Goal: Task Accomplishment & Management: Manage account settings

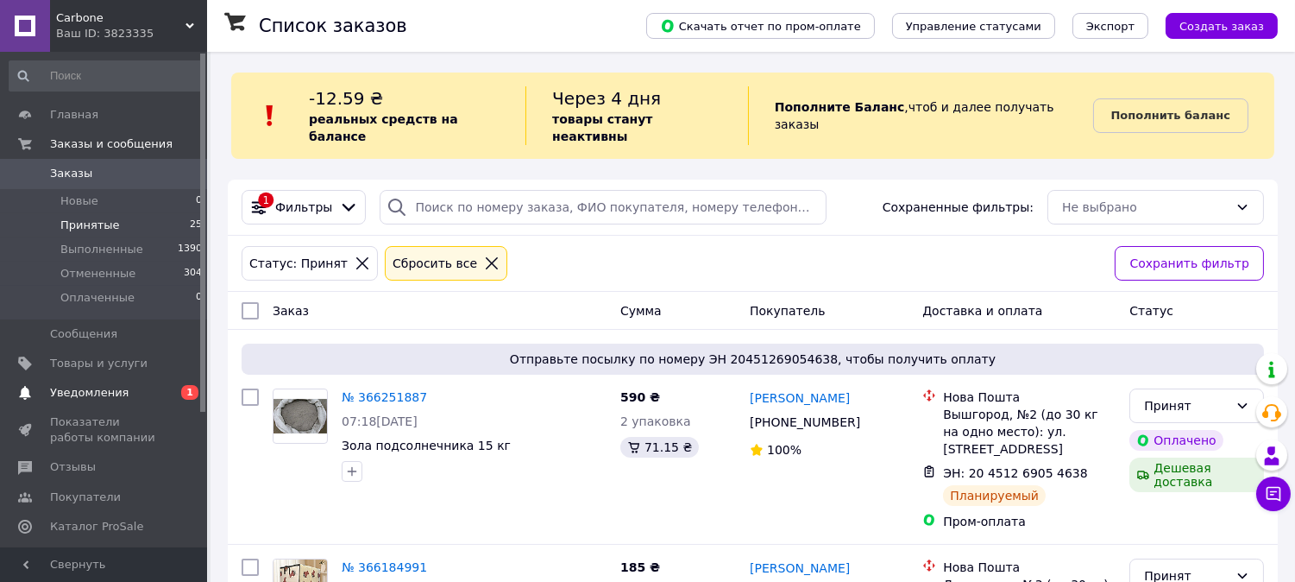
click at [121, 395] on span "Уведомления" at bounding box center [105, 393] width 110 height 16
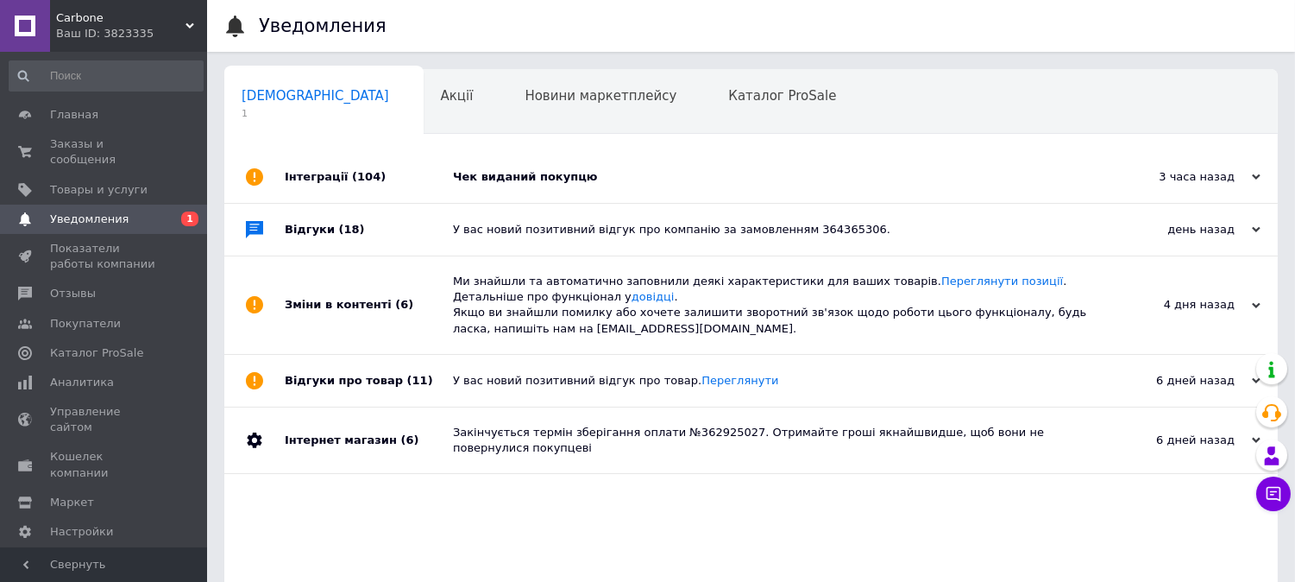
click at [488, 167] on div "Чек виданий покупцю" at bounding box center [770, 177] width 635 height 52
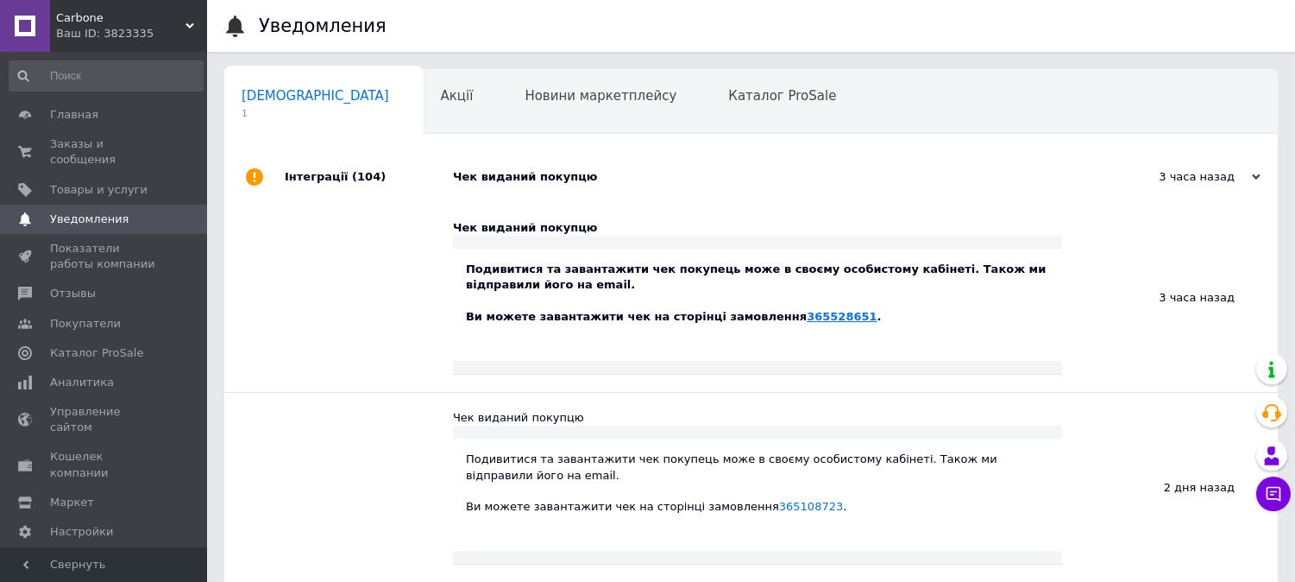
click at [807, 318] on link "365528651" at bounding box center [842, 316] width 70 height 13
click at [118, 141] on span "Заказы и сообщения" at bounding box center [105, 151] width 110 height 31
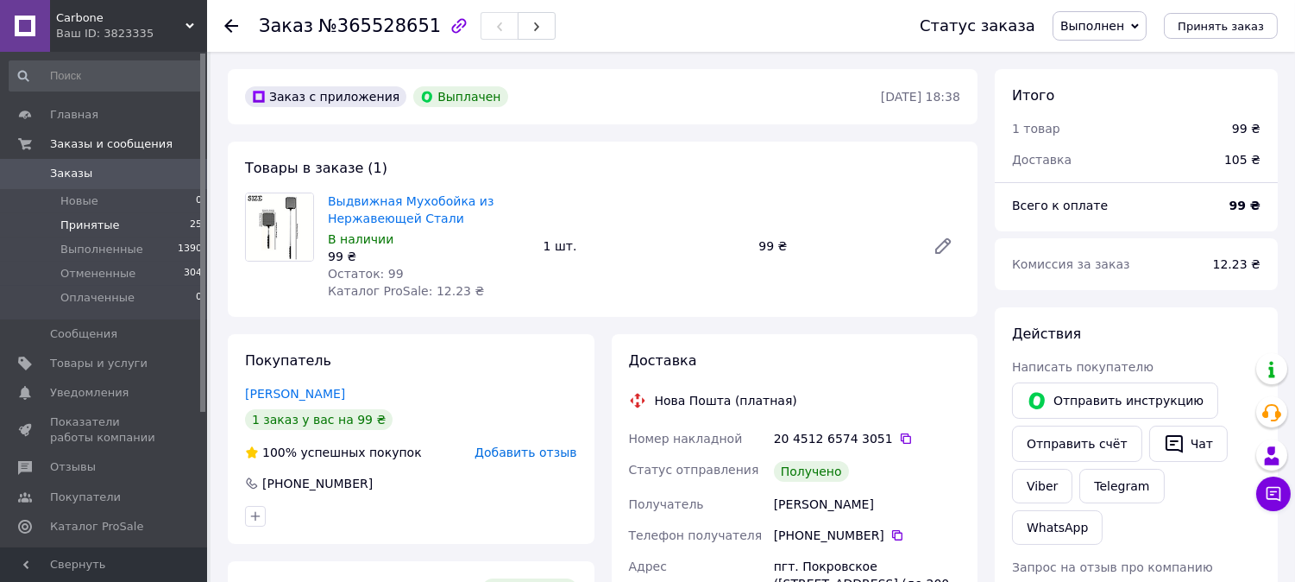
click at [108, 230] on span "Принятые" at bounding box center [90, 225] width 60 height 16
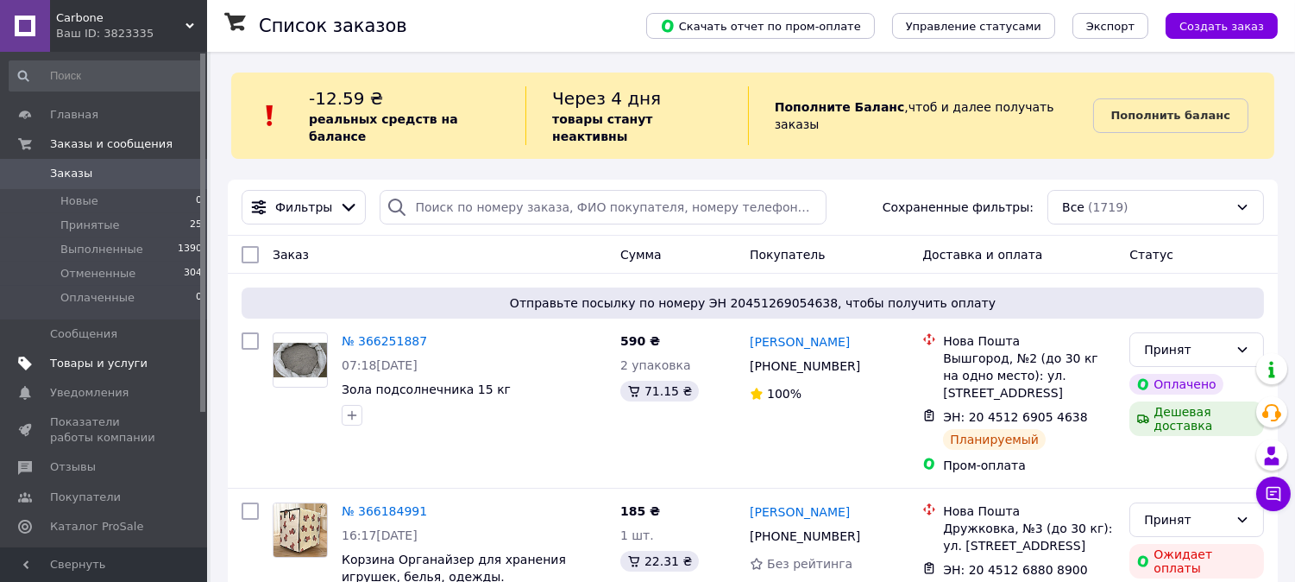
click at [95, 367] on span "Товары и услуги" at bounding box center [99, 364] width 98 height 16
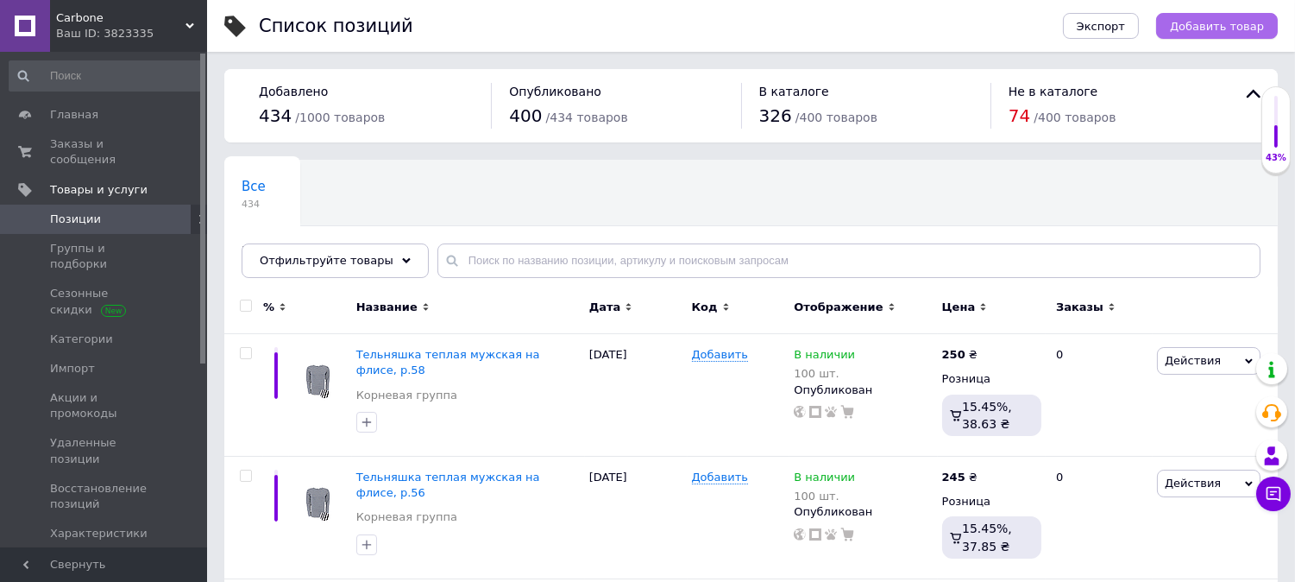
click at [1220, 23] on span "Добавить товар" at bounding box center [1217, 26] width 94 height 13
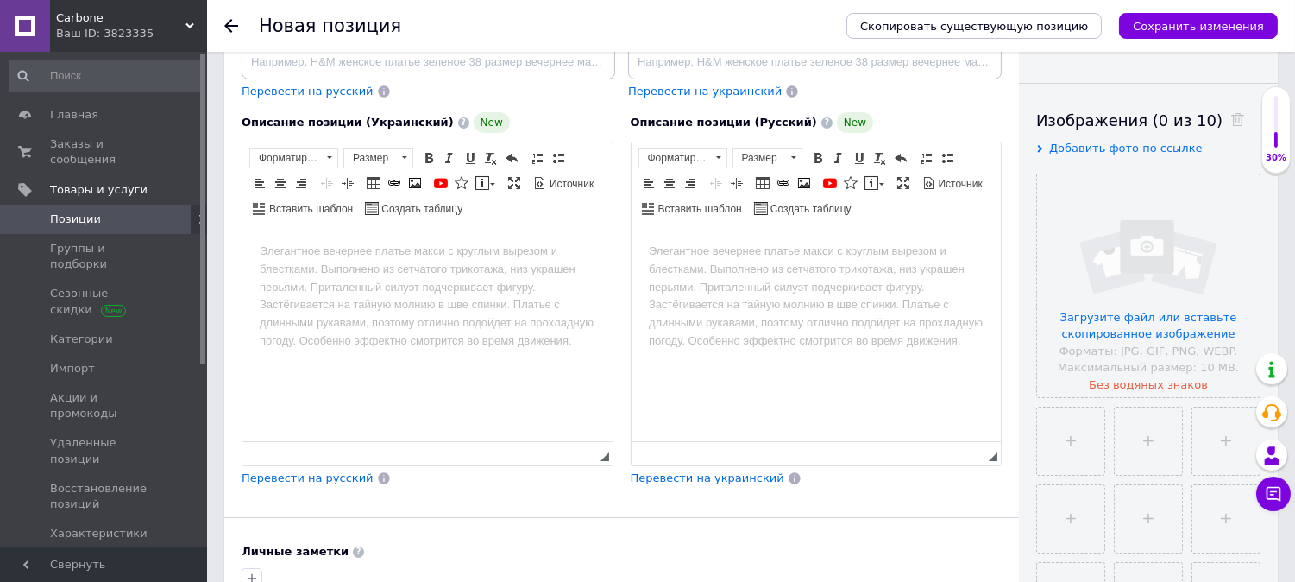
scroll to position [766, 0]
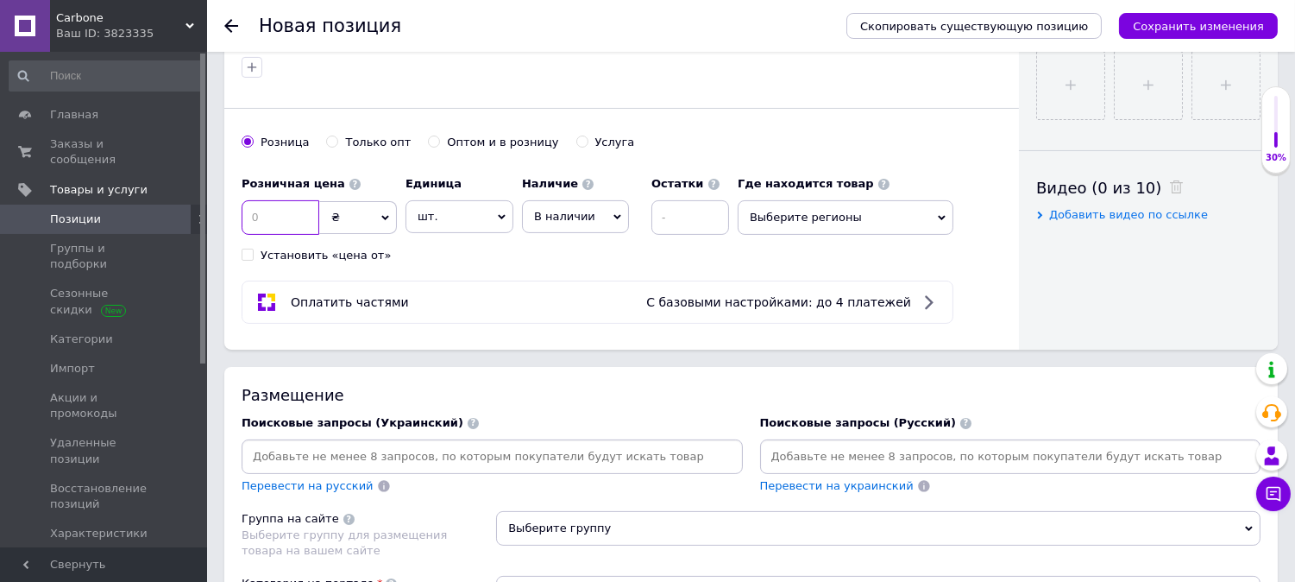
drag, startPoint x: 276, startPoint y: 243, endPoint x: 257, endPoint y: 242, distance: 19.0
click at [257, 235] on input at bounding box center [281, 217] width 78 height 35
type input "3"
type input "290"
click at [690, 235] on input at bounding box center [691, 217] width 78 height 35
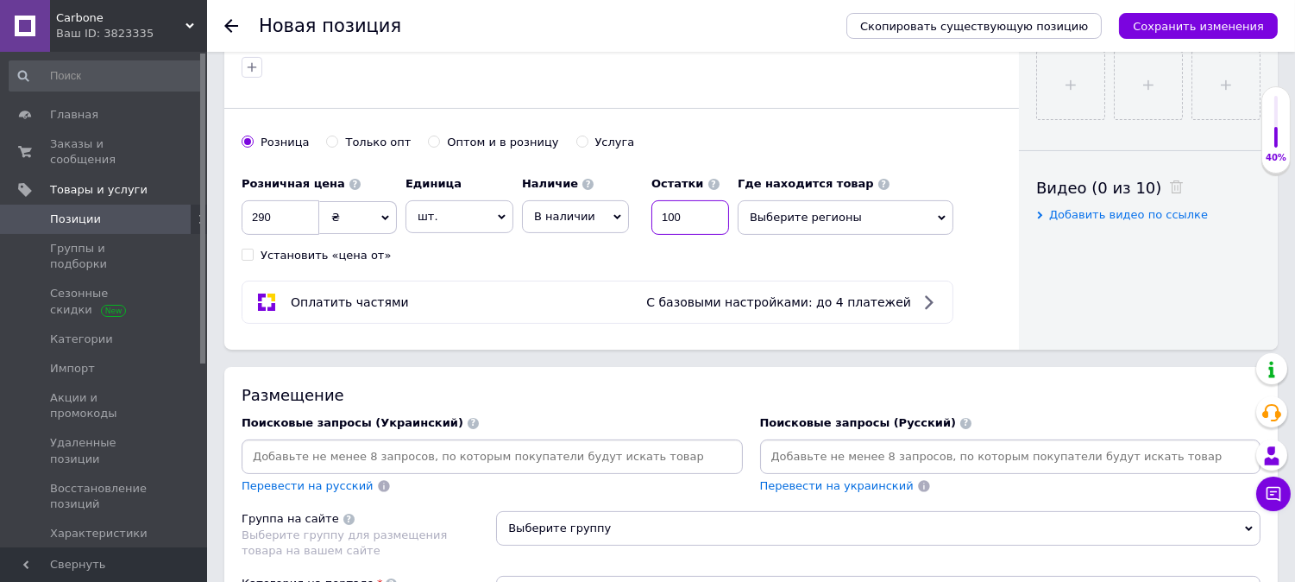
type input "100"
click at [831, 235] on span "Выберите регионы" at bounding box center [846, 217] width 216 height 35
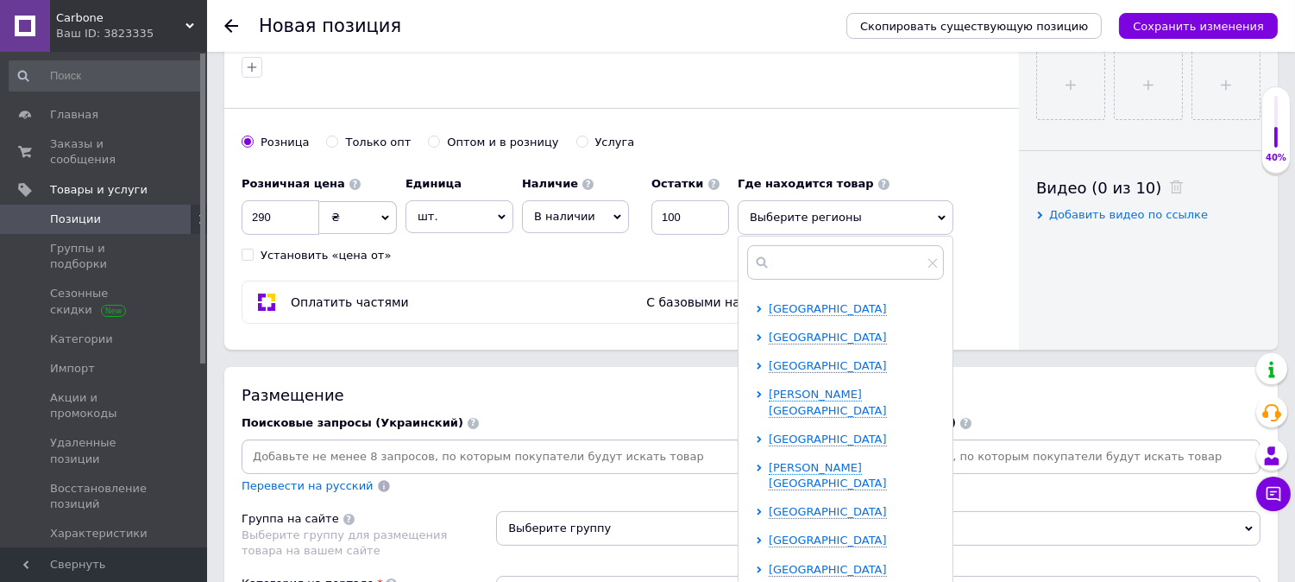
scroll to position [255, 0]
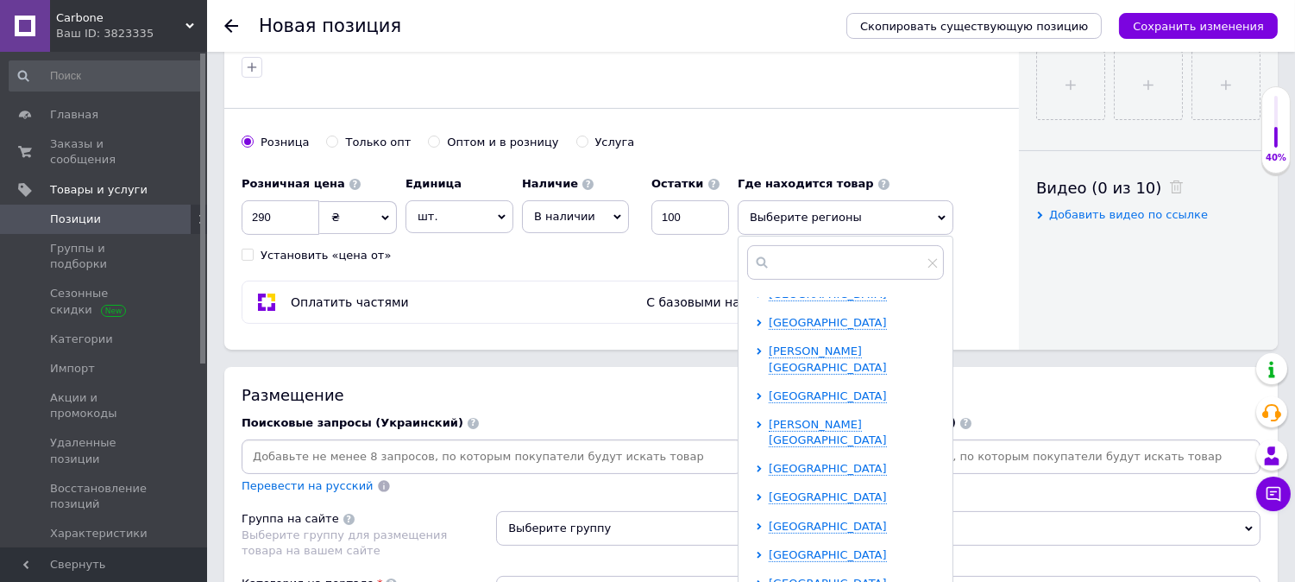
click at [809, 437] on ul "[GEOGRAPHIC_DATA] [PERSON_NAME][GEOGRAPHIC_DATA] [GEOGRAPHIC_DATA] [GEOGRAPHIC_…" at bounding box center [849, 409] width 187 height 737
click at [809, 462] on span "[GEOGRAPHIC_DATA]" at bounding box center [828, 468] width 118 height 13
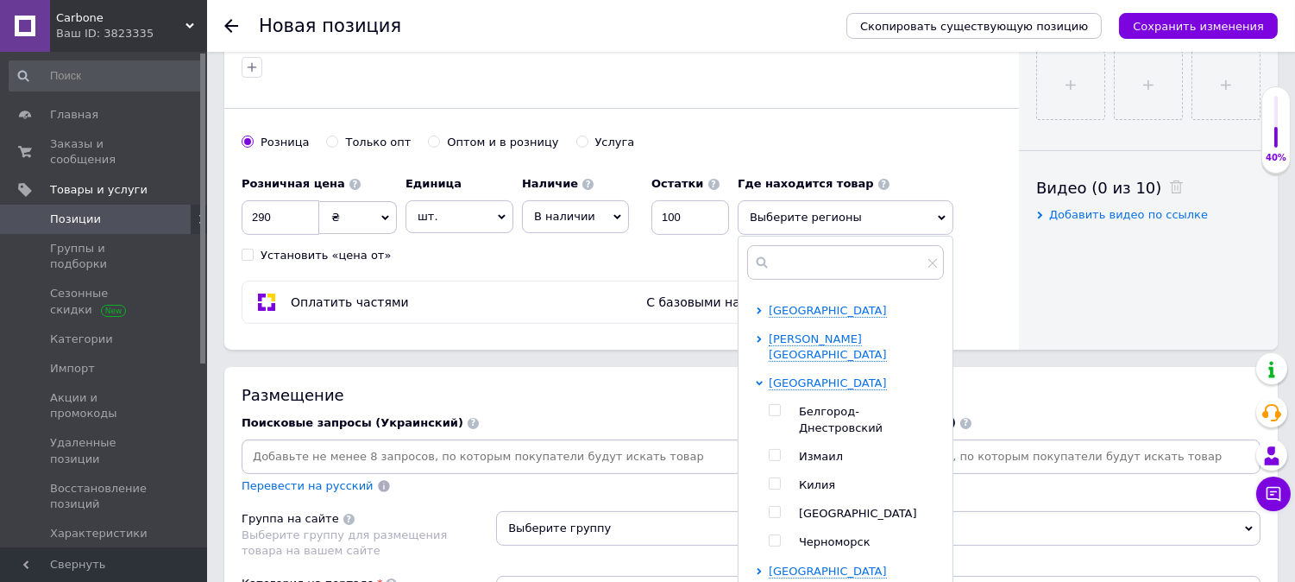
scroll to position [383, 0]
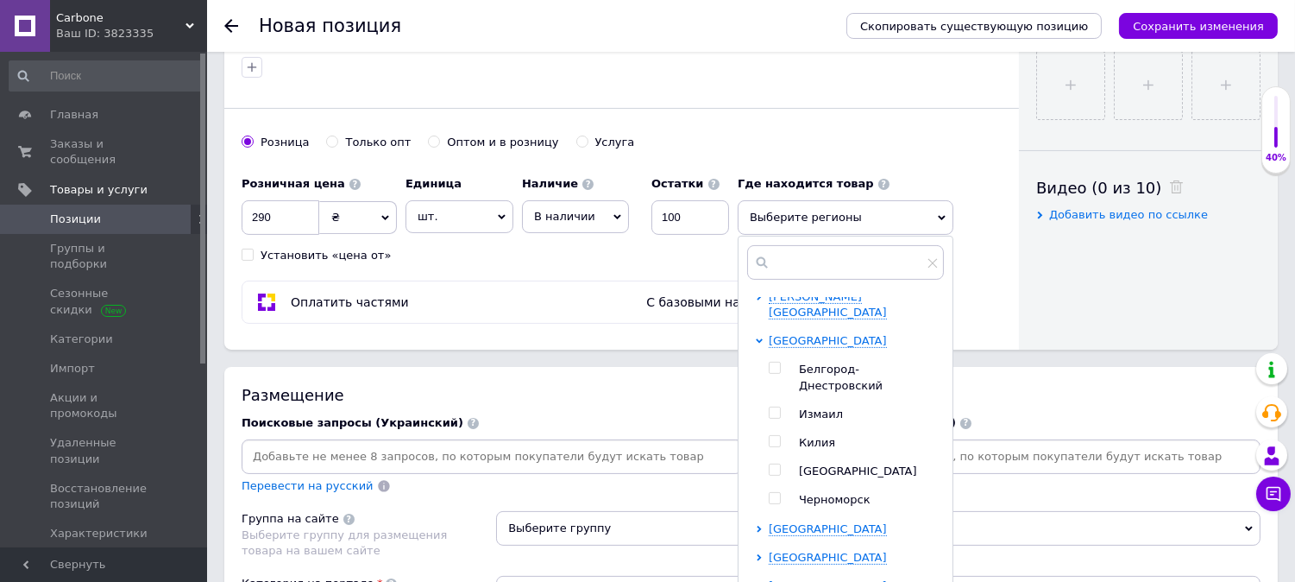
click at [775, 464] on input "checkbox" at bounding box center [774, 469] width 11 height 11
checkbox input "true"
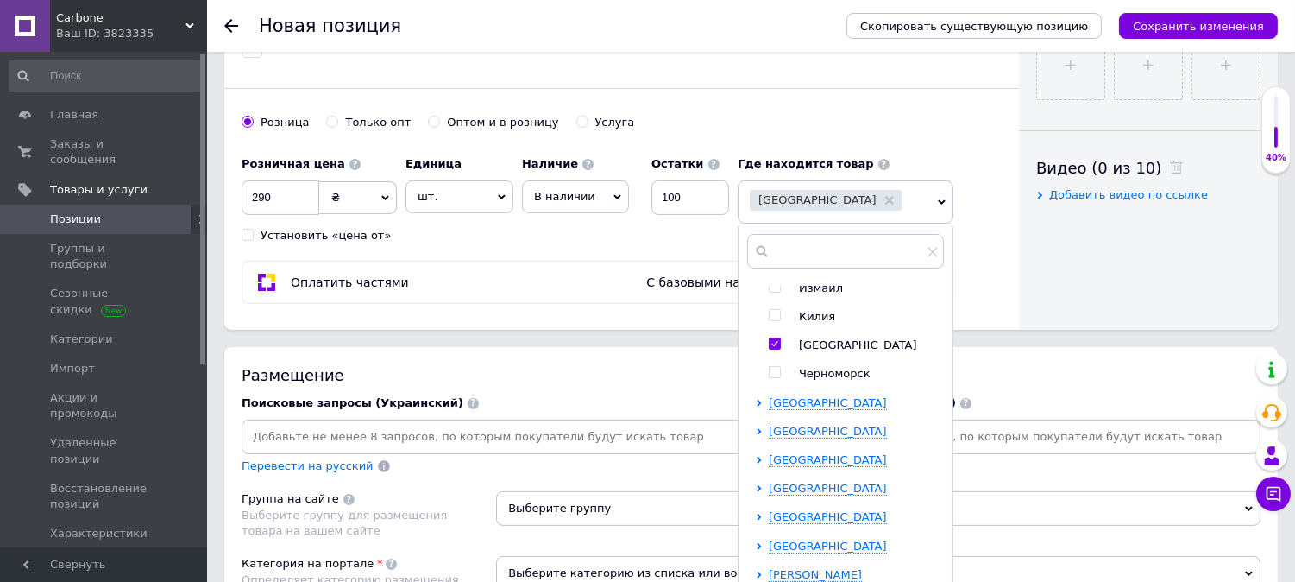
scroll to position [1023, 0]
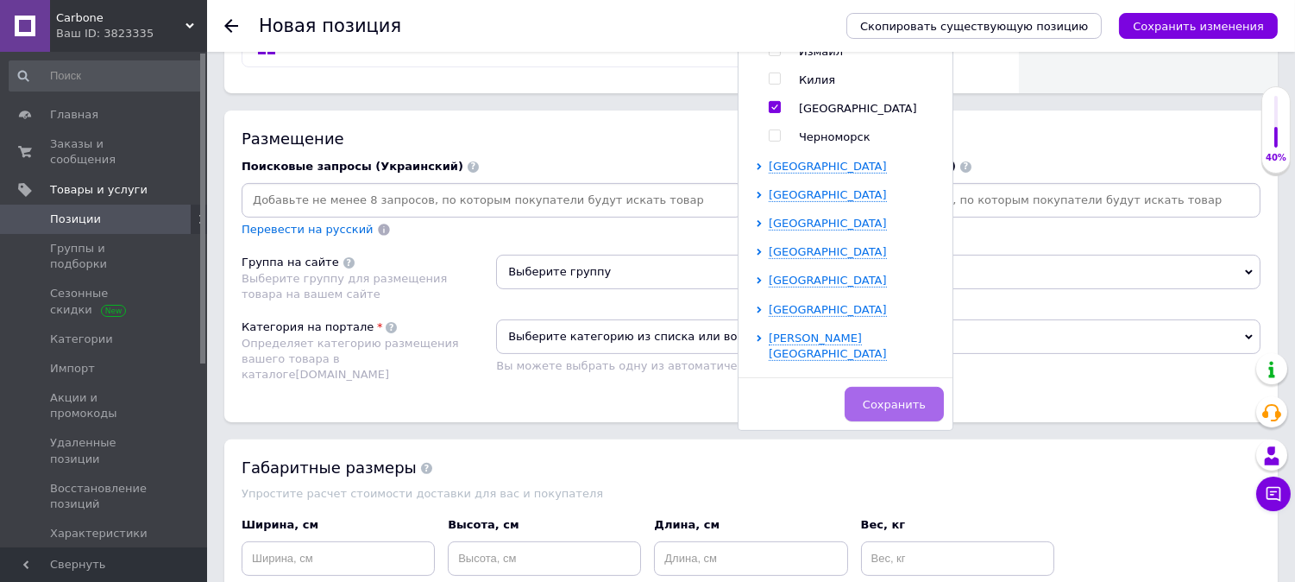
click at [894, 411] on span "Сохранить" at bounding box center [894, 404] width 63 height 13
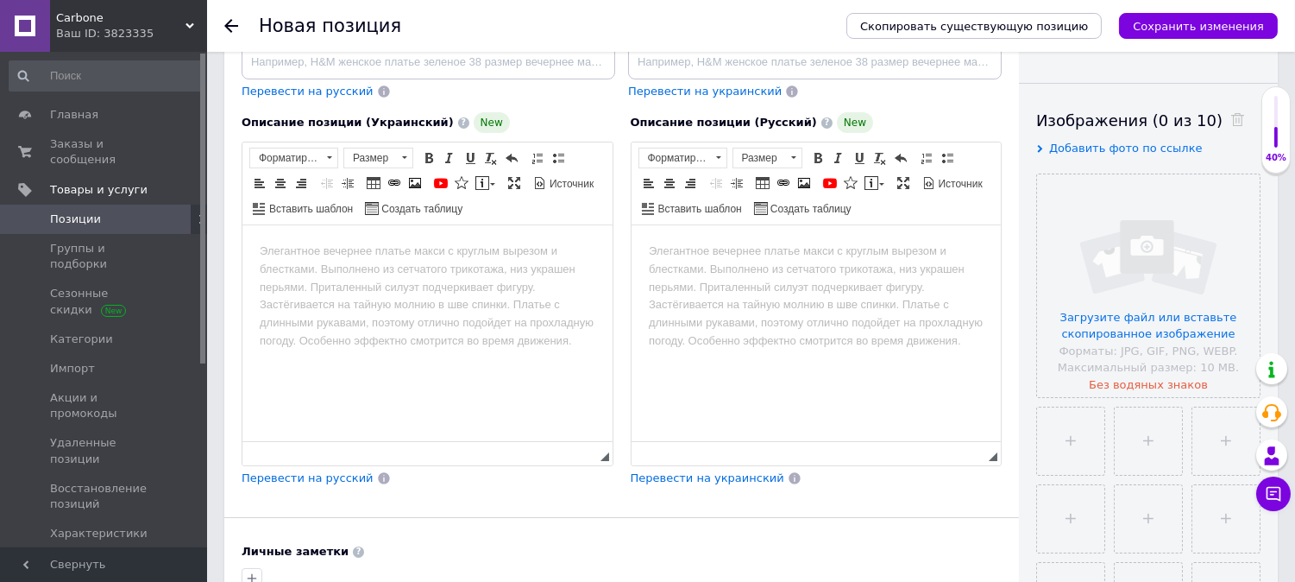
scroll to position [0, 0]
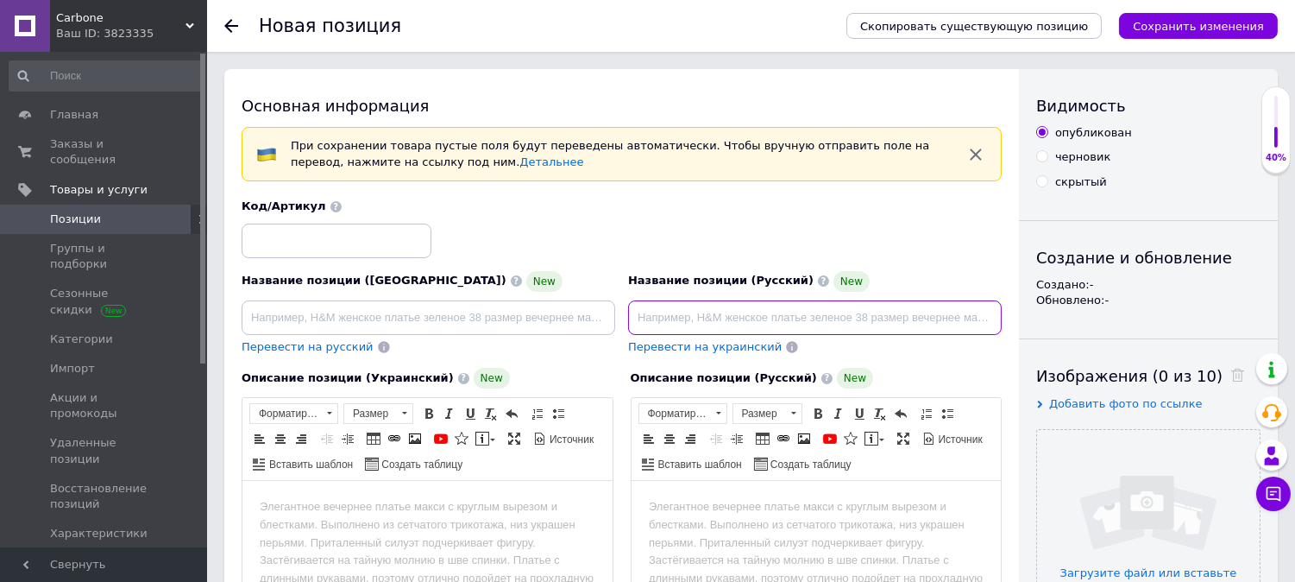
click at [658, 317] on input at bounding box center [815, 317] width 374 height 35
paste input "Лосины с мехом на широкой резинке термо бесшовные, черные р.48"
type input "Лосины с мехом на широкой резинке термо бесшовные, черные р.48"
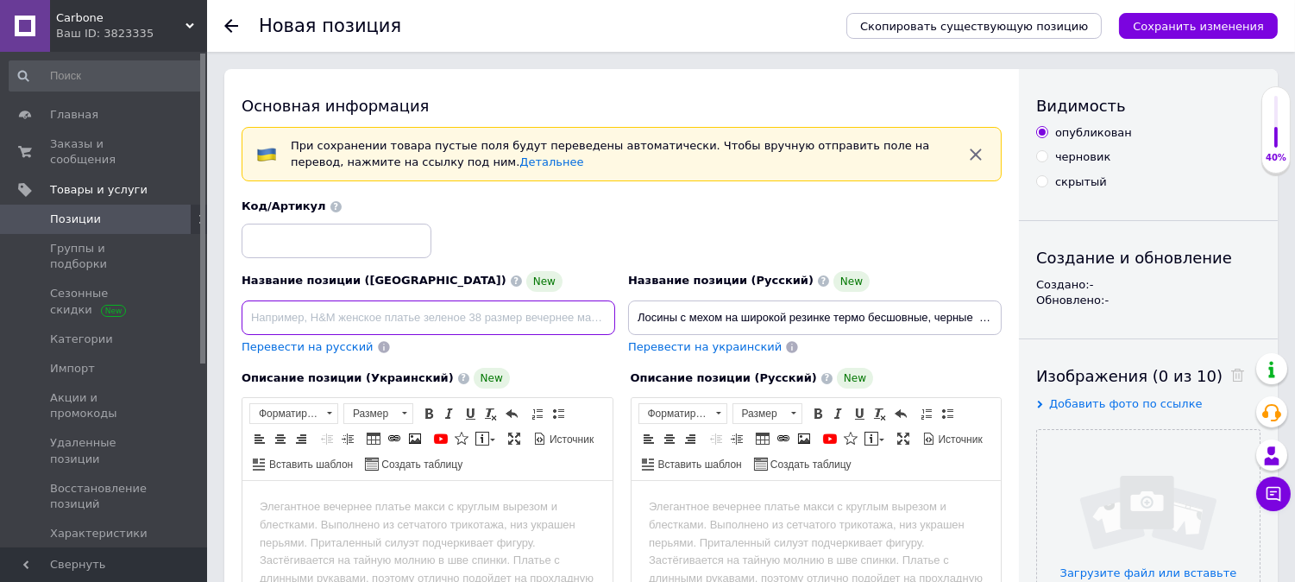
click at [447, 321] on input at bounding box center [429, 317] width 374 height 35
paste input "Лосини з хутром на широкій резинці безшовні термо, чорні р.48"
type input "Лосини з хутром на широкій резинці безшовні термо, чорні р.48"
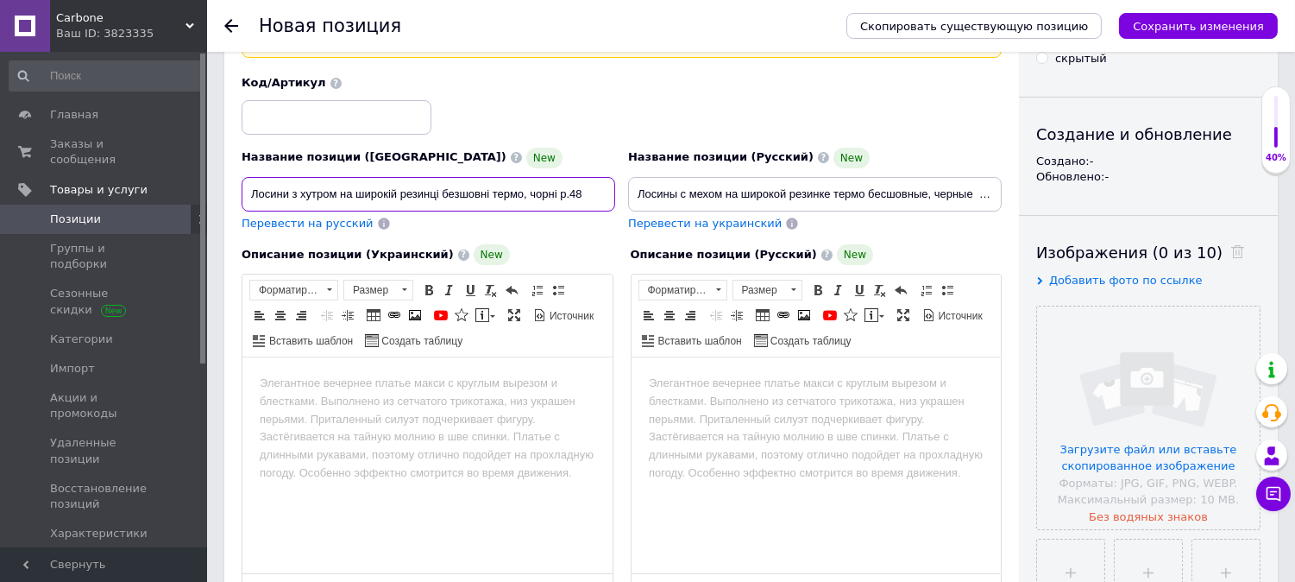
scroll to position [255, 0]
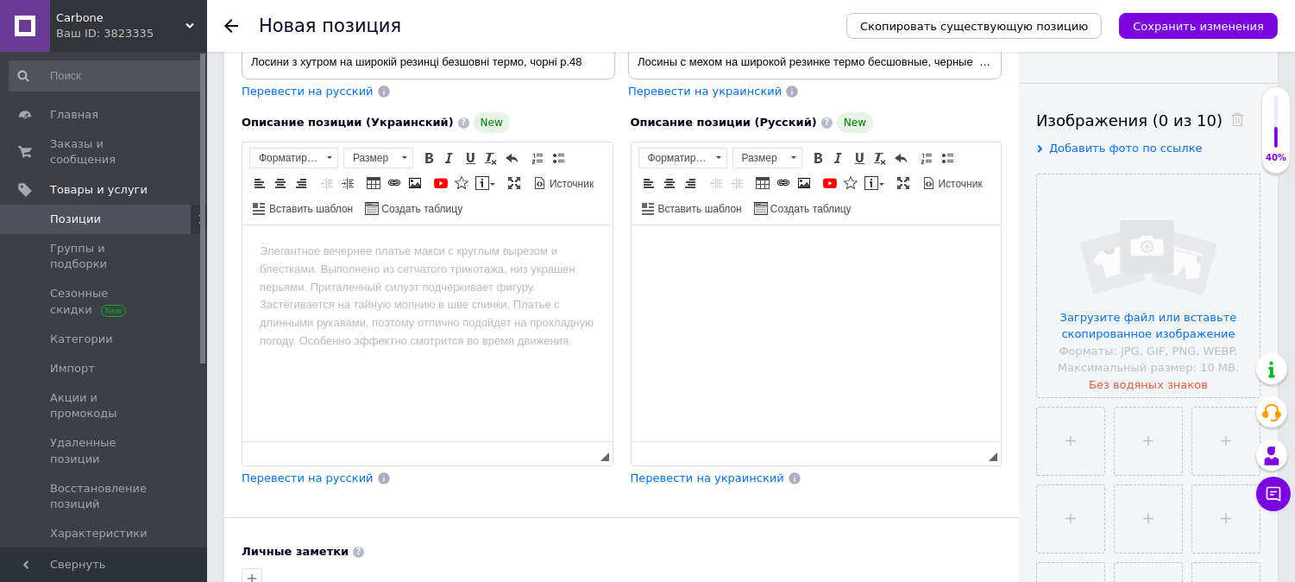
click at [690, 268] on html at bounding box center [816, 251] width 370 height 53
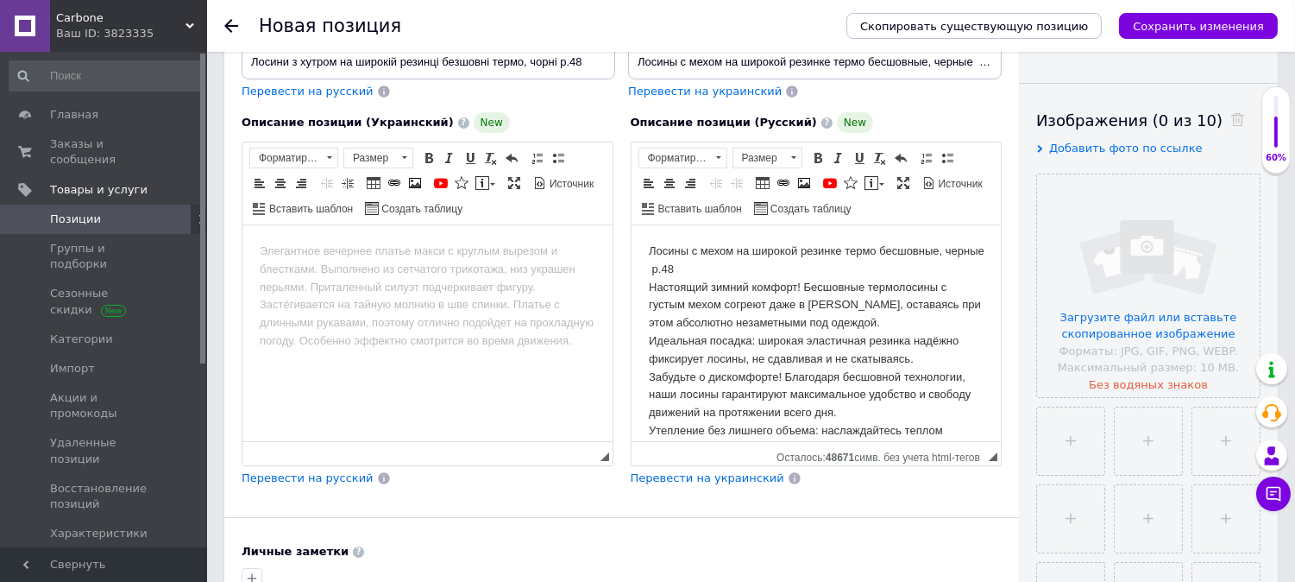
scroll to position [372, 0]
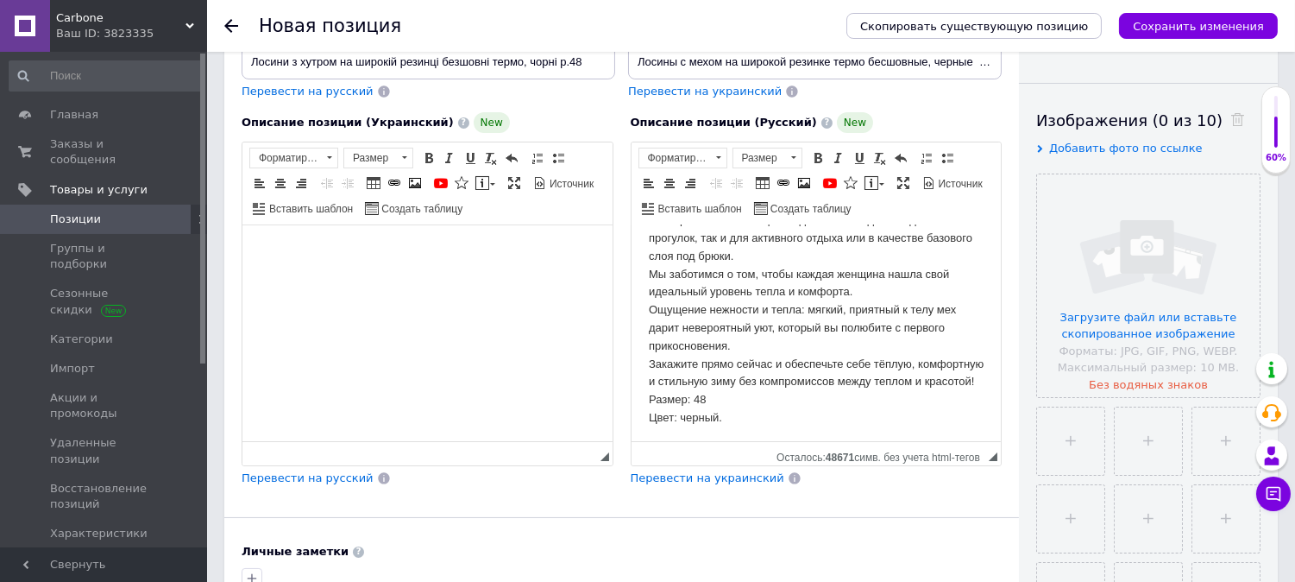
click at [476, 255] on body "Визуальный текстовый редактор, 57FCBD39-3EE3-4D52-981A-7D237AA2C975" at bounding box center [427, 251] width 336 height 18
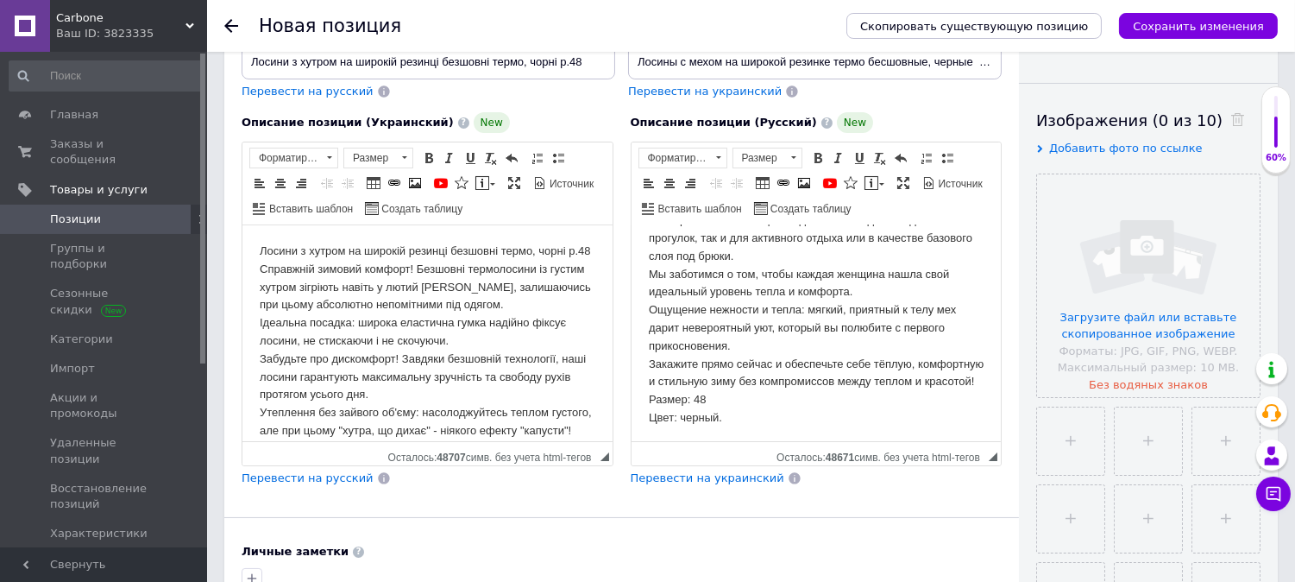
scroll to position [354, 0]
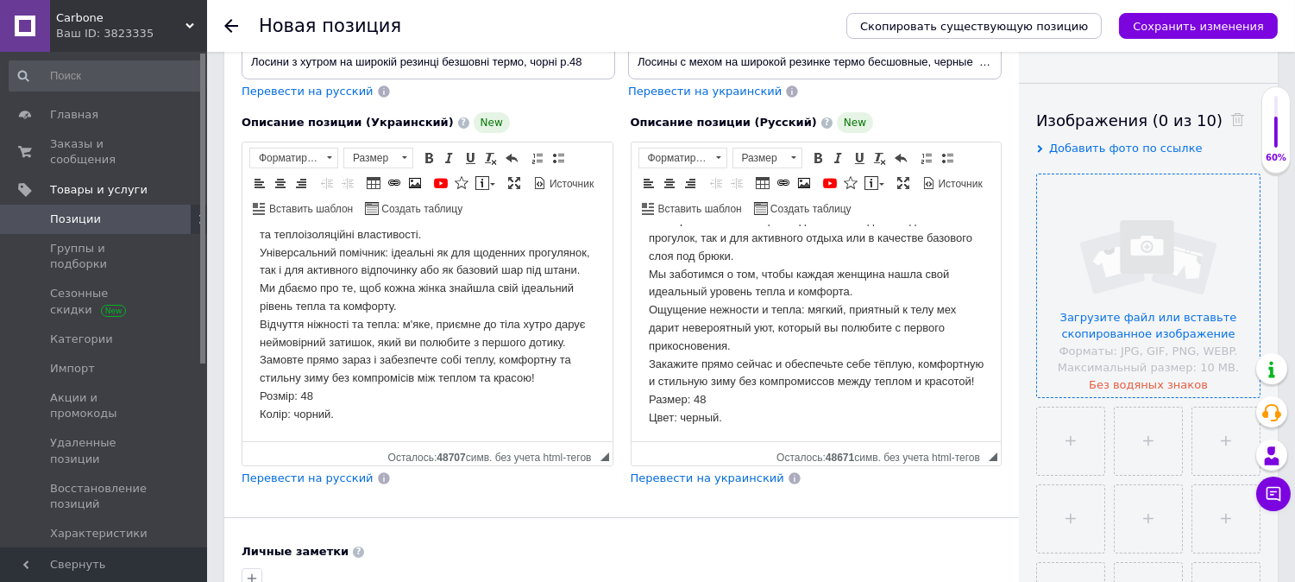
click at [1150, 270] on input "file" at bounding box center [1148, 285] width 223 height 223
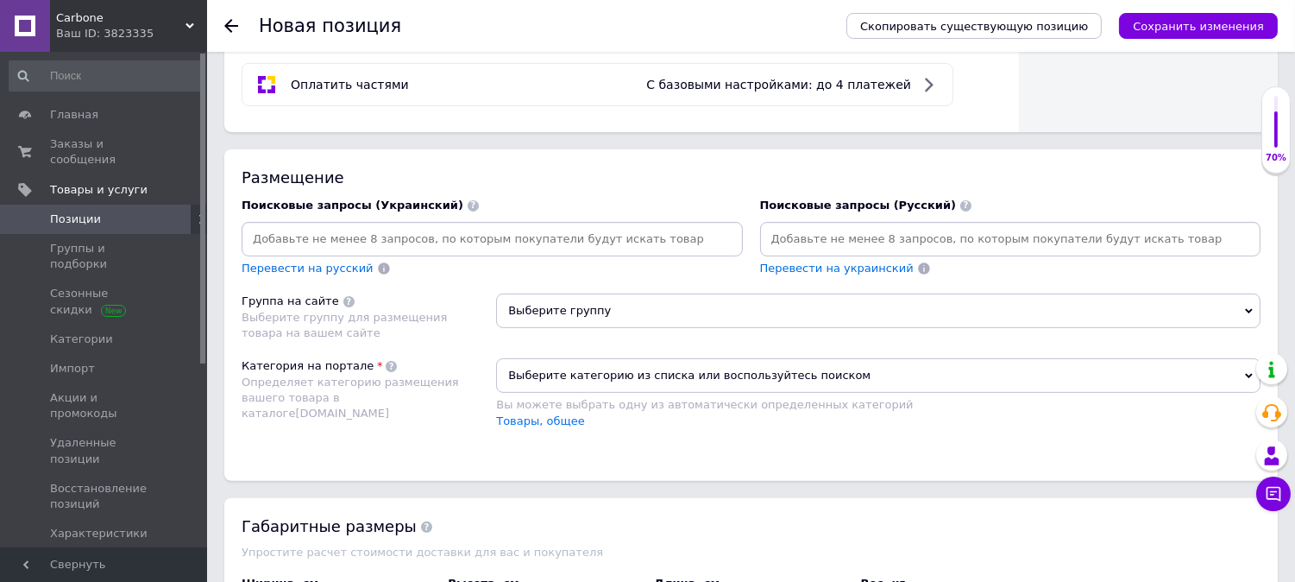
scroll to position [1023, 0]
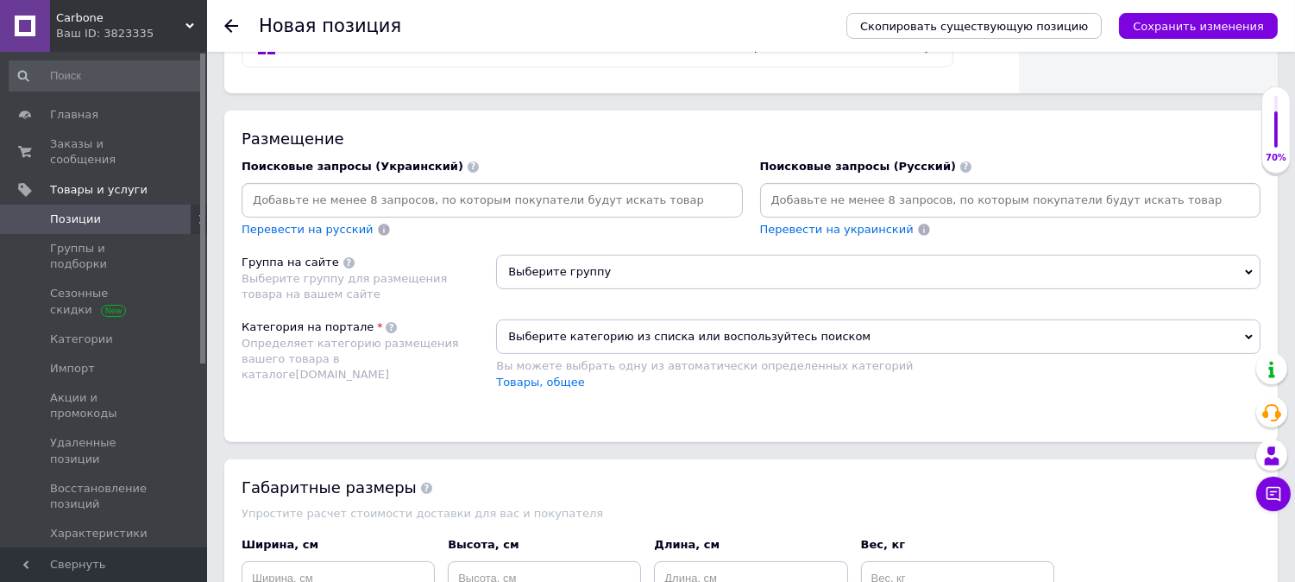
click at [830, 213] on input at bounding box center [1011, 200] width 494 height 26
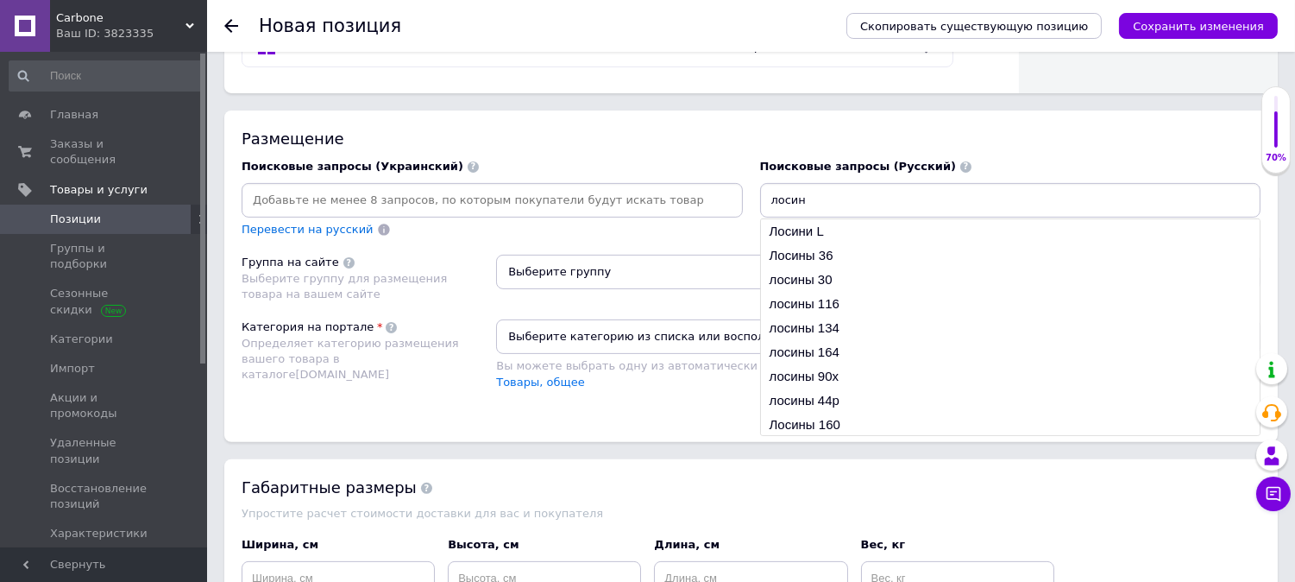
type input "лосины"
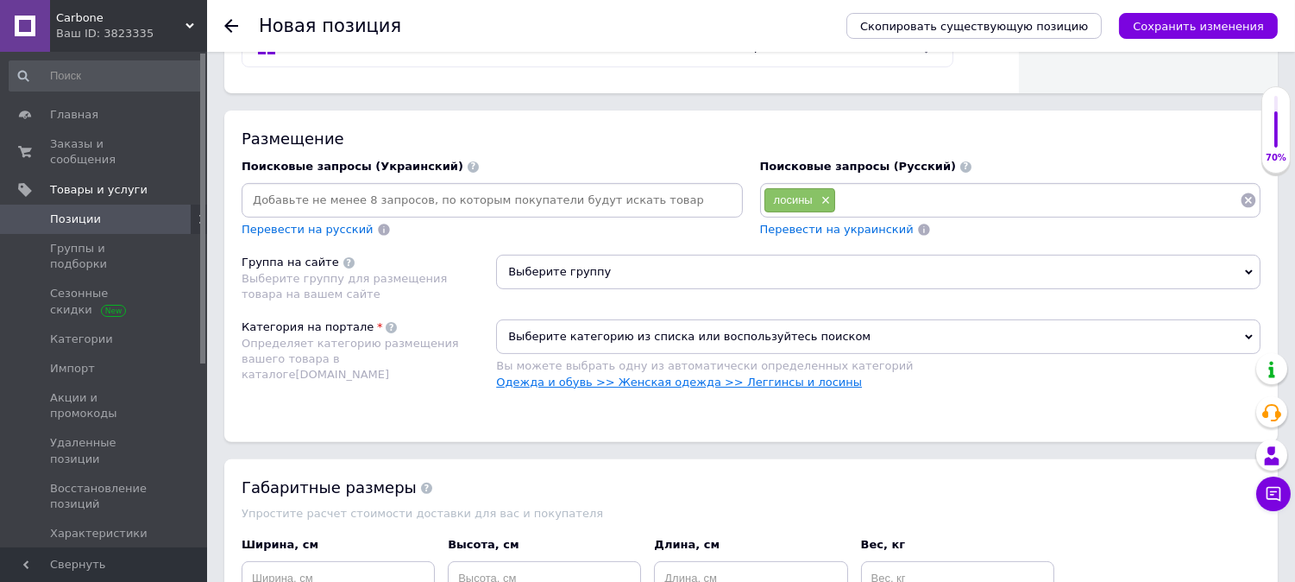
click at [650, 388] on link "Одежда и обувь >> Женская одежда >> Леггинсы и лосины" at bounding box center [679, 381] width 366 height 13
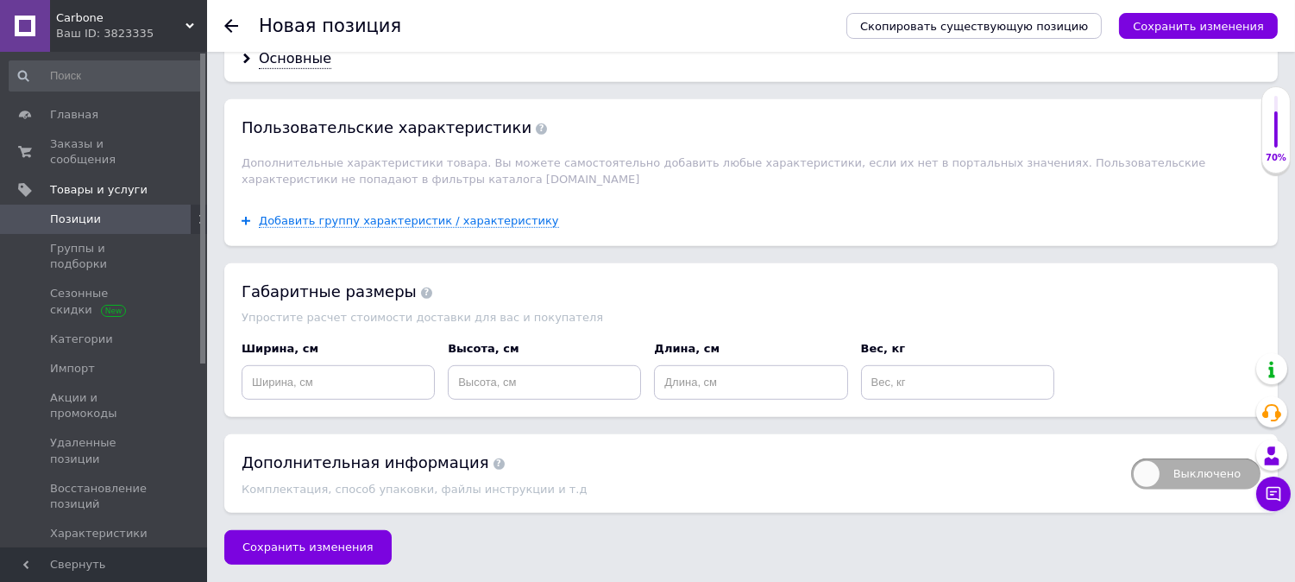
scroll to position [1918, 0]
click at [334, 550] on span "Сохранить изменения" at bounding box center [307, 546] width 131 height 13
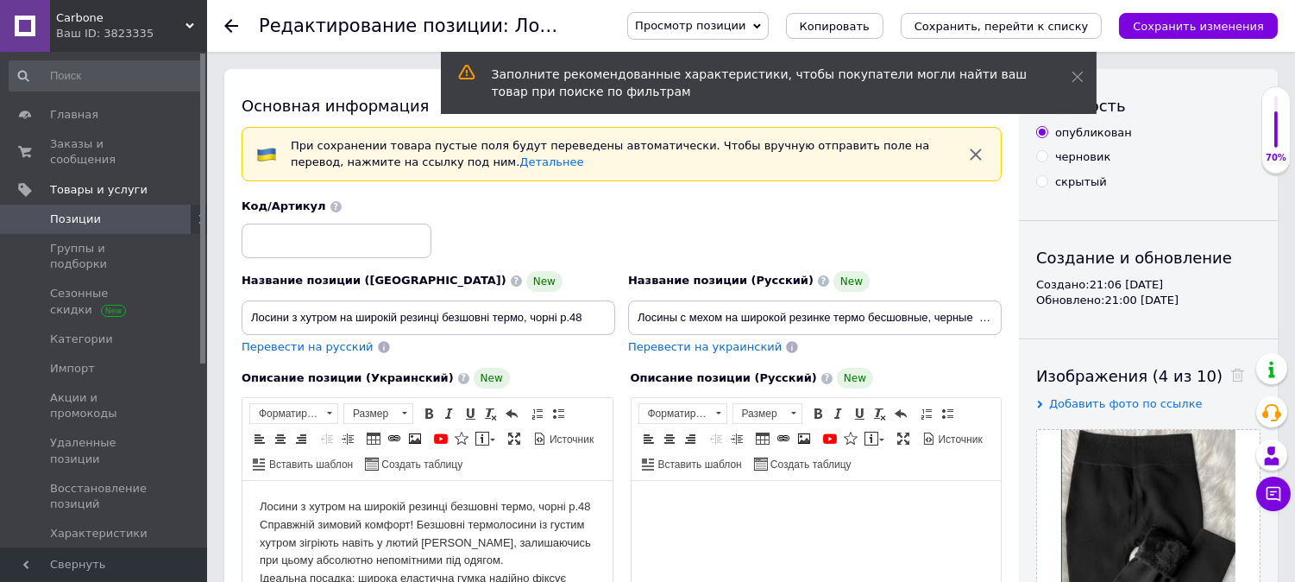
click at [1025, 23] on icon "Сохранить, перейти к списку" at bounding box center [1002, 26] width 174 height 13
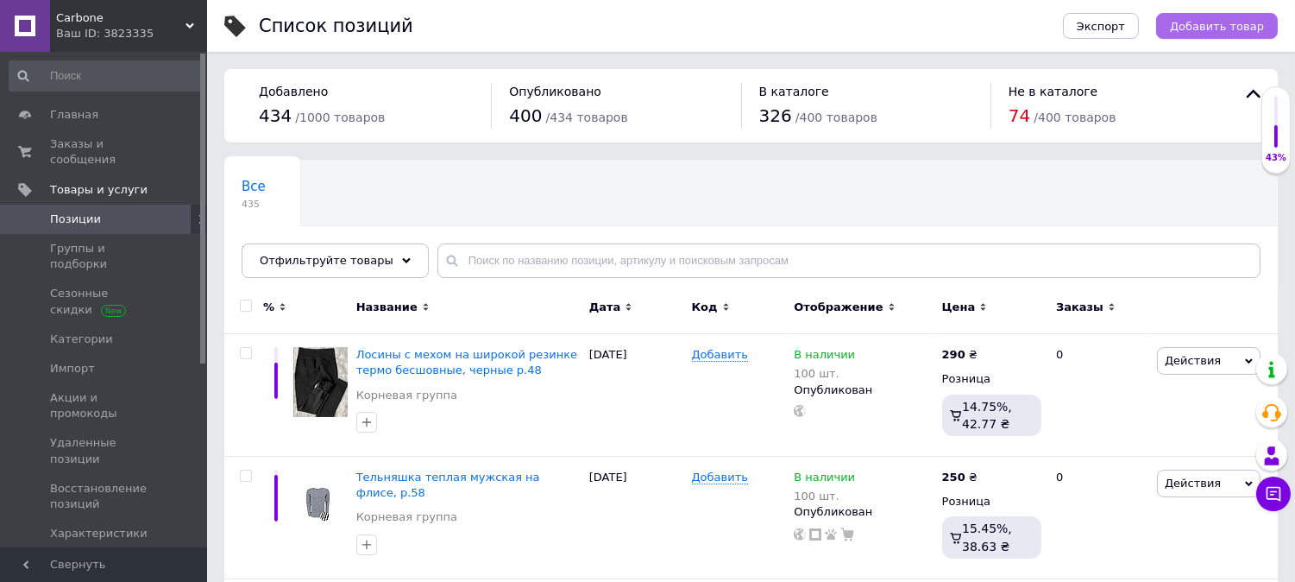
click at [1208, 32] on span "Добавить товар" at bounding box center [1217, 26] width 94 height 13
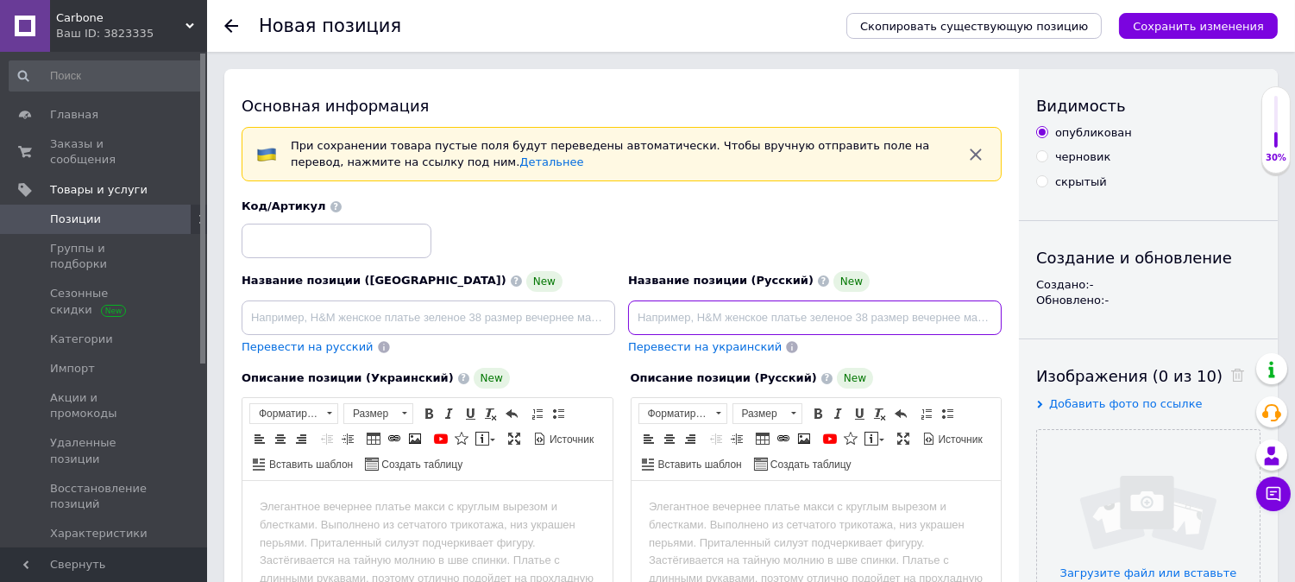
click at [680, 316] on input at bounding box center [815, 317] width 374 height 35
paste input "Женские теплые брюки штаны на меху, черные батал 8xl"
type input "Женские теплые брюки штаны на меху, черные батал 8xl"
click at [361, 308] on input at bounding box center [429, 317] width 374 height 35
paste input "Жіночі теплі штани на хутрі, чорні батал 8xl"
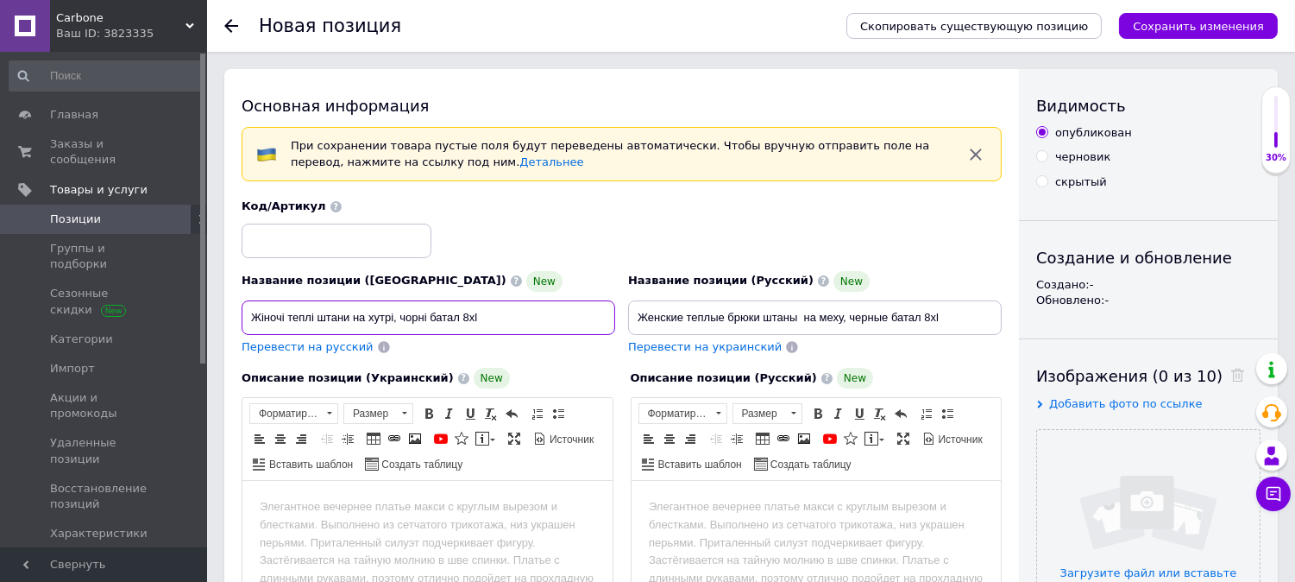
type input "Жіночі теплі штани на хутрі, чорні батал 8xl"
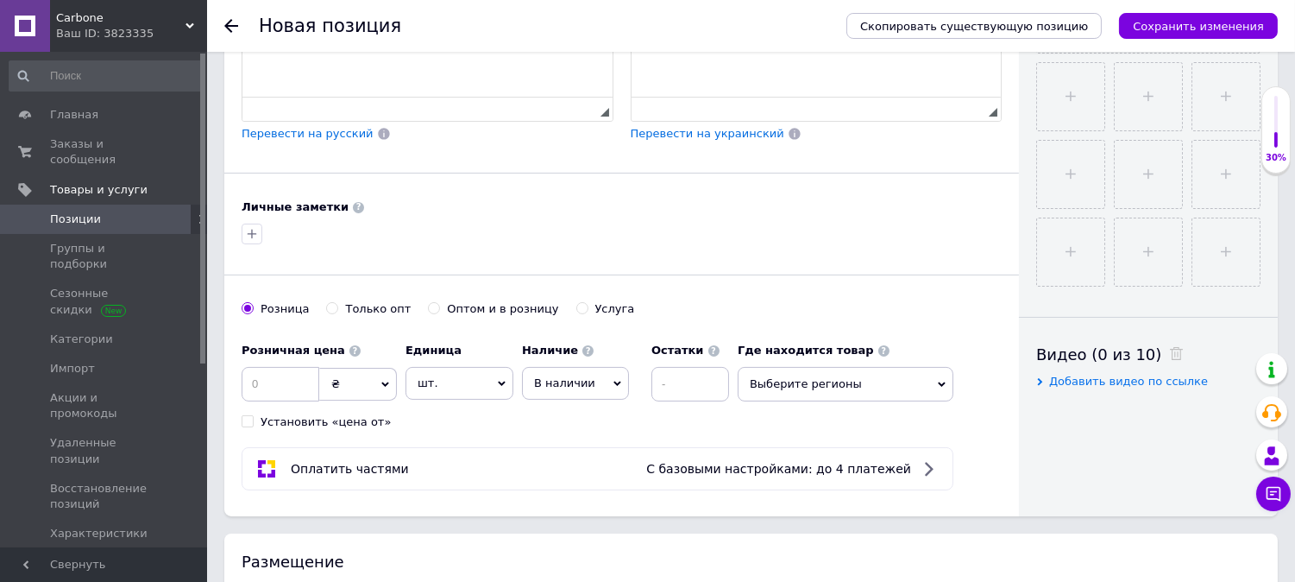
scroll to position [639, 0]
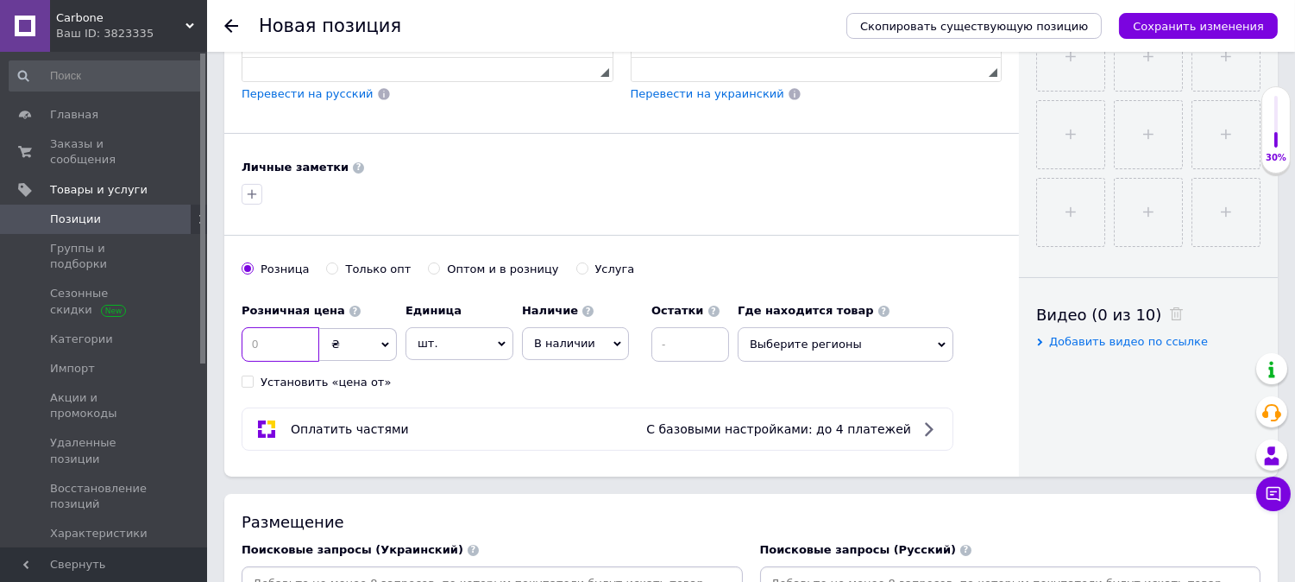
click at [299, 362] on input at bounding box center [281, 344] width 78 height 35
type input "380"
click at [697, 362] on input at bounding box center [691, 344] width 78 height 35
type input "100"
click at [778, 362] on span "Выберите регионы" at bounding box center [846, 344] width 216 height 35
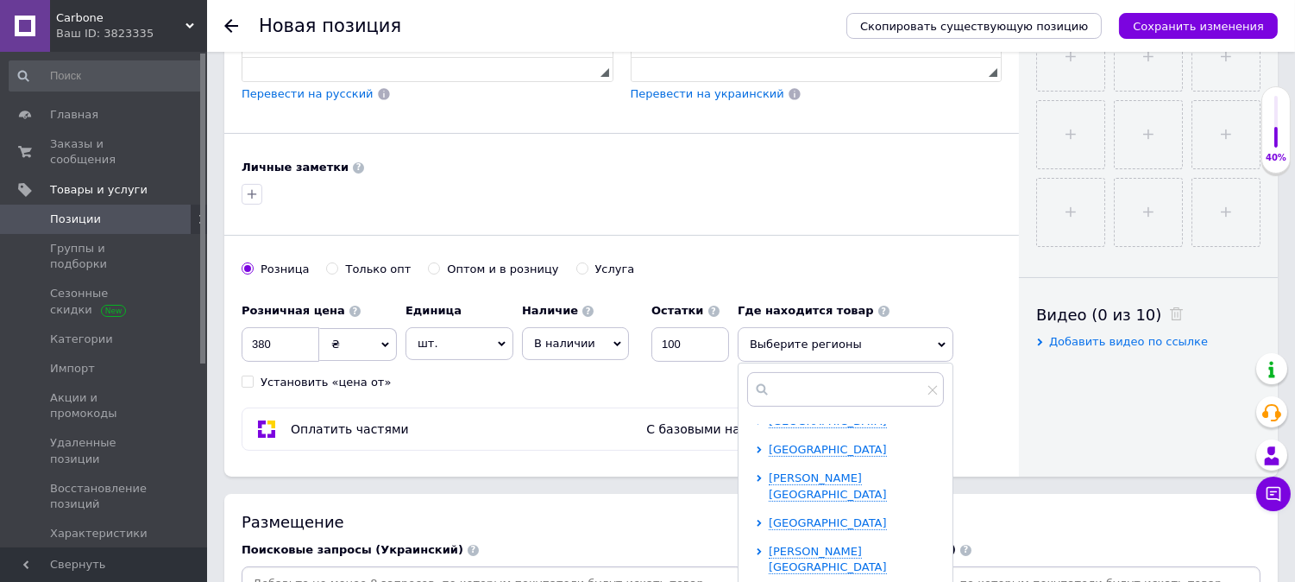
scroll to position [356, 0]
click at [818, 488] on span "[GEOGRAPHIC_DATA]" at bounding box center [828, 494] width 118 height 13
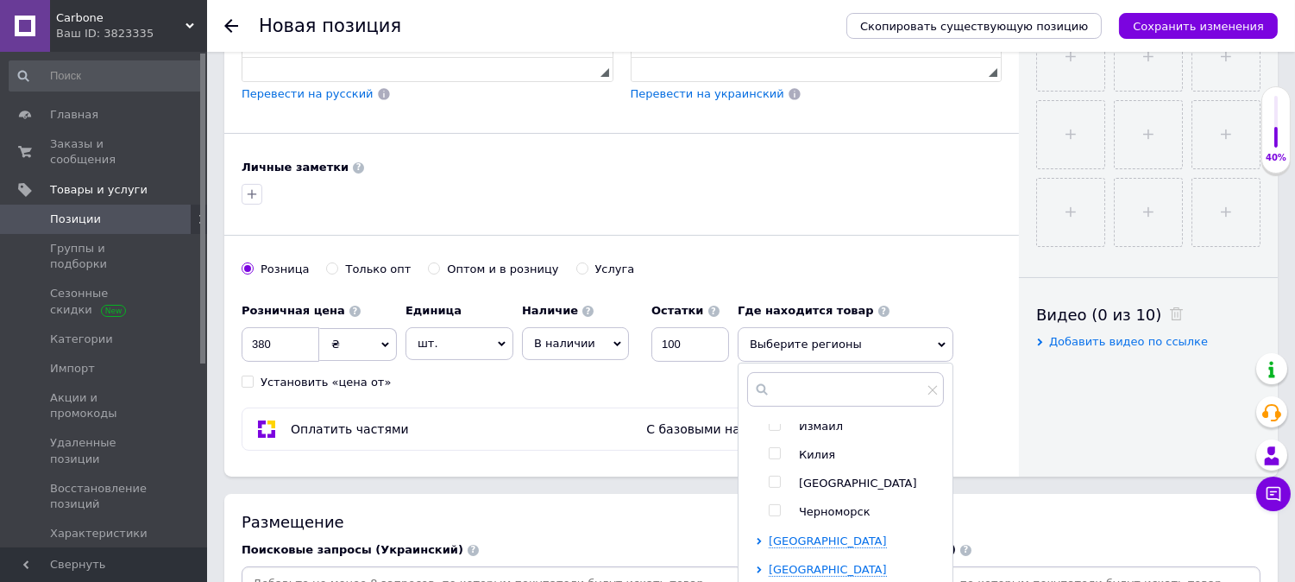
scroll to position [371, 0]
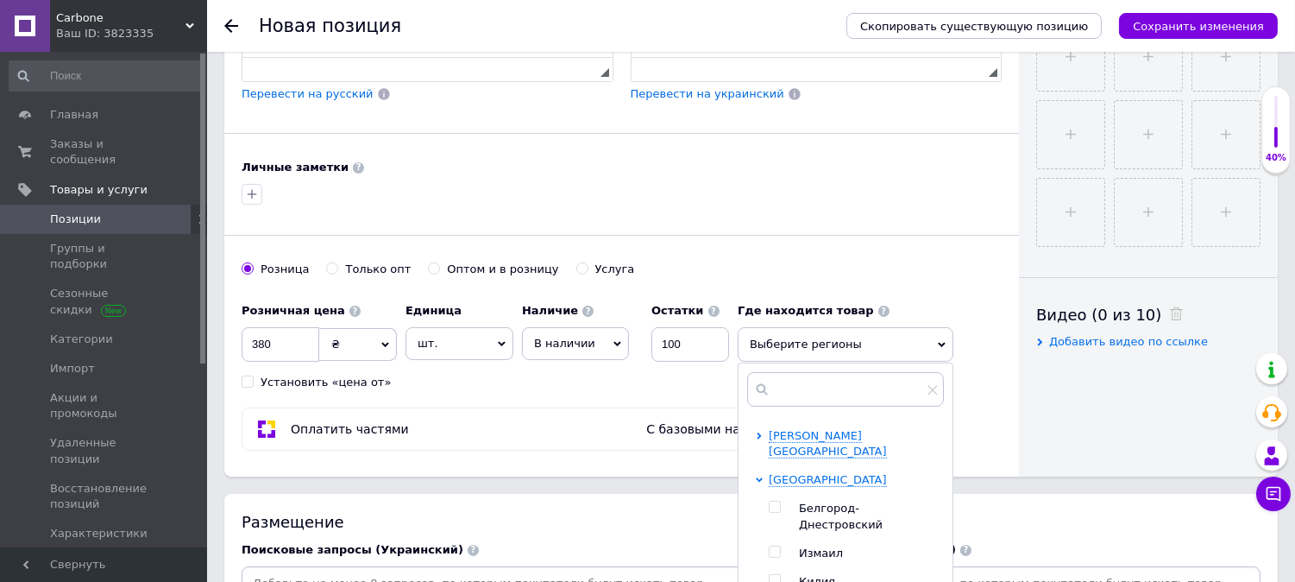
checkbox input "true"
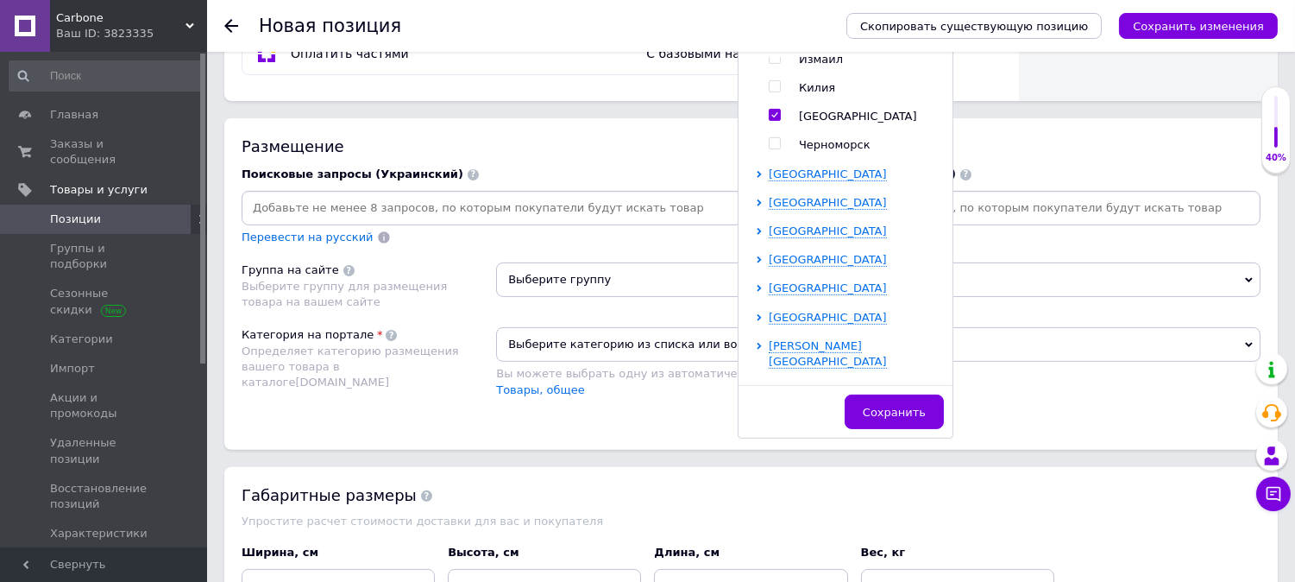
scroll to position [1023, 0]
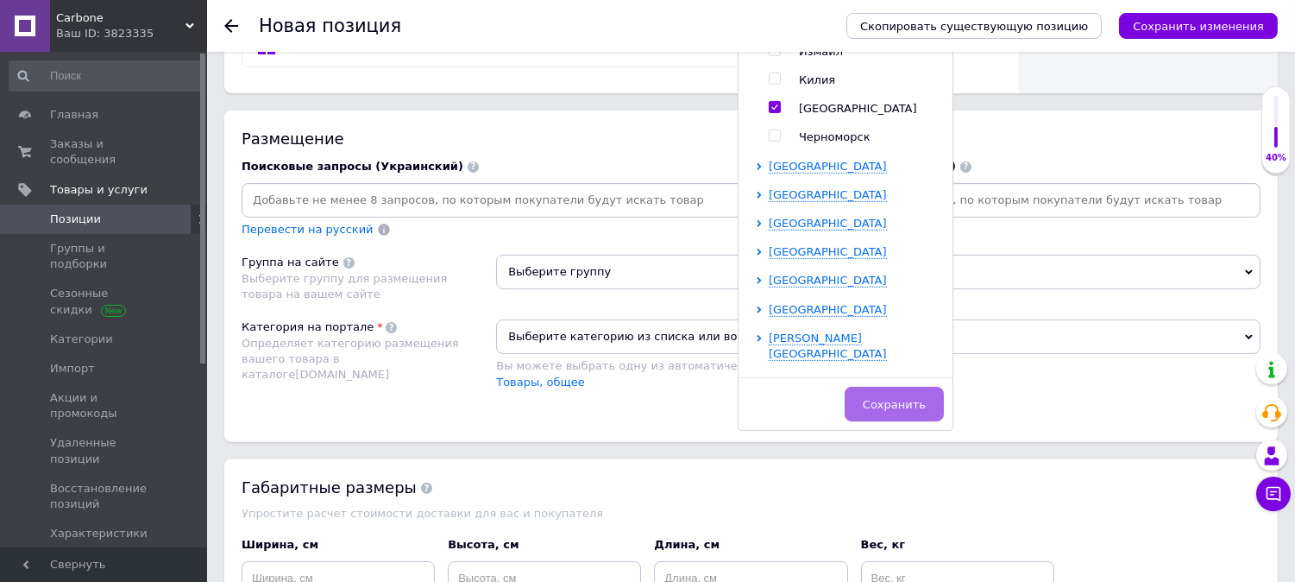
click at [891, 421] on button "Сохранить" at bounding box center [894, 404] width 99 height 35
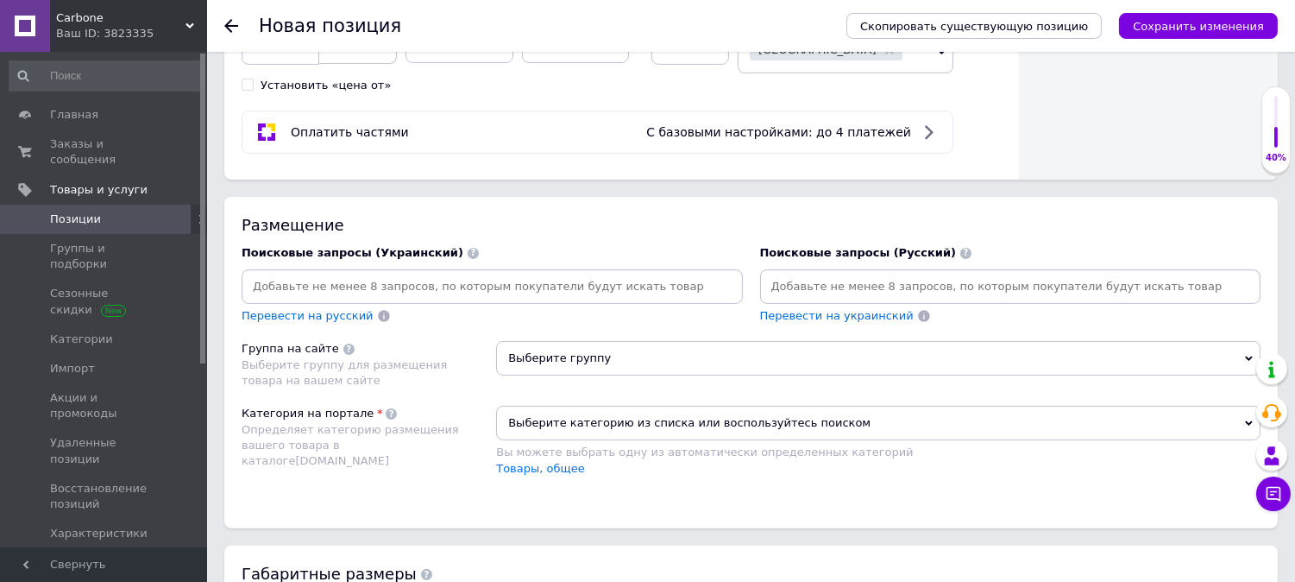
scroll to position [894, 0]
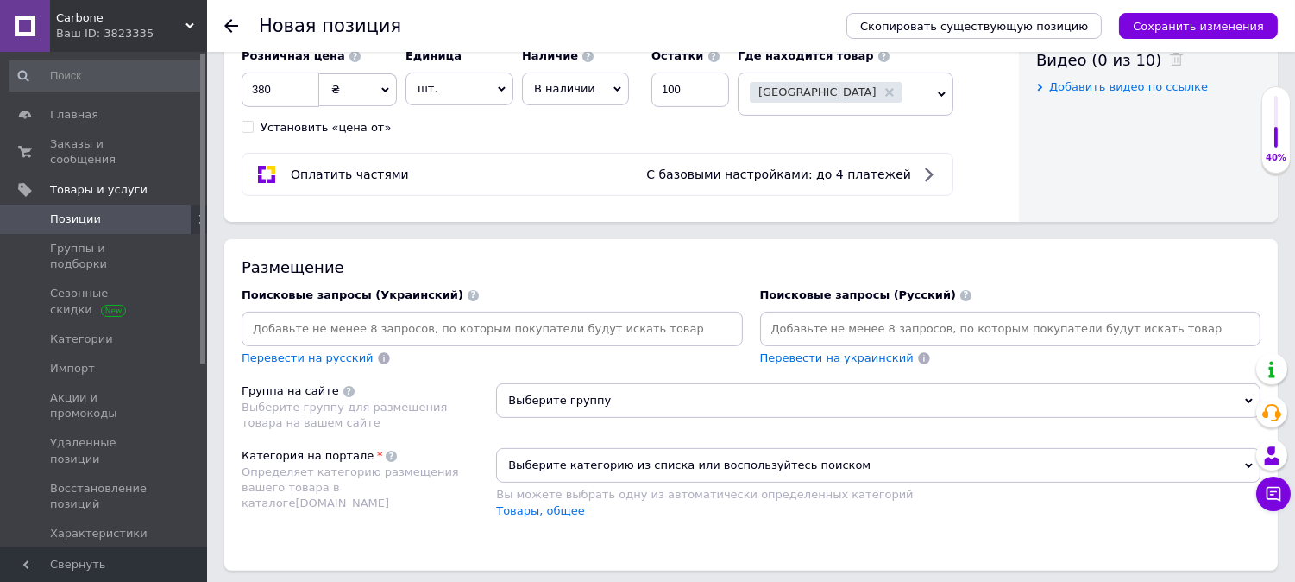
click at [834, 342] on input at bounding box center [1011, 329] width 494 height 26
type input "женские штаны"
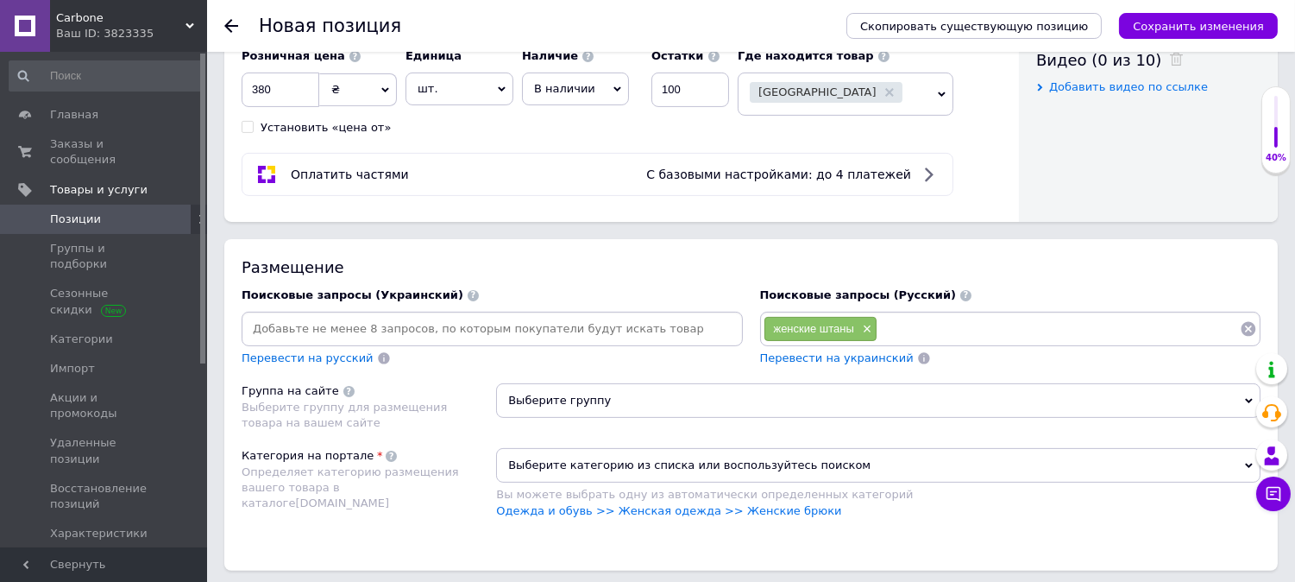
click at [466, 451] on div "Размещение Поисковые запросы (Украинский) Перевести на русский Поисковые запрос…" at bounding box center [751, 404] width 1054 height 331
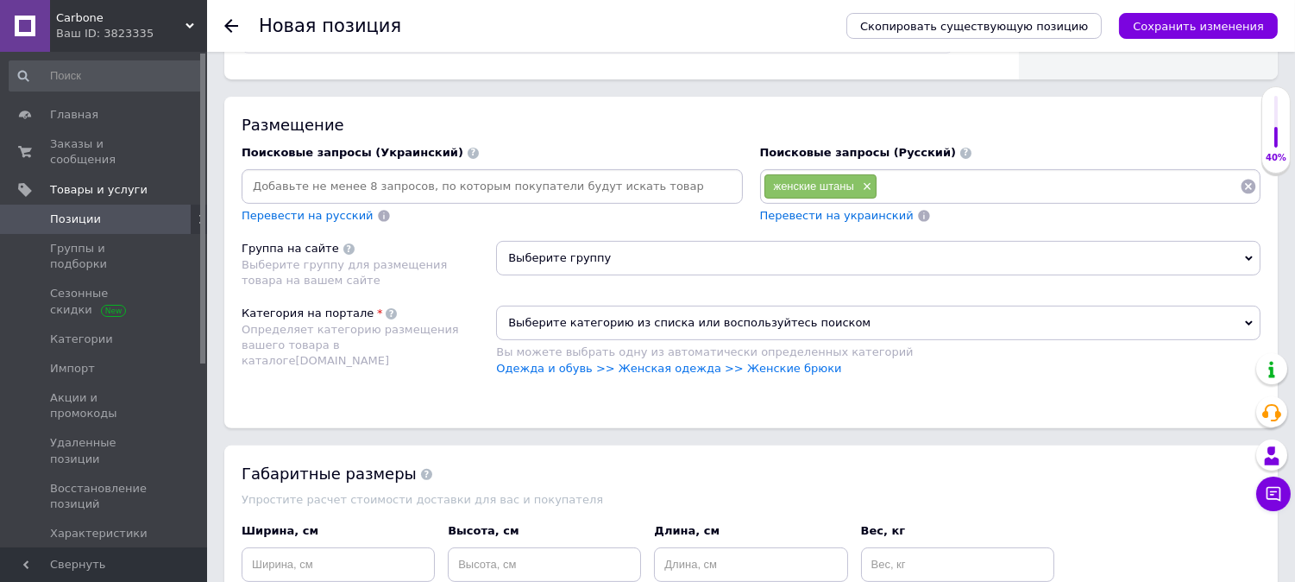
scroll to position [1150, 0]
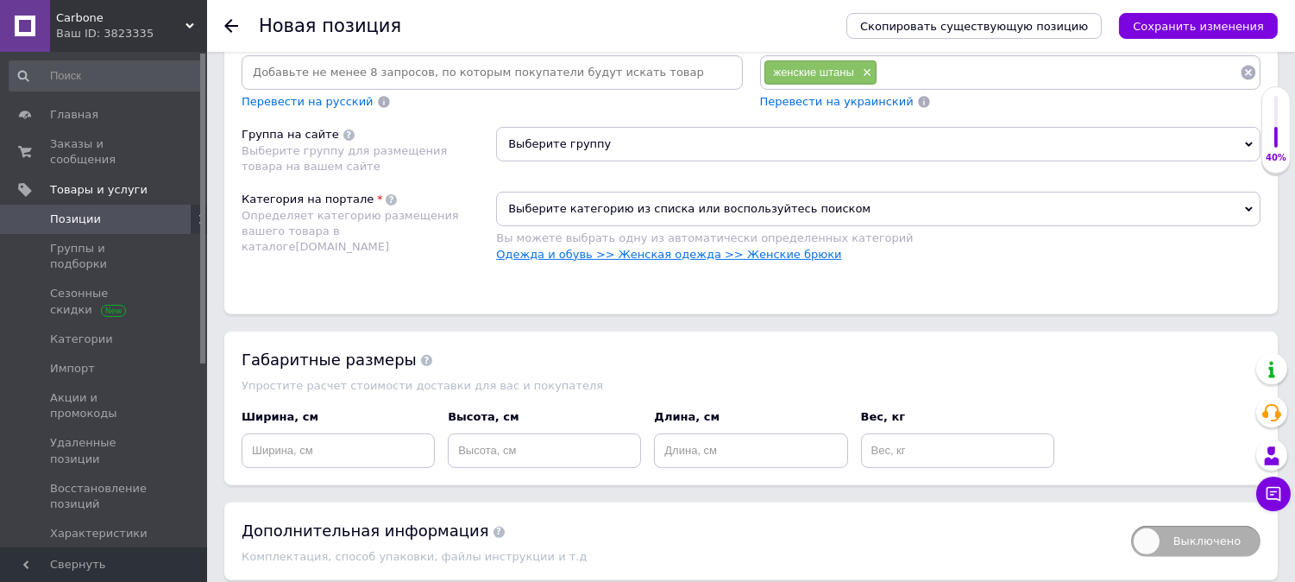
click at [652, 261] on link "Одежда и обувь >> Женская одежда >> Женские брюки" at bounding box center [668, 254] width 345 height 13
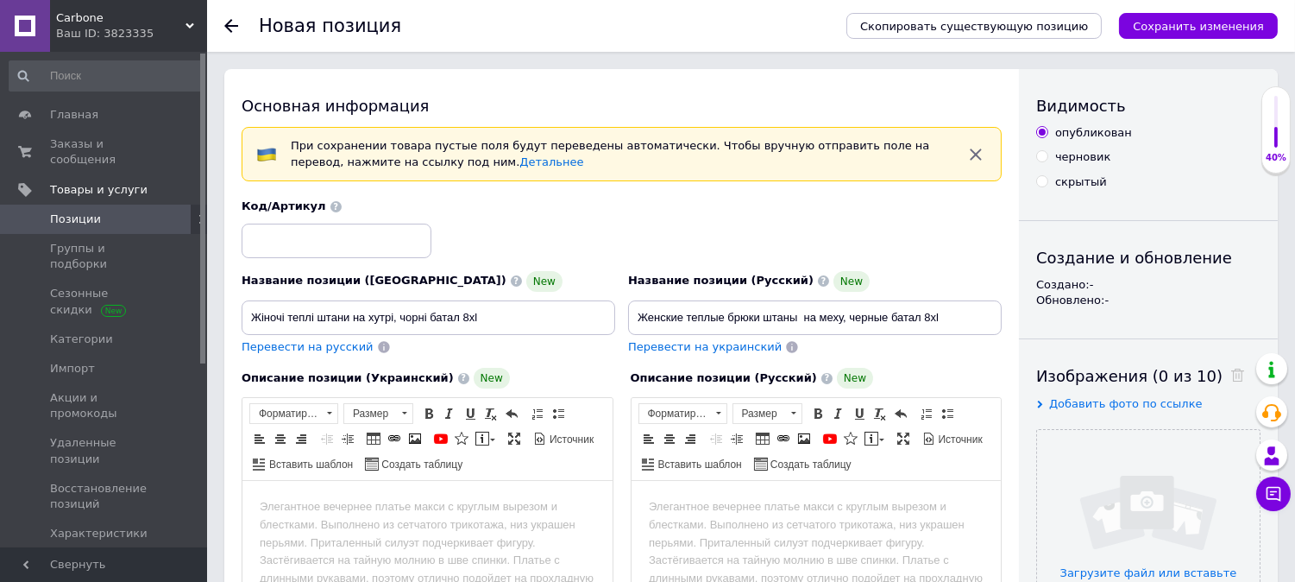
scroll to position [127, 0]
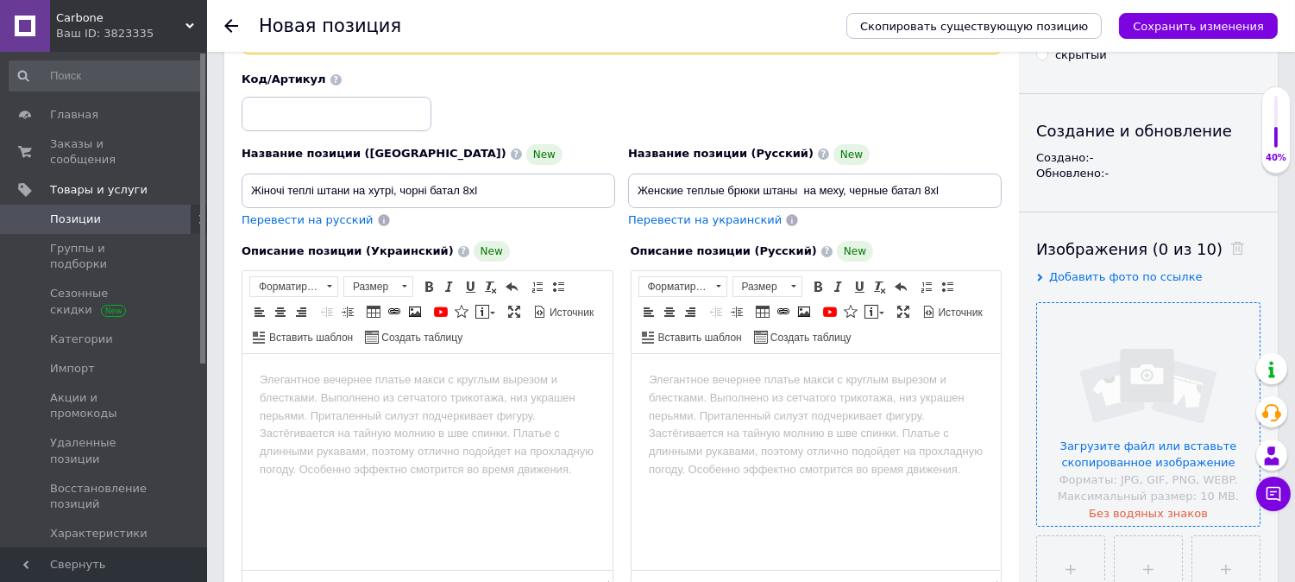
click at [1107, 441] on input "file" at bounding box center [1148, 414] width 223 height 223
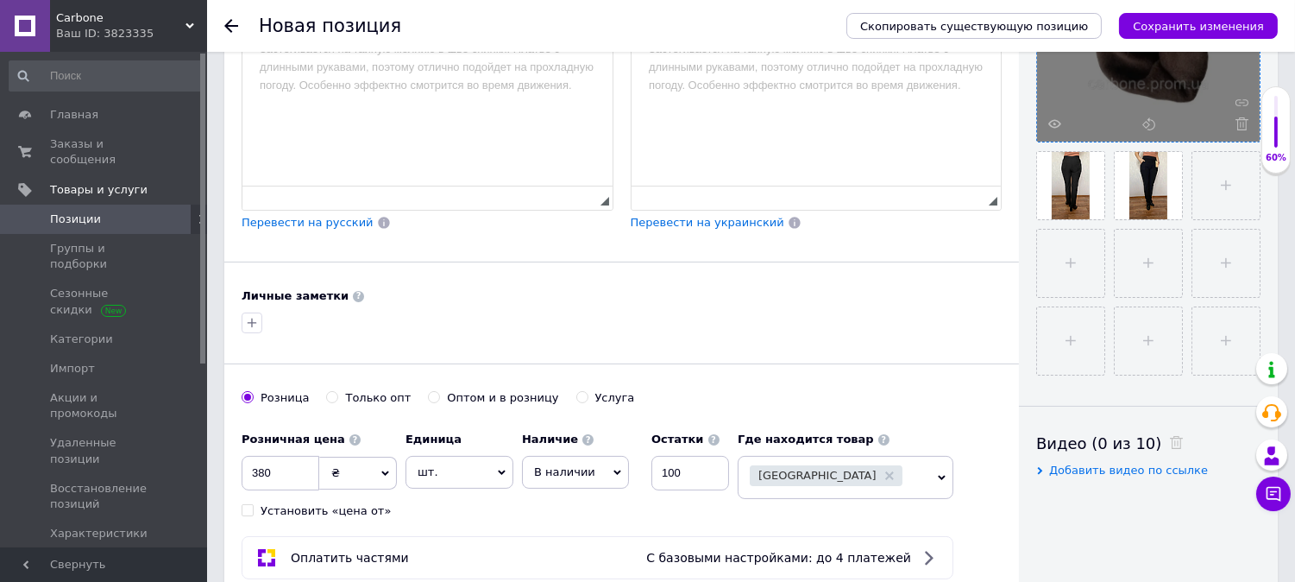
scroll to position [255, 0]
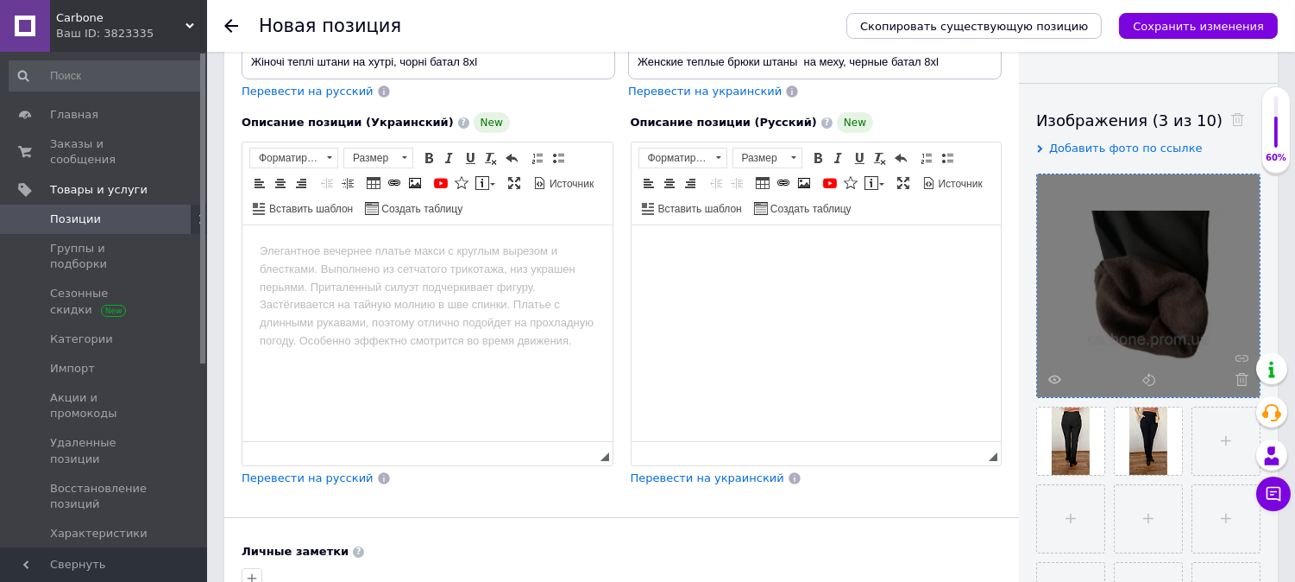
click at [692, 264] on html at bounding box center [816, 251] width 370 height 53
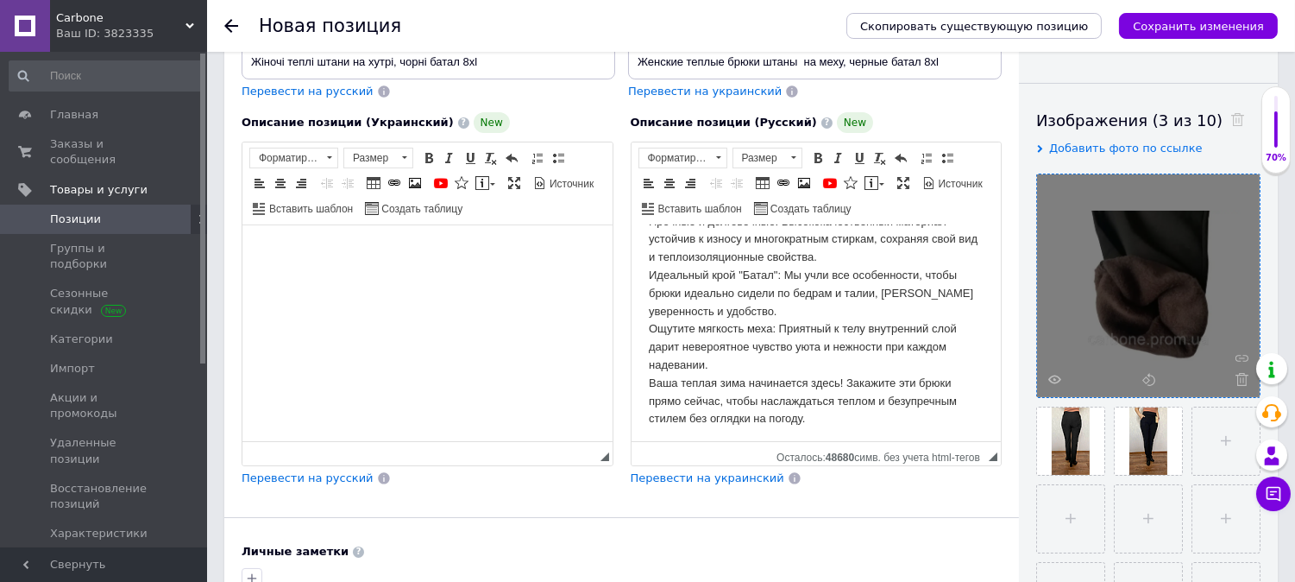
click at [325, 268] on html at bounding box center [427, 251] width 370 height 53
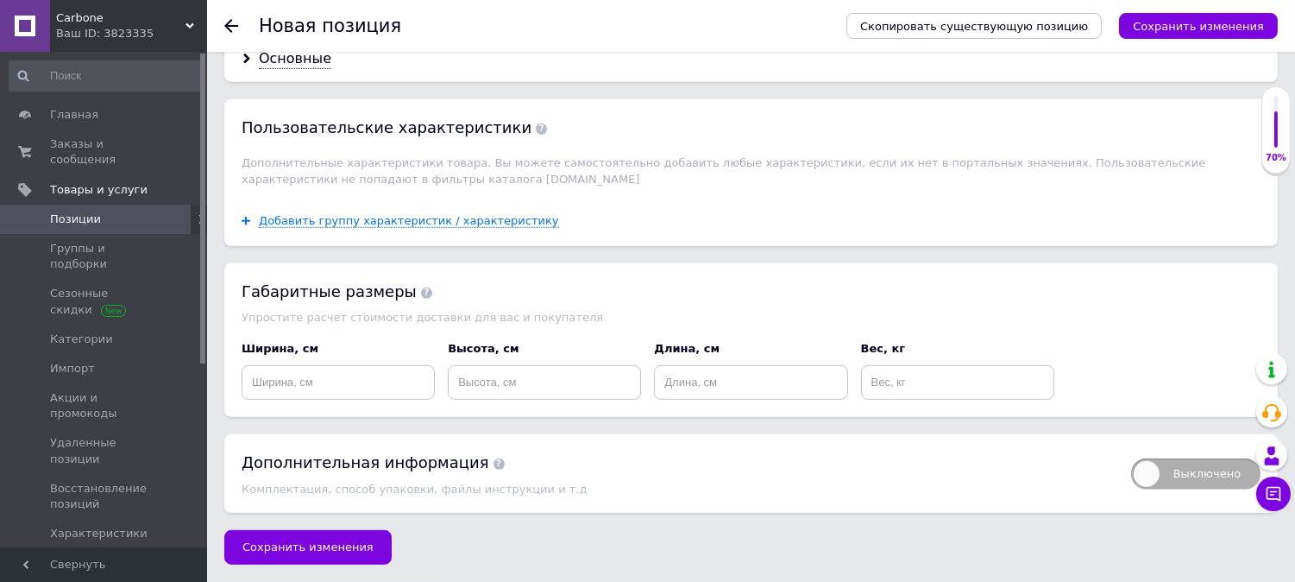
scroll to position [1918, 0]
click at [340, 545] on span "Сохранить изменения" at bounding box center [307, 546] width 131 height 13
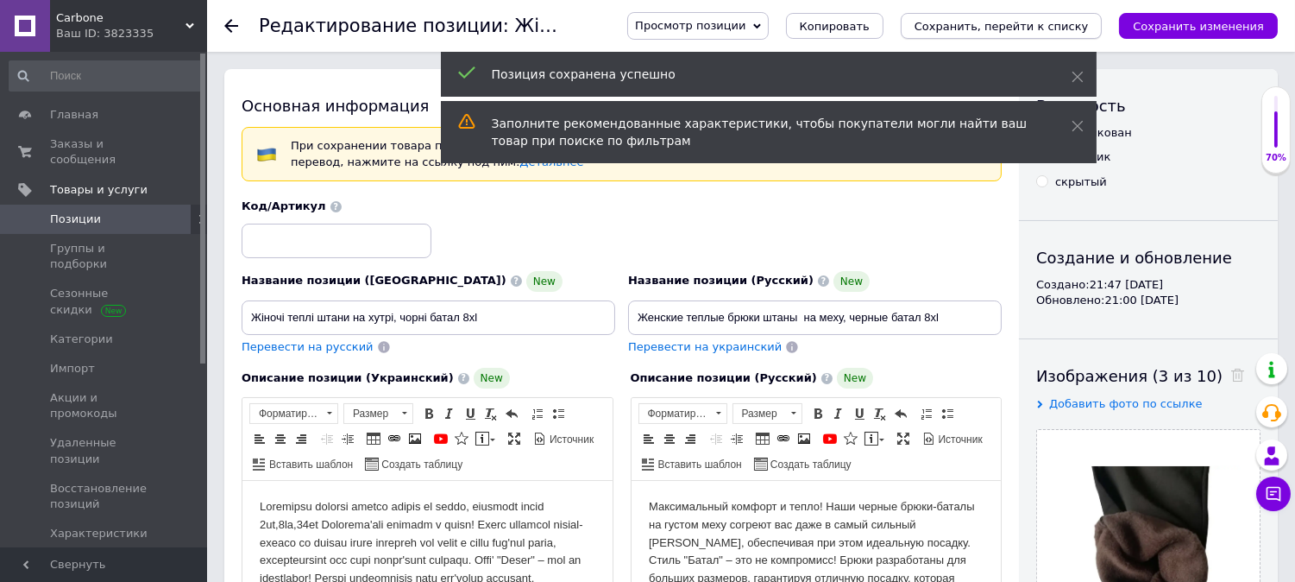
click at [1025, 26] on icon "Сохранить, перейти к списку" at bounding box center [1002, 26] width 174 height 13
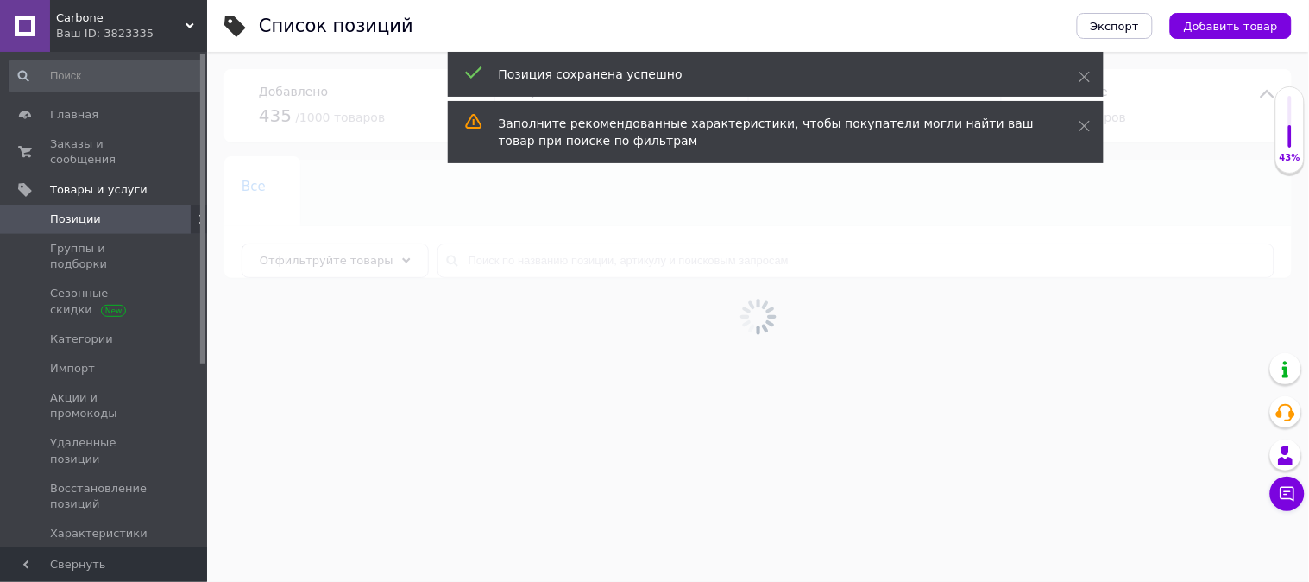
click at [364, 317] on div at bounding box center [758, 317] width 1102 height 530
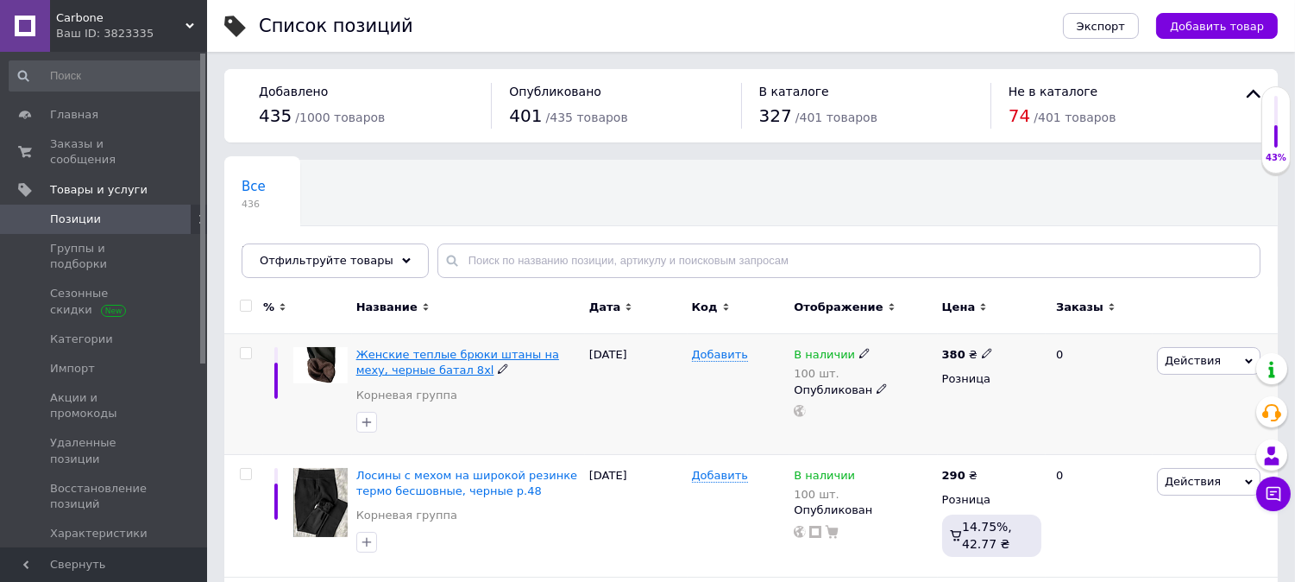
click at [459, 357] on span "Женские теплые брюки штаны на меху, черные батал 8xl" at bounding box center [457, 362] width 203 height 28
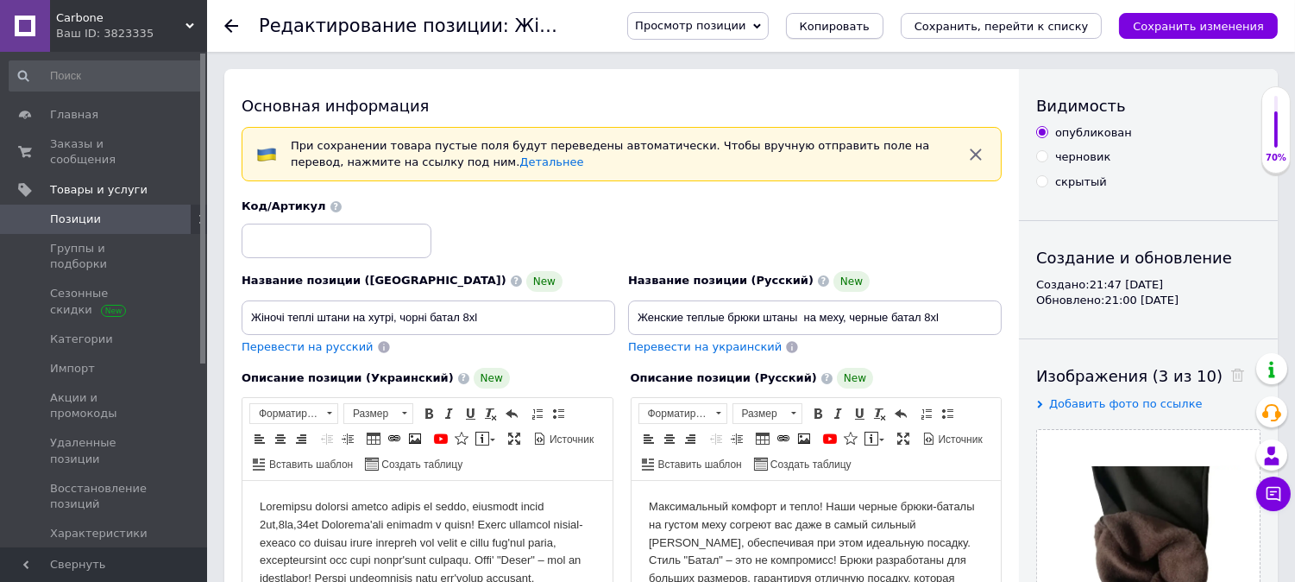
click at [870, 31] on span "Копировать" at bounding box center [835, 26] width 70 height 13
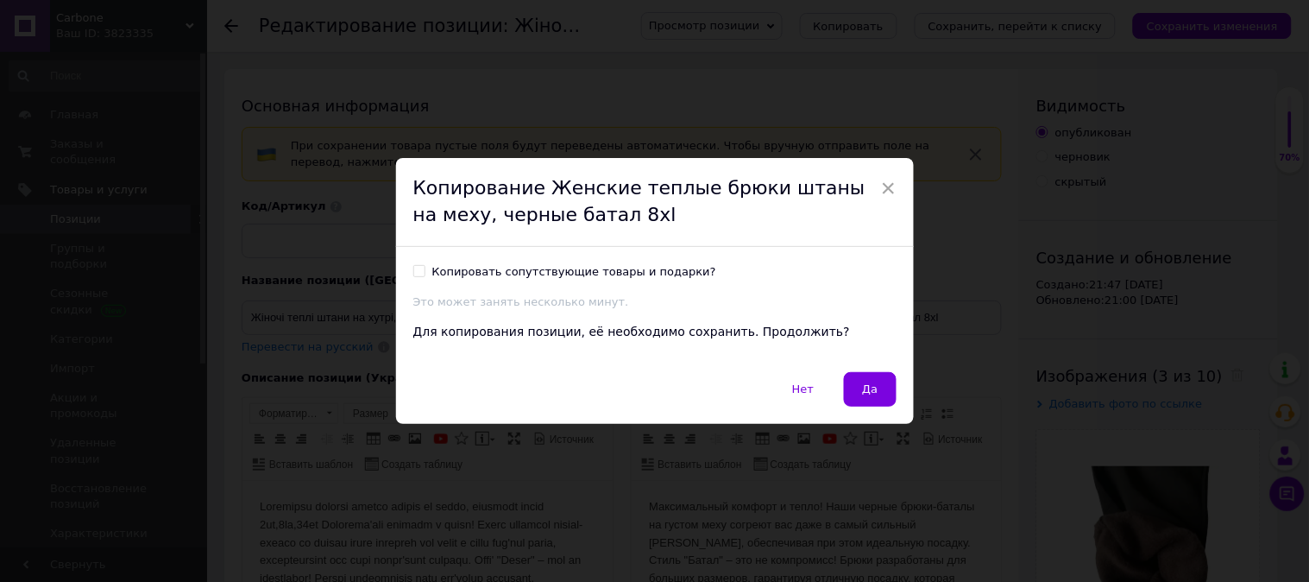
click at [421, 269] on input "Копировать сопутствующие товары и подарки?" at bounding box center [418, 270] width 11 height 11
checkbox input "true"
click at [863, 390] on span "Да" at bounding box center [870, 388] width 16 height 13
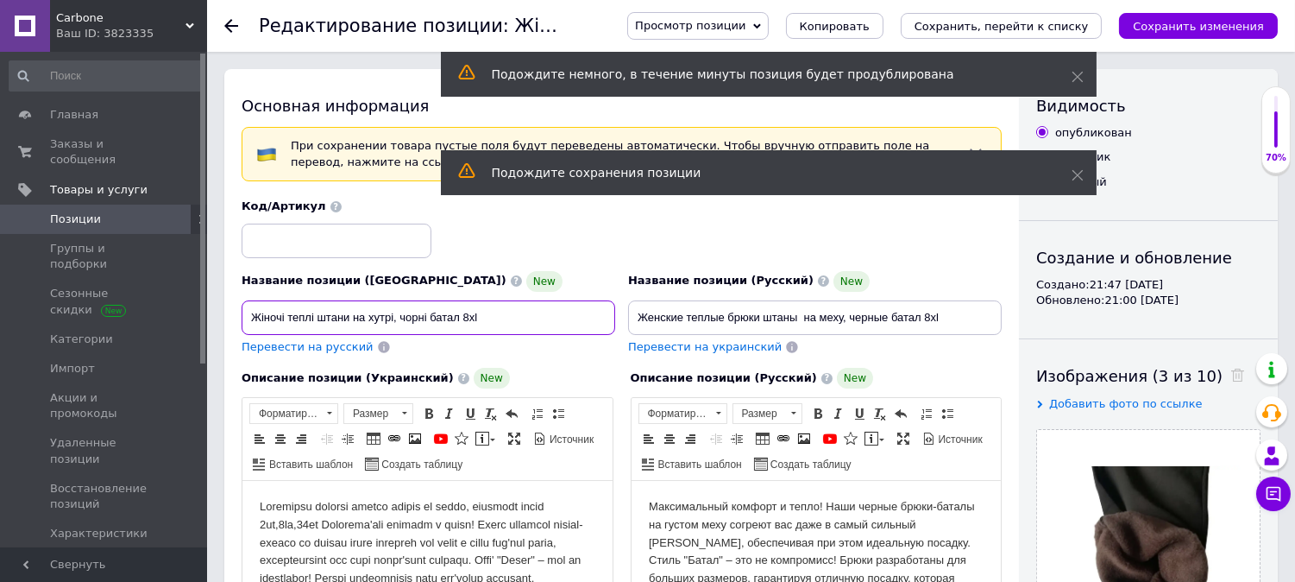
click at [471, 317] on input "Жіночі теплі штани на хутрі, чорні батал 8xl" at bounding box center [429, 317] width 374 height 35
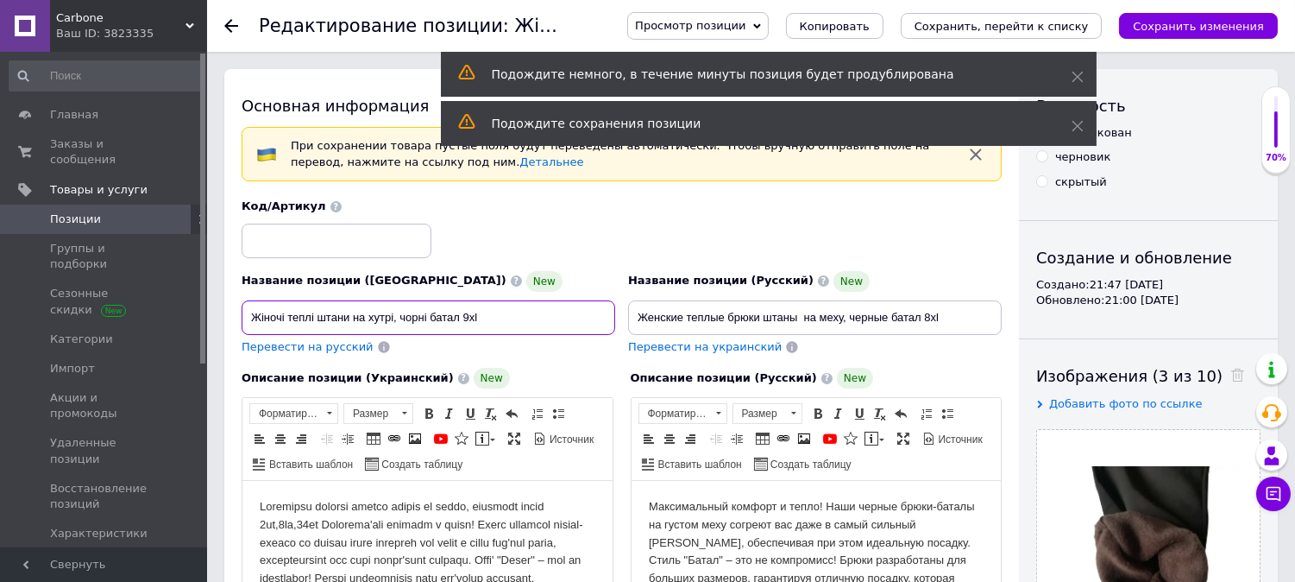
type input "Жіночі теплі штани на хутрі, чорні батал 9xl"
click at [930, 314] on input "Женские теплые брюки штаны на меху, черные батал 8xl" at bounding box center [815, 317] width 374 height 35
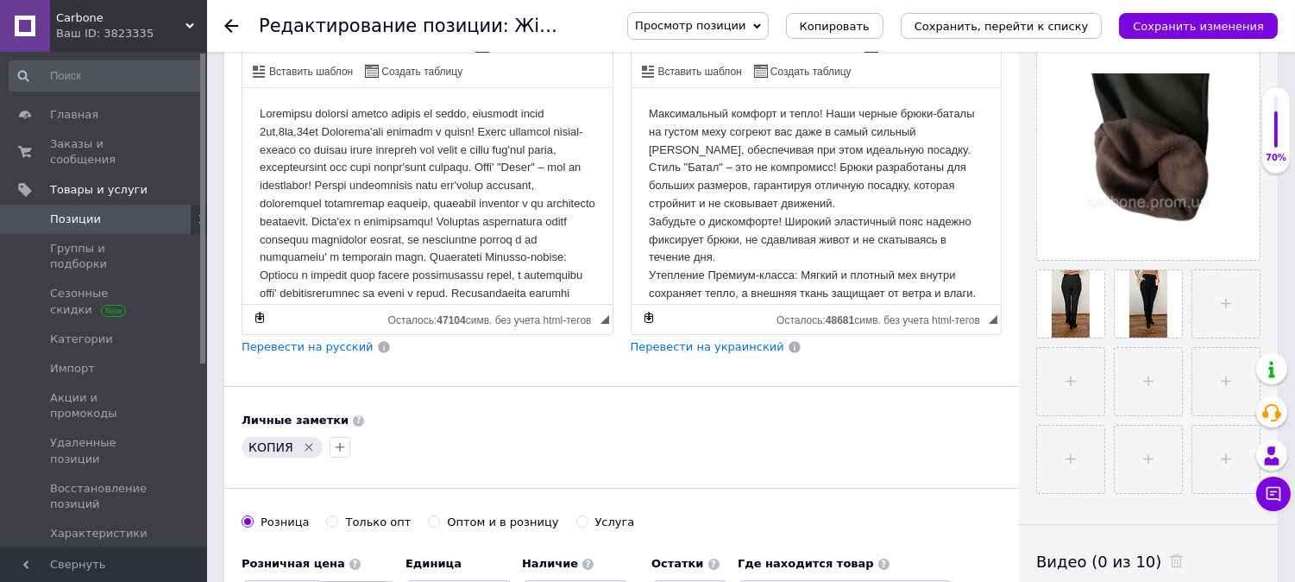
scroll to position [511, 0]
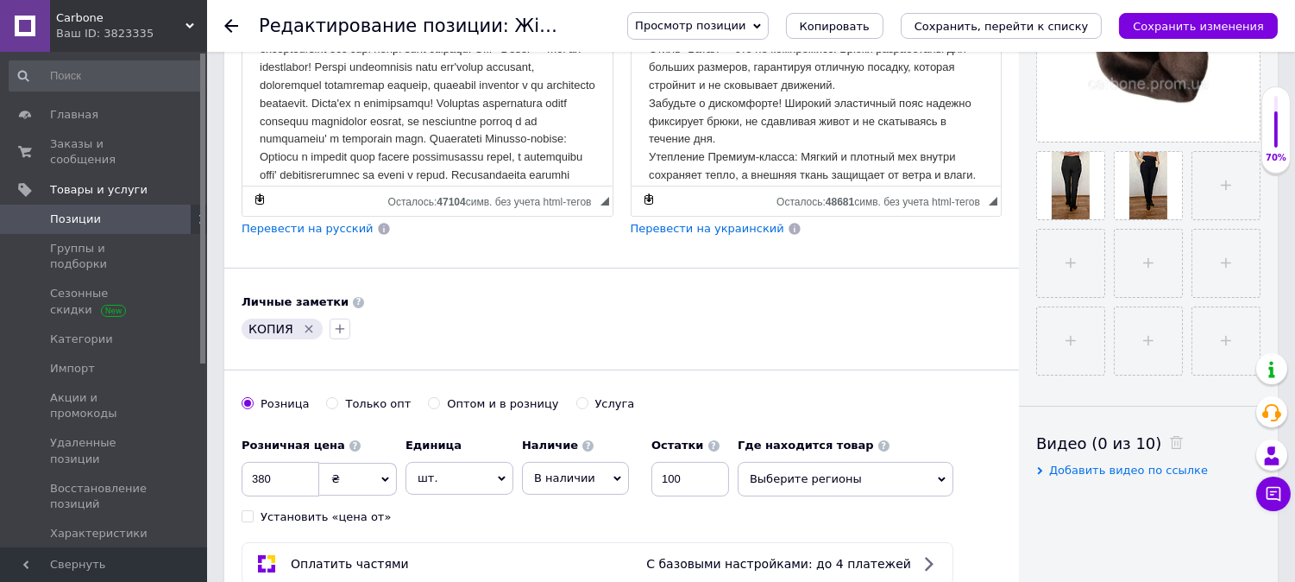
type input "Женские теплые брюки штаны на меху, черные батал 9xl"
click at [309, 336] on icon "Удалить метку" at bounding box center [309, 329] width 14 height 14
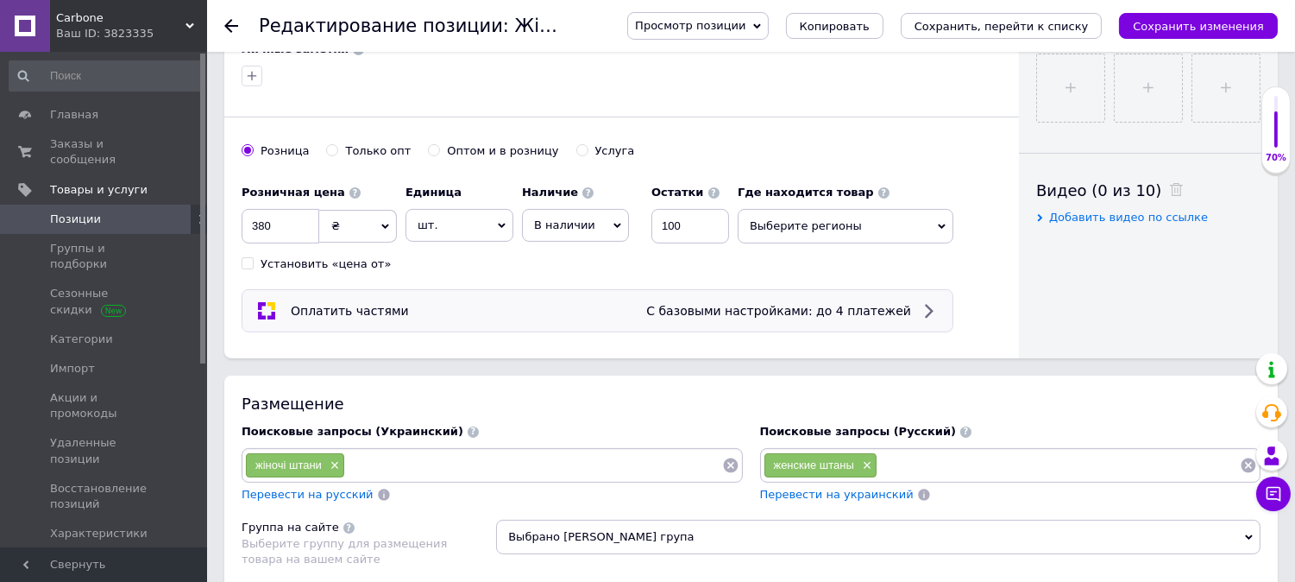
scroll to position [766, 0]
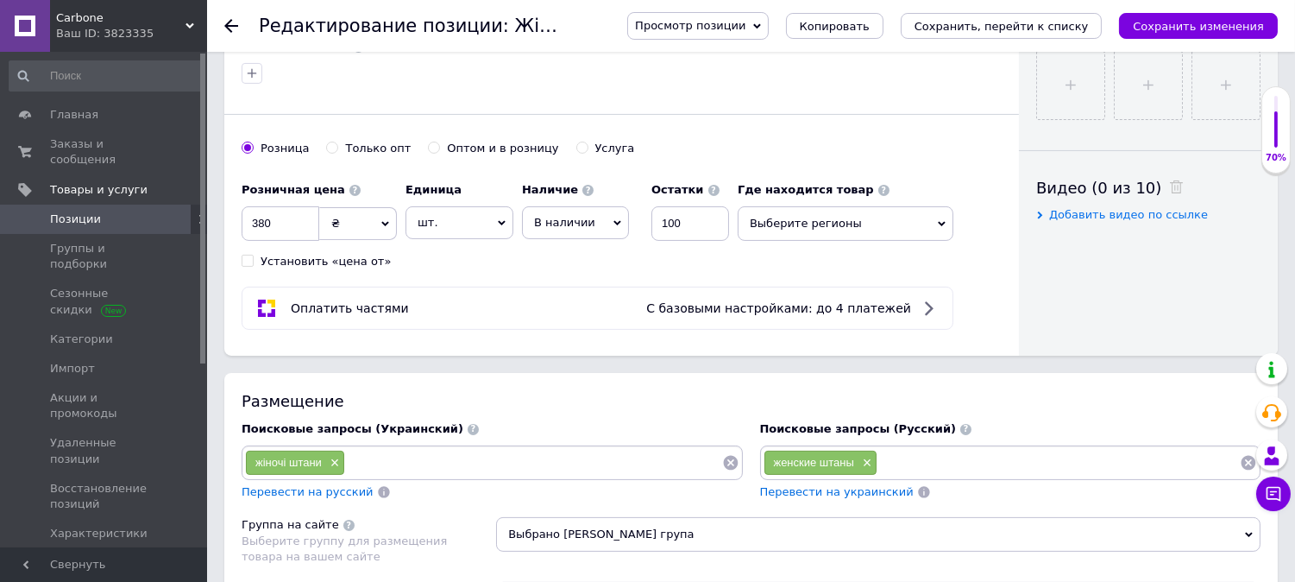
click at [806, 241] on span "Выберите регионы" at bounding box center [846, 223] width 216 height 35
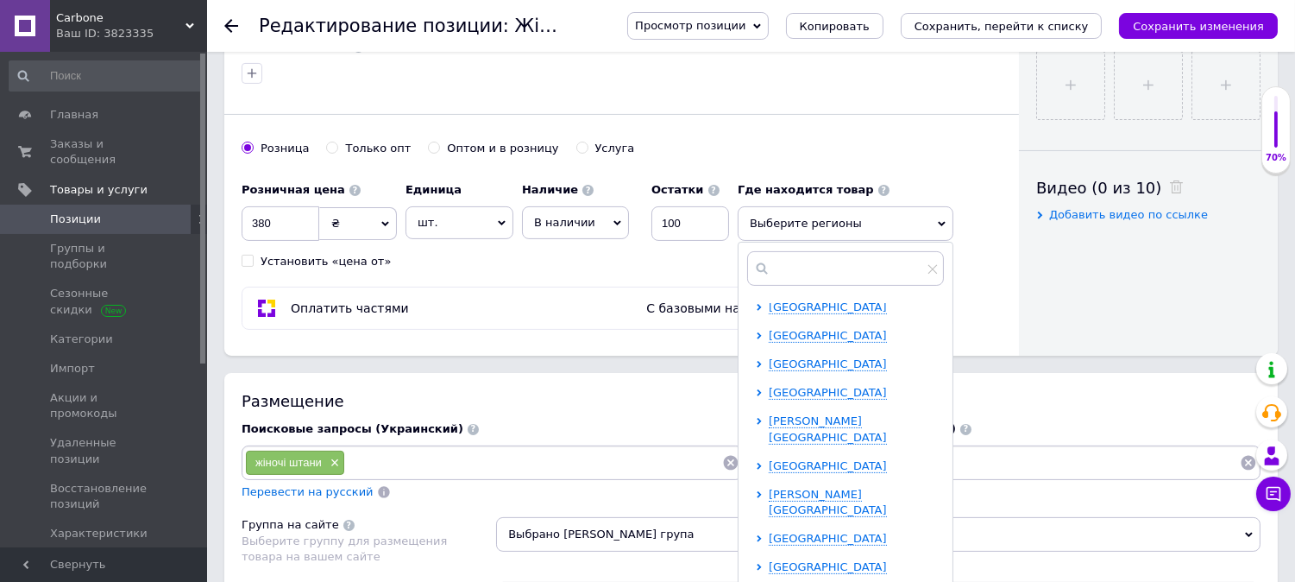
scroll to position [255, 0]
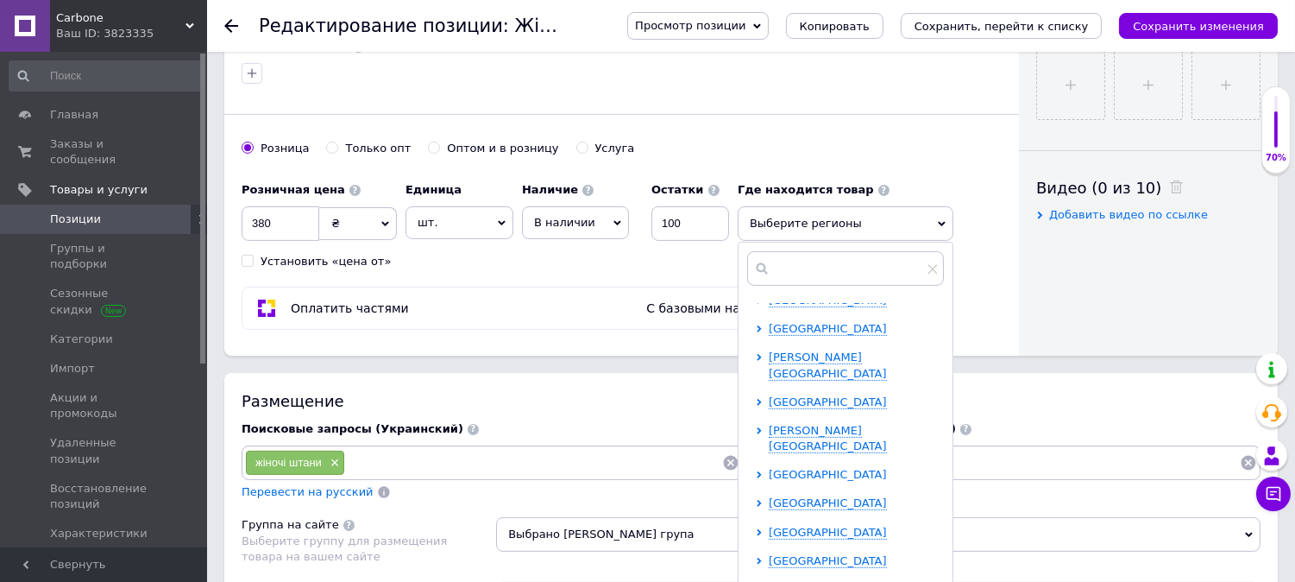
click at [781, 468] on span "[GEOGRAPHIC_DATA]" at bounding box center [828, 474] width 118 height 13
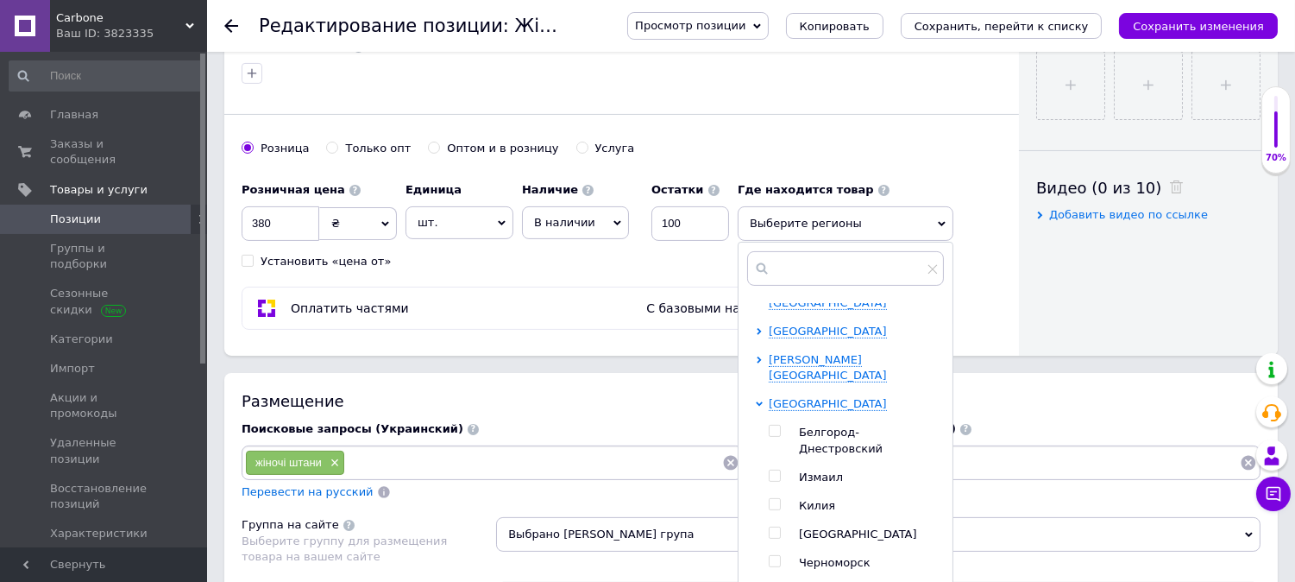
scroll to position [383, 0]
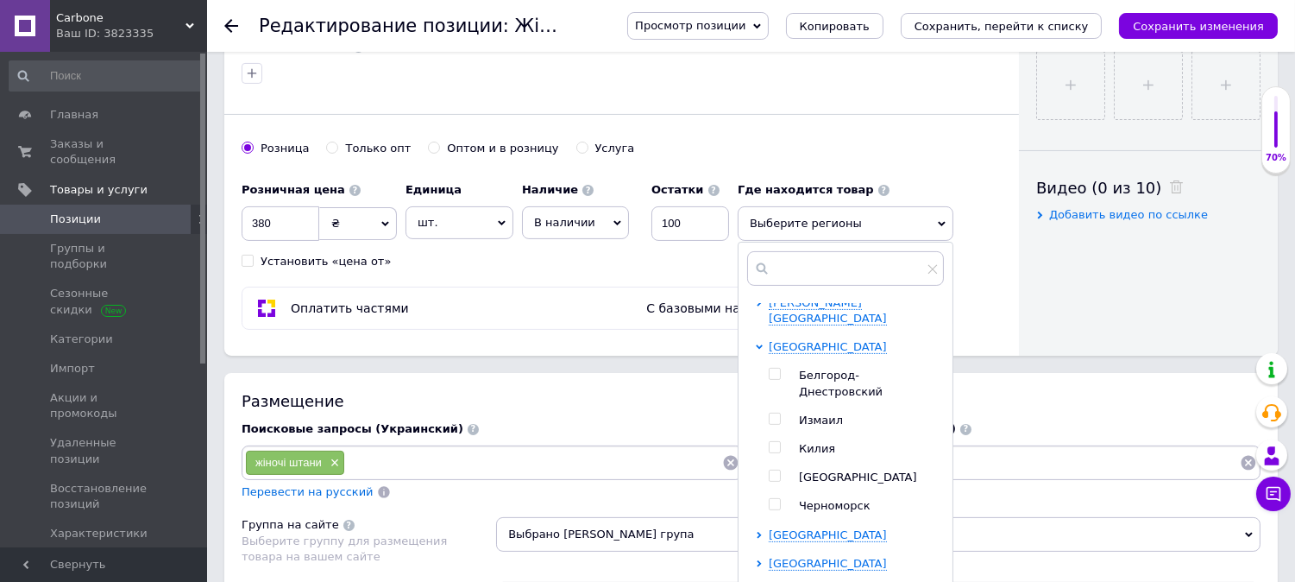
click at [771, 470] on input "checkbox" at bounding box center [774, 475] width 11 height 11
checkbox input "true"
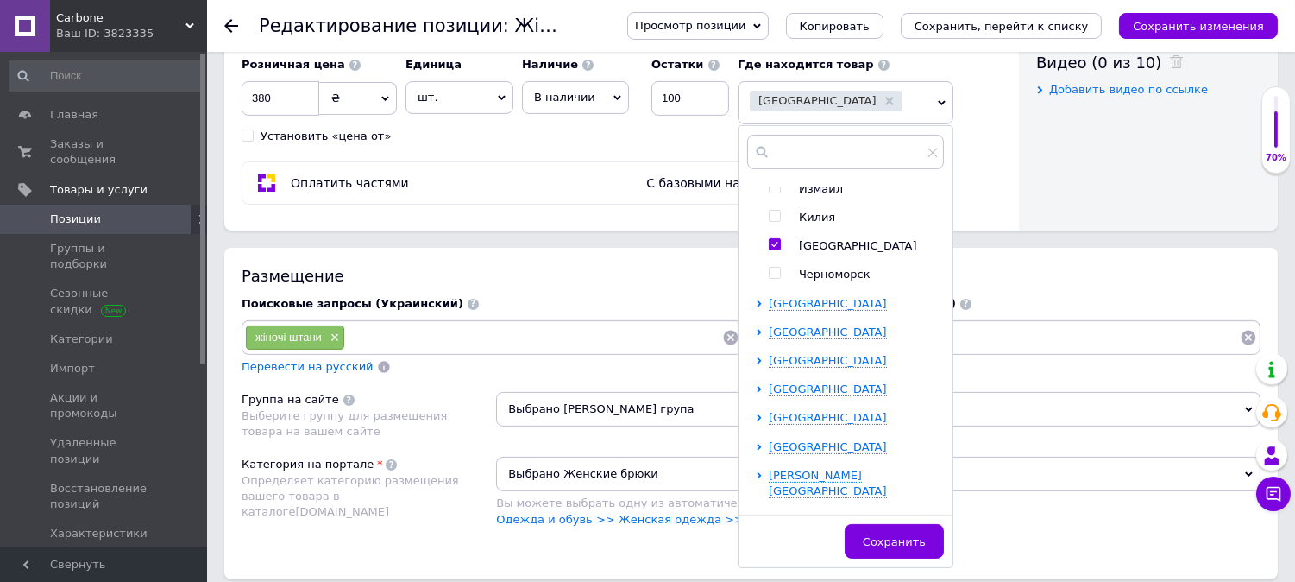
scroll to position [1150, 0]
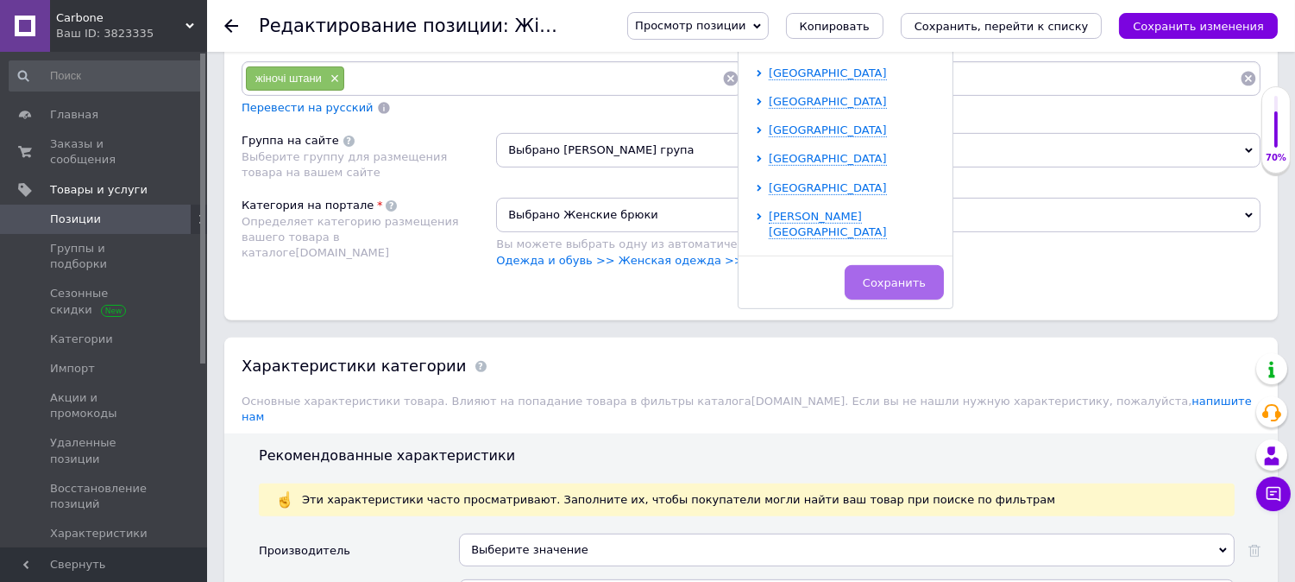
click at [895, 299] on button "Сохранить" at bounding box center [894, 282] width 99 height 35
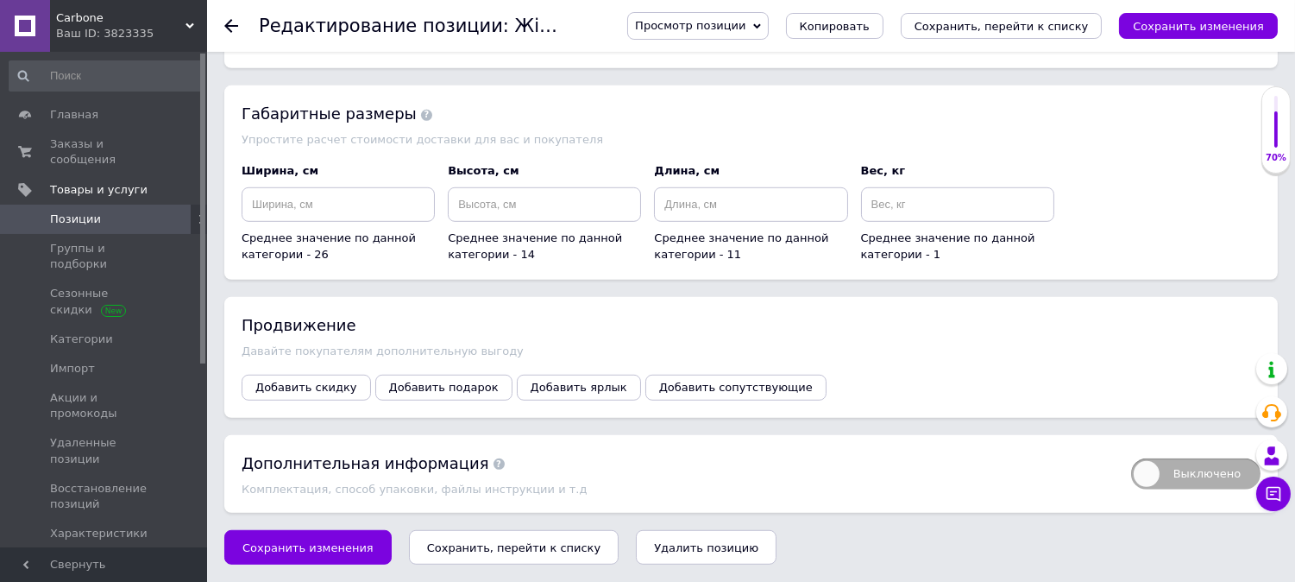
scroll to position [2099, 0]
click at [283, 547] on span "Сохранить изменения" at bounding box center [307, 547] width 131 height 13
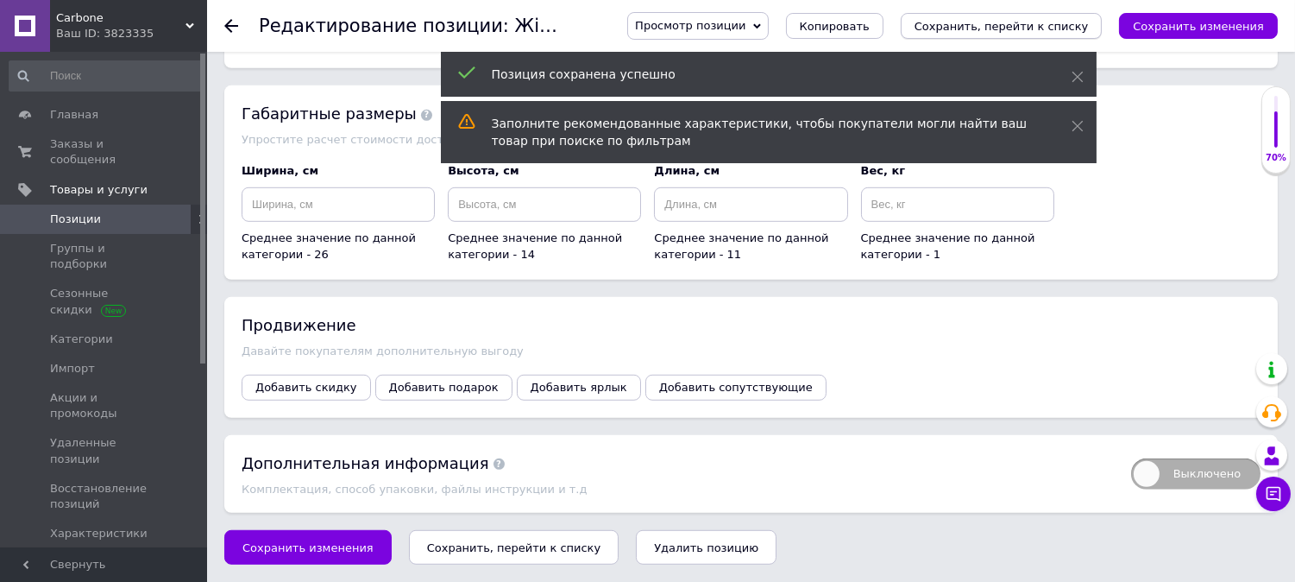
click at [1010, 26] on icon "Сохранить, перейти к списку" at bounding box center [1002, 26] width 174 height 13
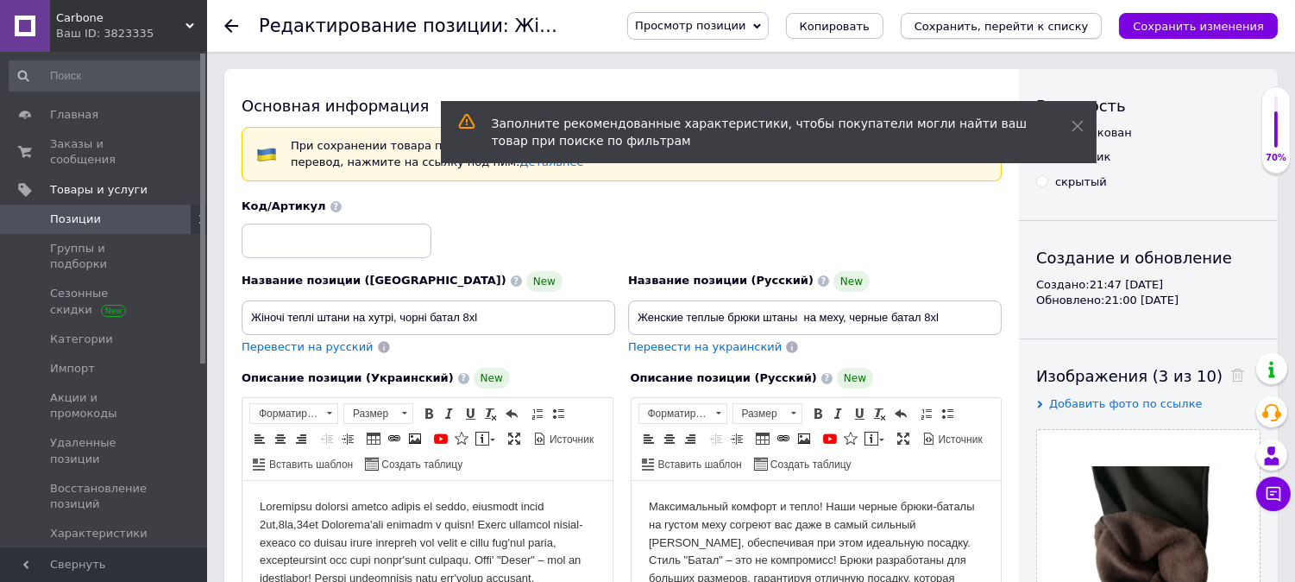
click at [1029, 23] on icon "Сохранить, перейти к списку" at bounding box center [1002, 26] width 174 height 13
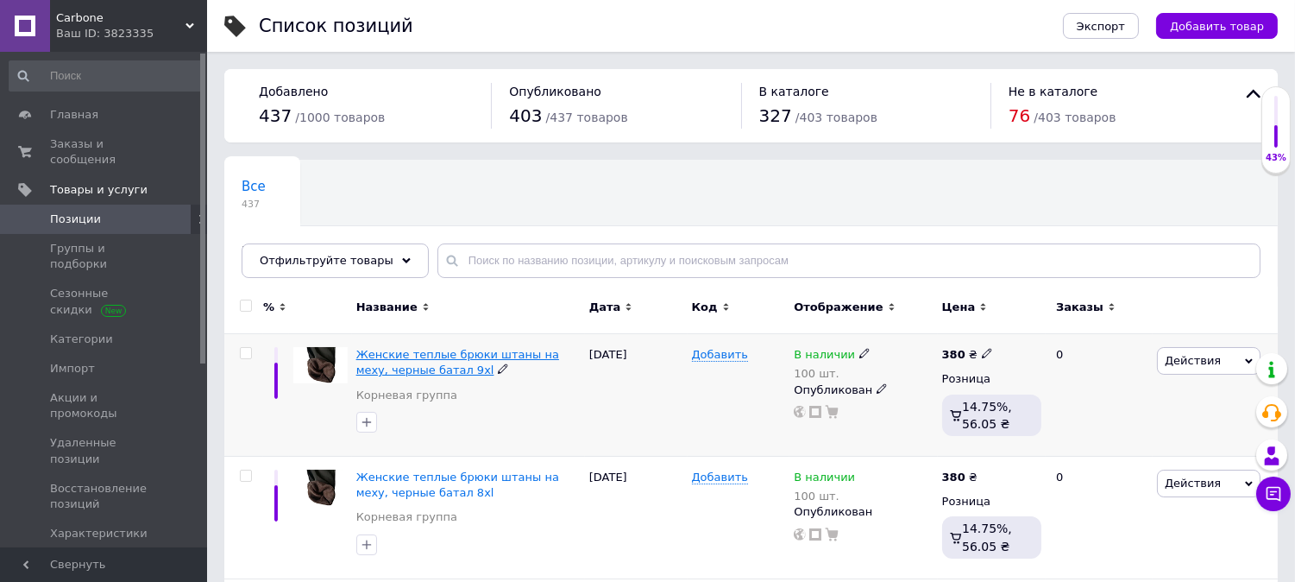
click at [507, 355] on span "Женские теплые брюки штаны на меху, черные батал 9xl" at bounding box center [457, 362] width 203 height 28
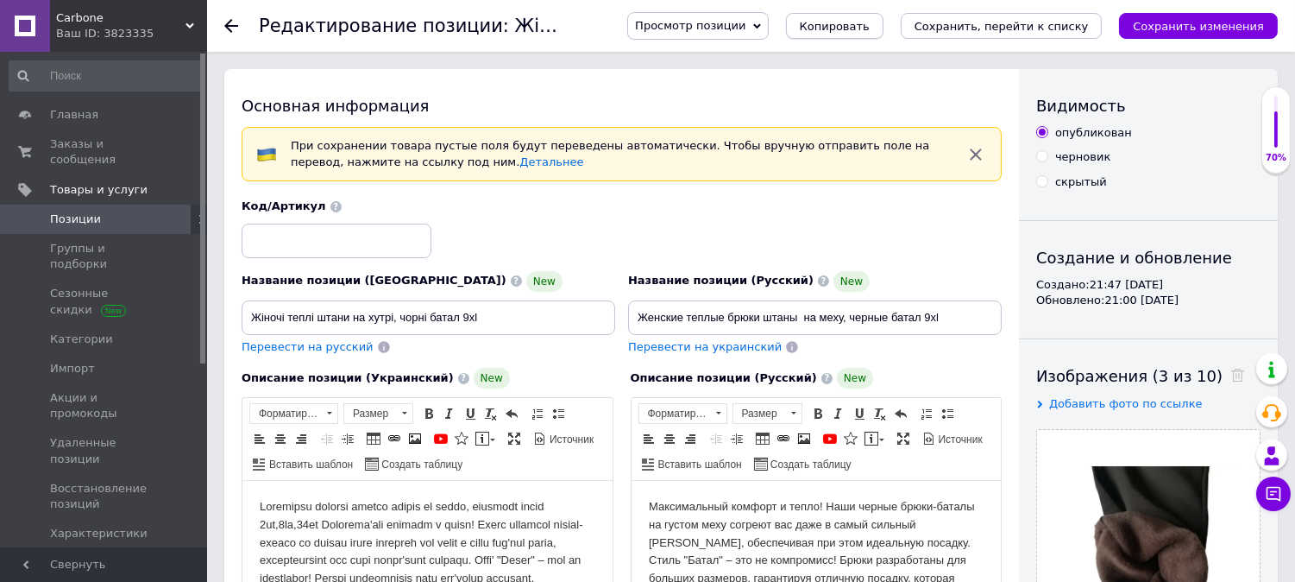
click at [884, 16] on button "Копировать" at bounding box center [835, 26] width 98 height 26
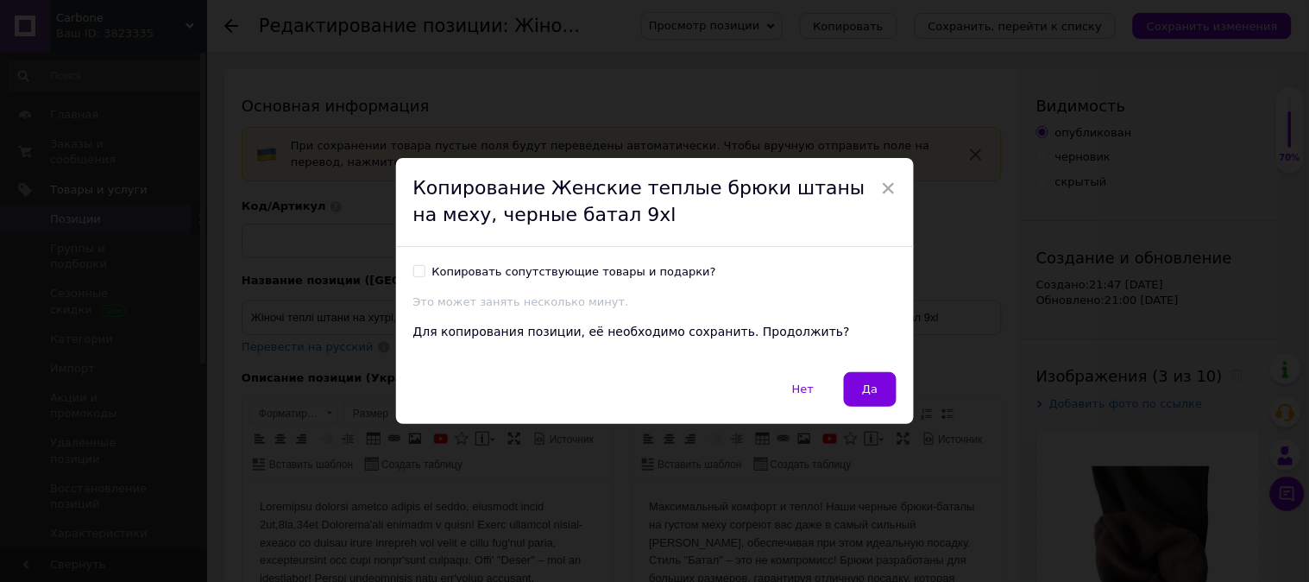
click at [417, 266] on input "Копировать сопутствующие товары и подарки?" at bounding box center [418, 270] width 11 height 11
checkbox input "true"
click at [863, 389] on span "Да" at bounding box center [870, 388] width 16 height 13
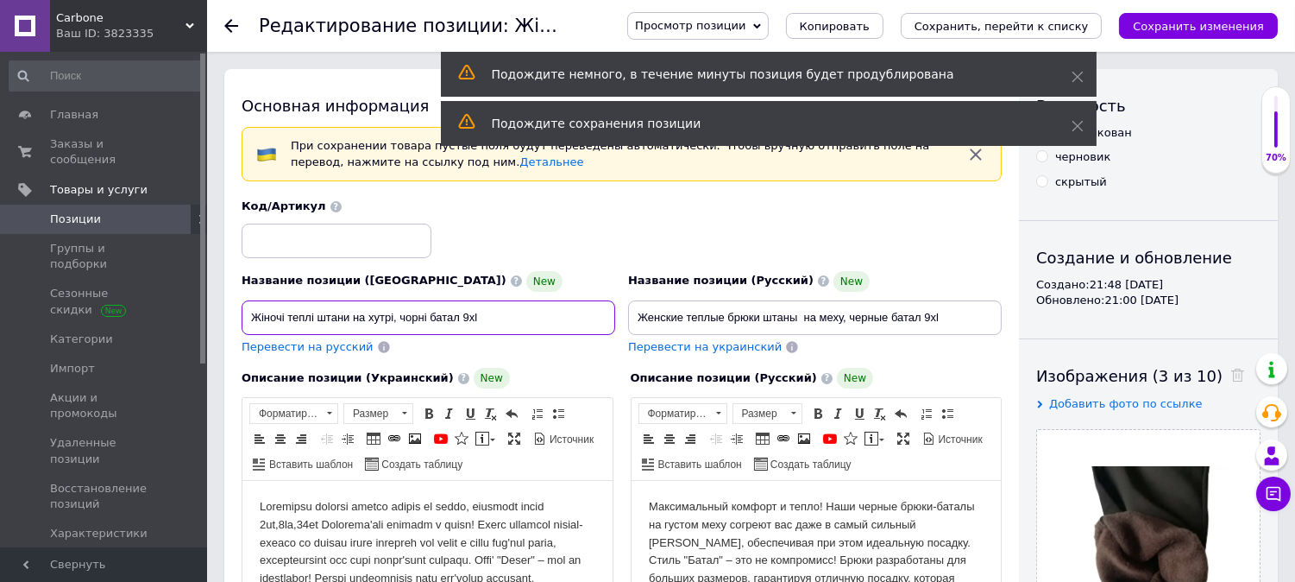
click at [471, 321] on input "Жіночі теплі штани на хутрі, чорні батал 9xl" at bounding box center [429, 317] width 374 height 35
type input "Жіночі теплі штани на хутрі, чорні батал 10xl"
click at [932, 320] on input "Женские теплые брюки штаны на меху, черные батал 9xl" at bounding box center [815, 317] width 374 height 35
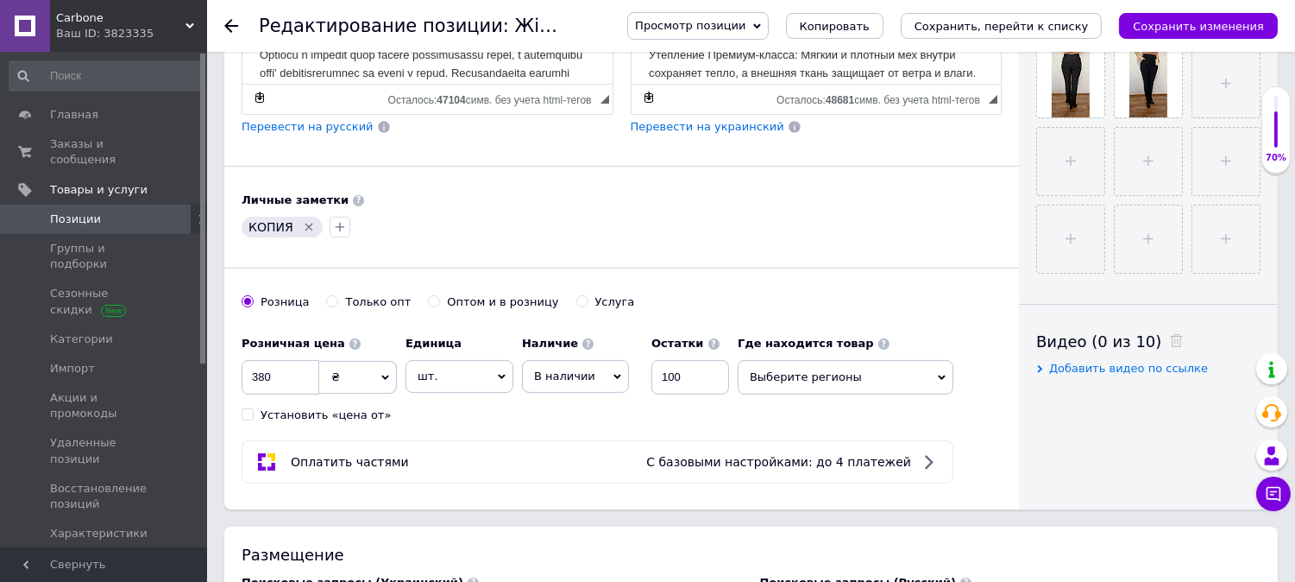
scroll to position [639, 0]
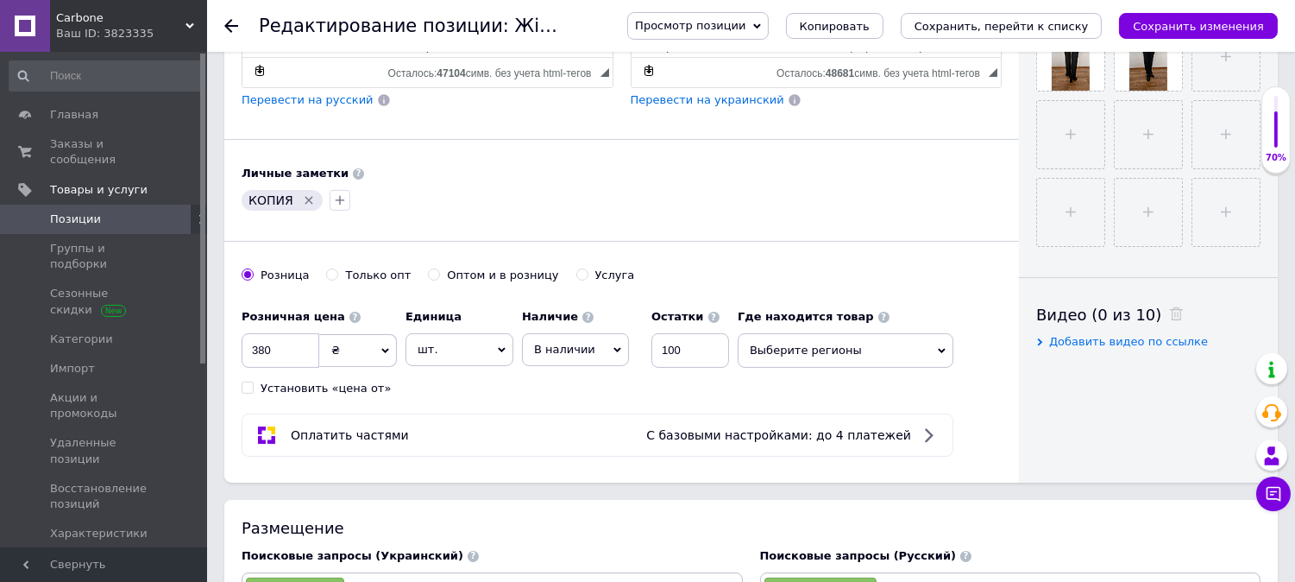
type input "Женские теплые брюки штаны на меху, черные батал 10xl"
click at [804, 368] on span "Выберите регионы" at bounding box center [846, 350] width 216 height 35
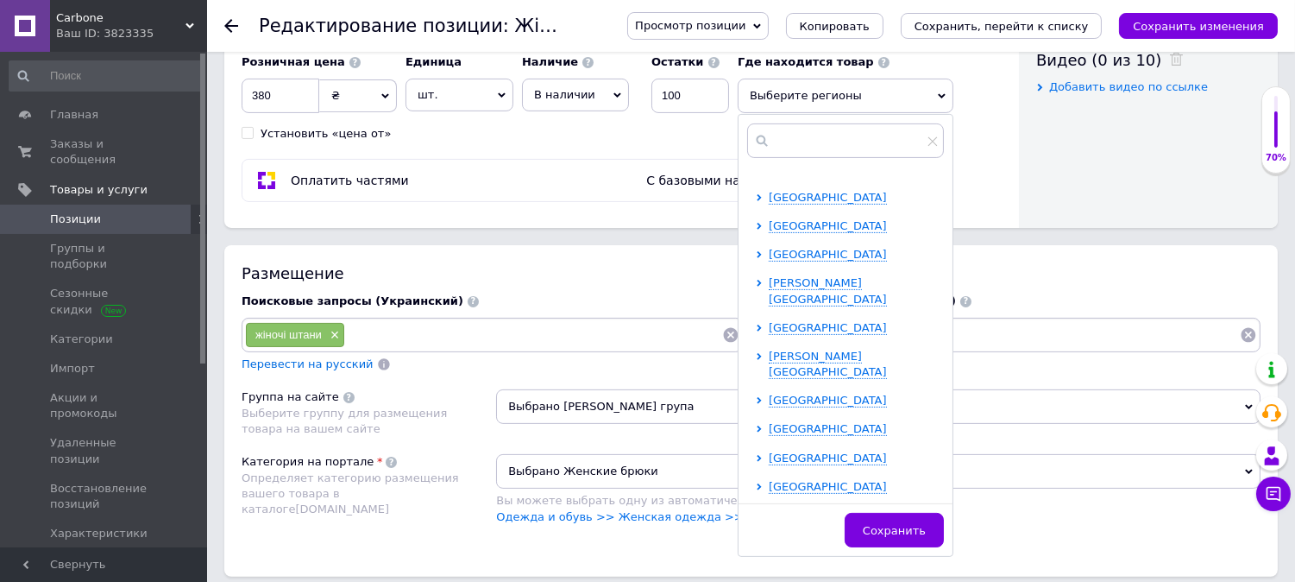
scroll to position [255, 0]
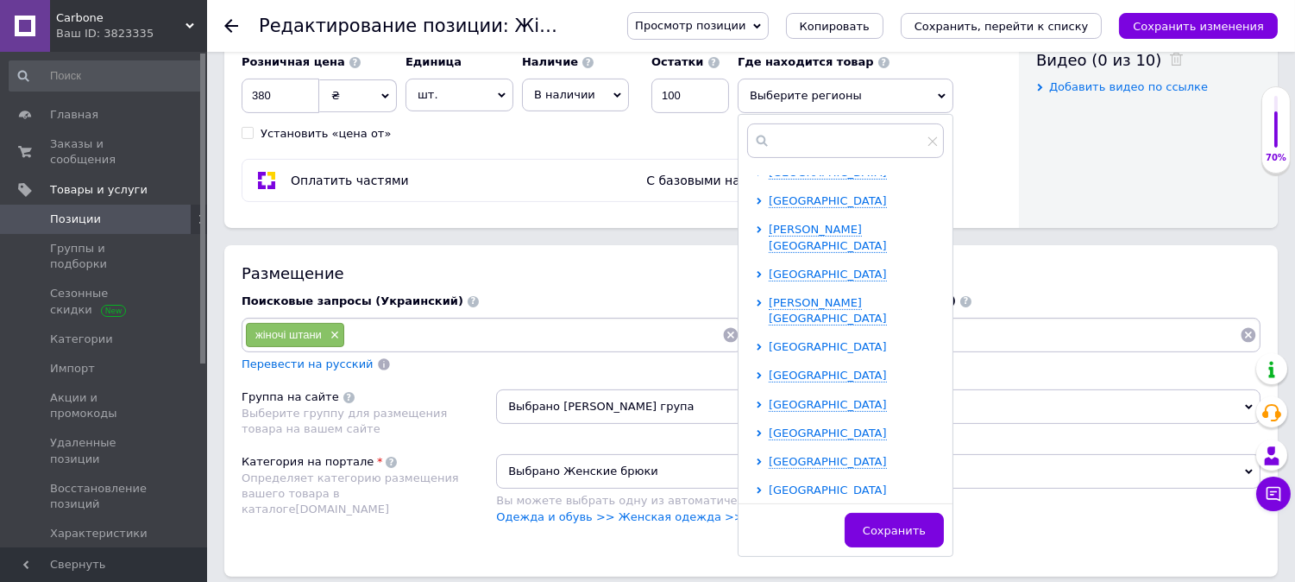
click at [804, 340] on span "[GEOGRAPHIC_DATA]" at bounding box center [828, 346] width 118 height 13
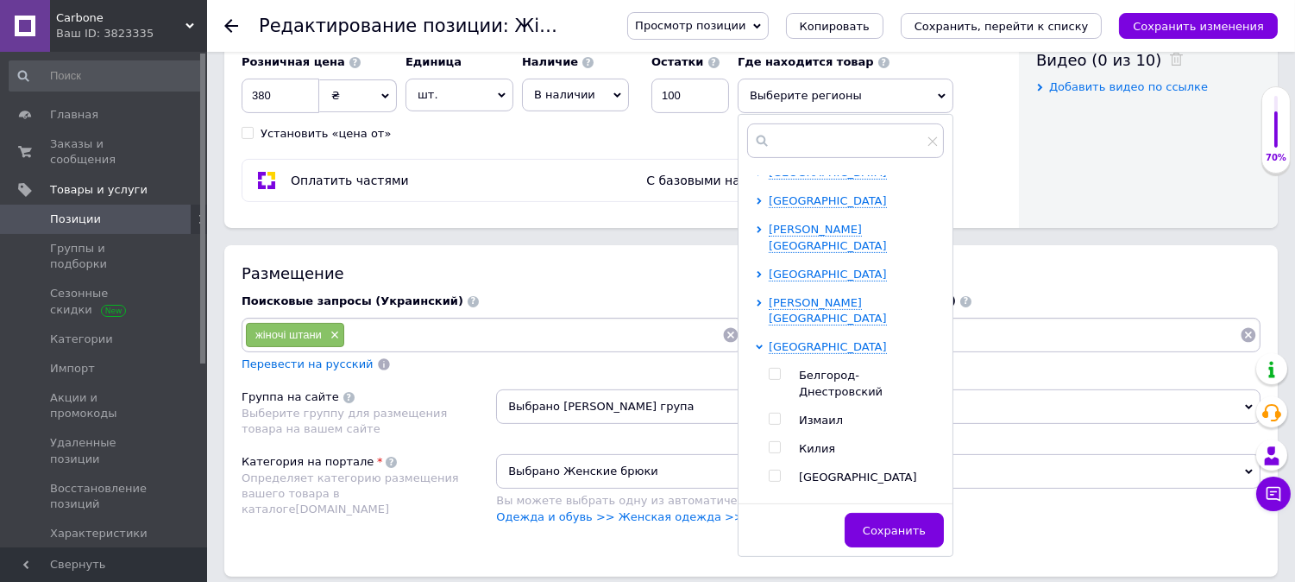
click at [772, 470] on input "checkbox" at bounding box center [774, 475] width 11 height 11
checkbox input "true"
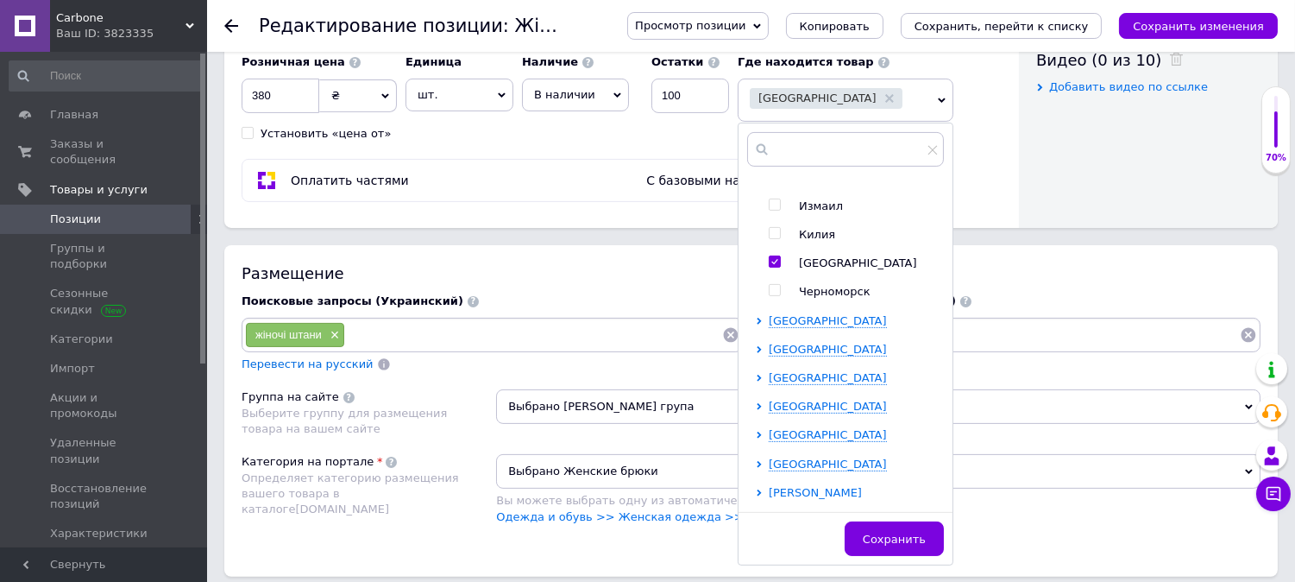
scroll to position [498, 0]
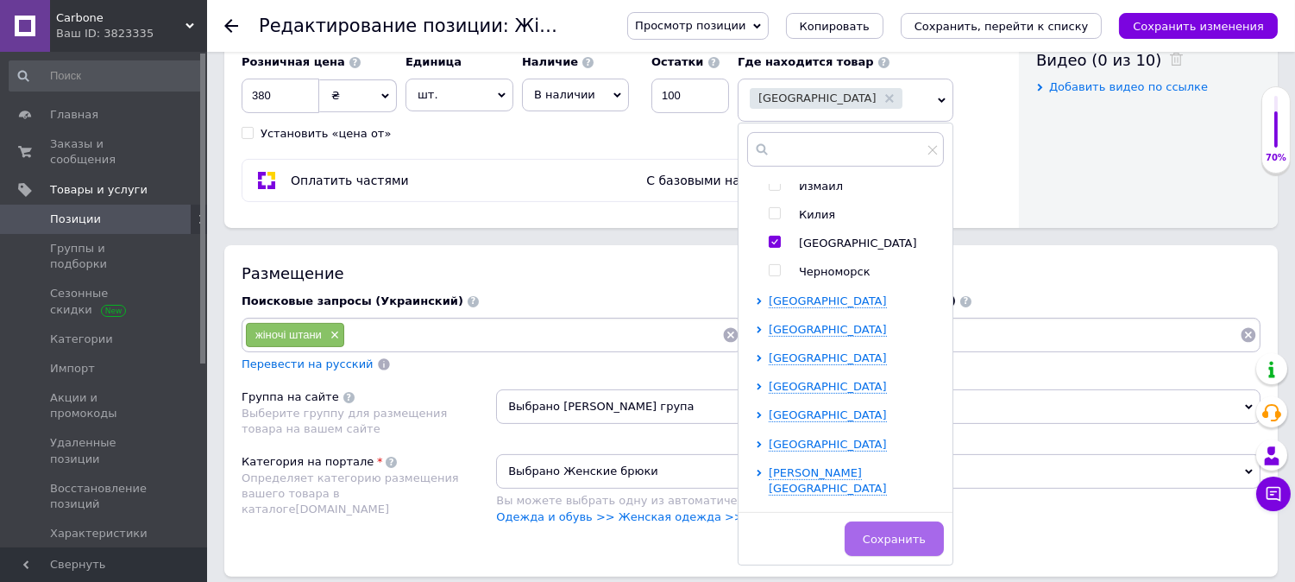
click at [891, 545] on span "Сохранить" at bounding box center [894, 538] width 63 height 13
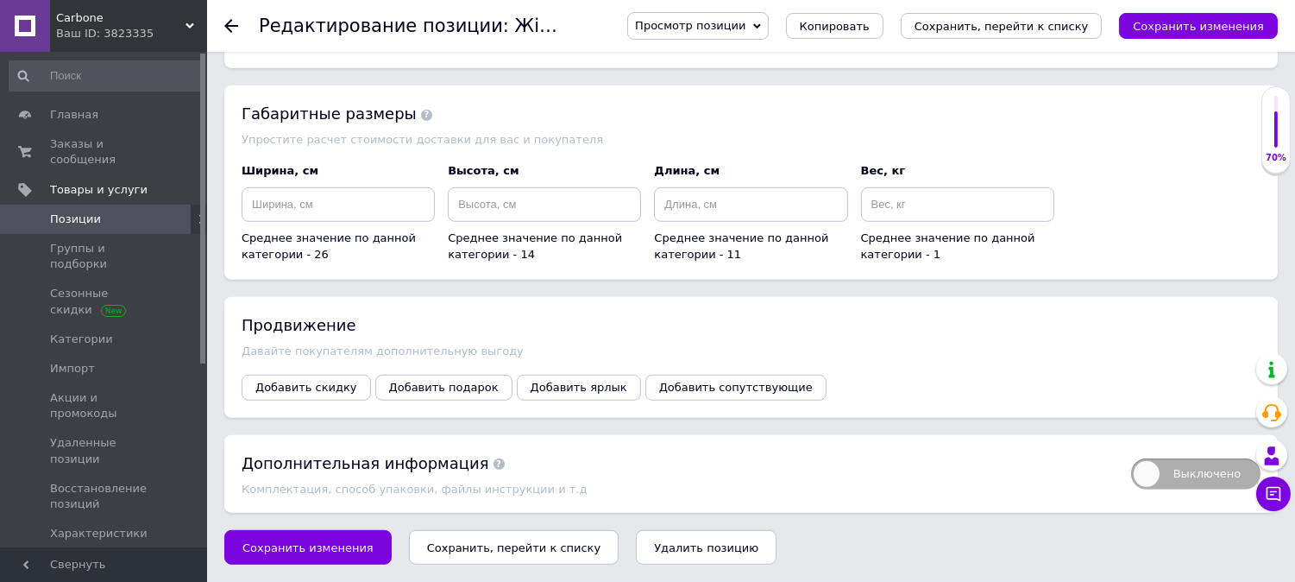
scroll to position [2099, 0]
click at [313, 533] on button "Сохранить изменения" at bounding box center [307, 547] width 167 height 35
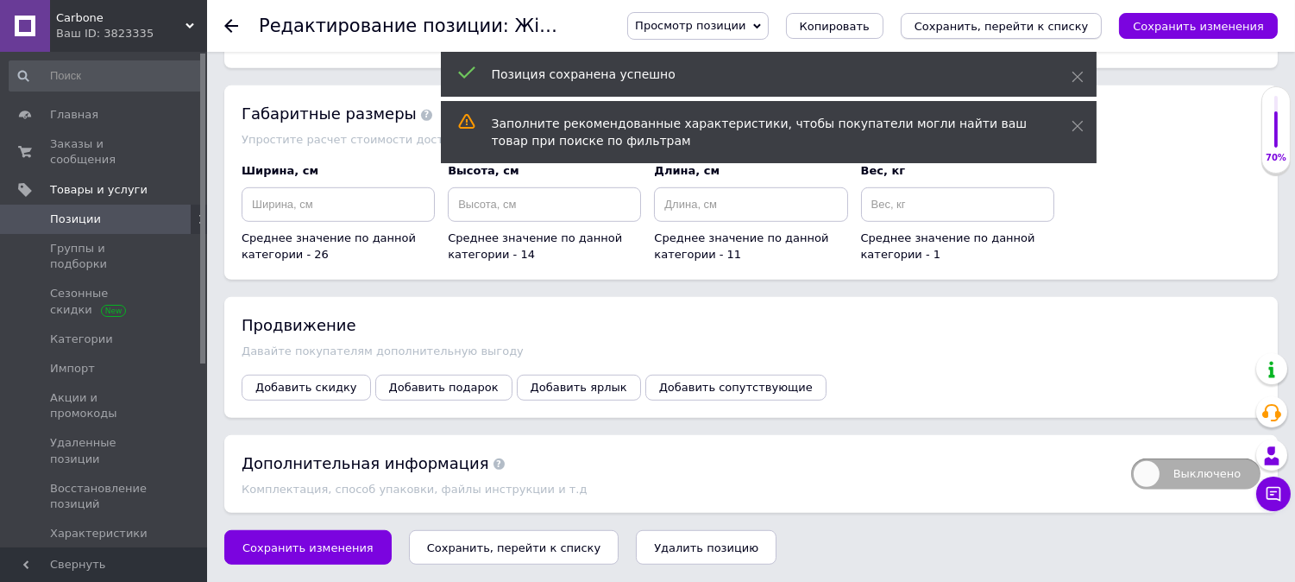
click at [1004, 22] on icon "Сохранить, перейти к списку" at bounding box center [1002, 26] width 174 height 13
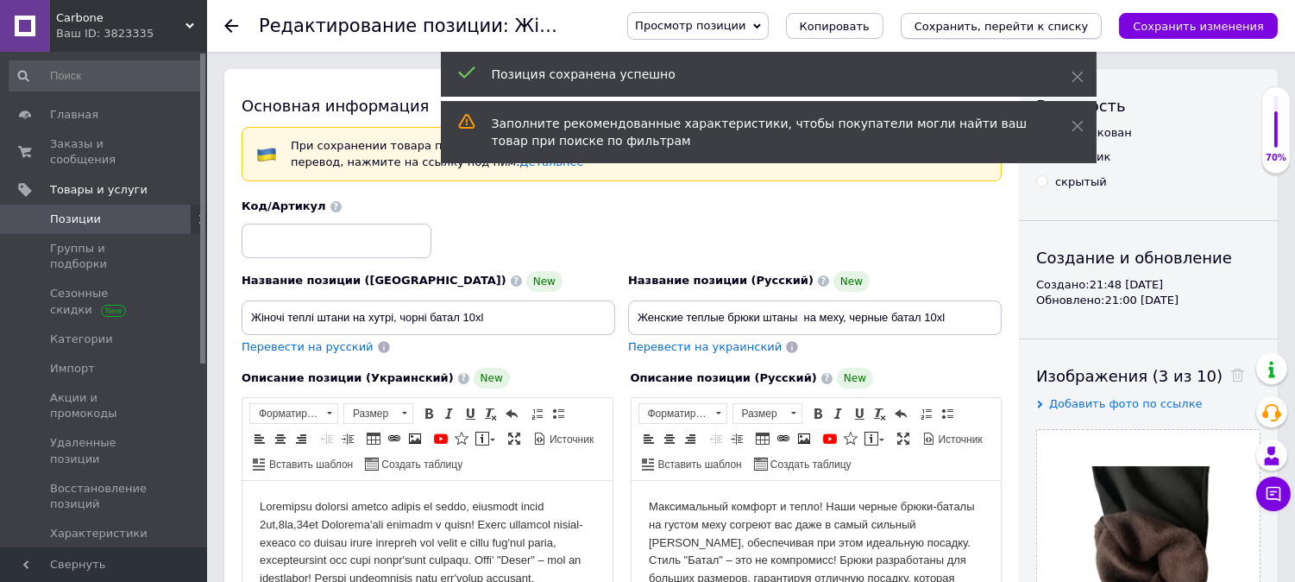
click at [991, 24] on icon "Сохранить, перейти к списку" at bounding box center [1002, 26] width 174 height 13
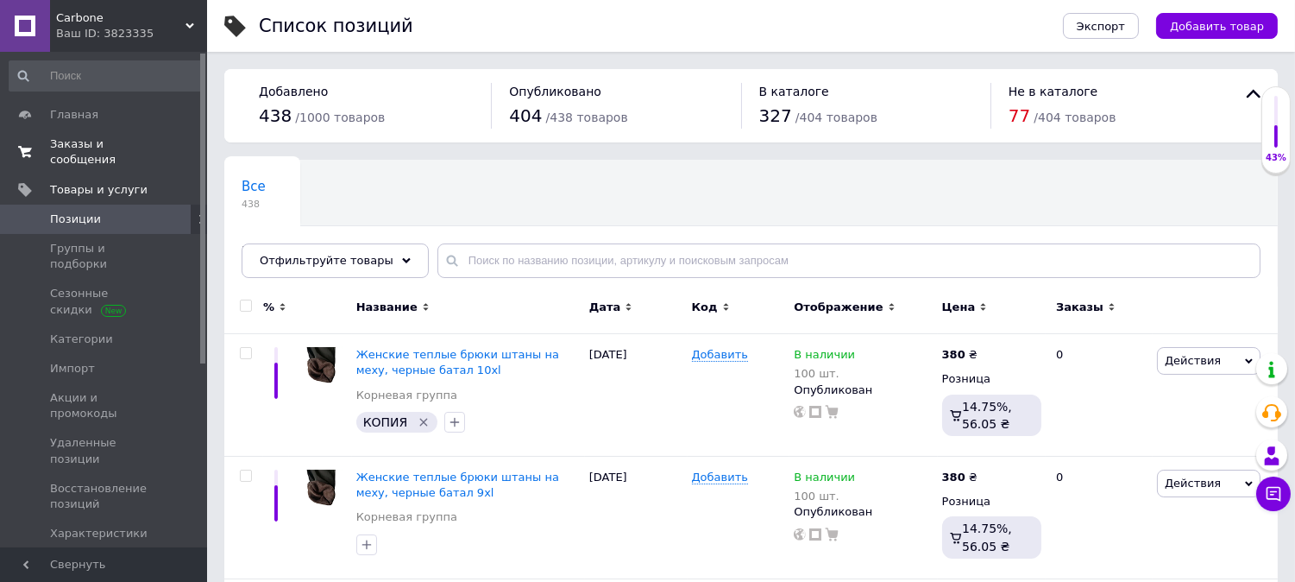
click at [76, 148] on span "Заказы и сообщения" at bounding box center [105, 151] width 110 height 31
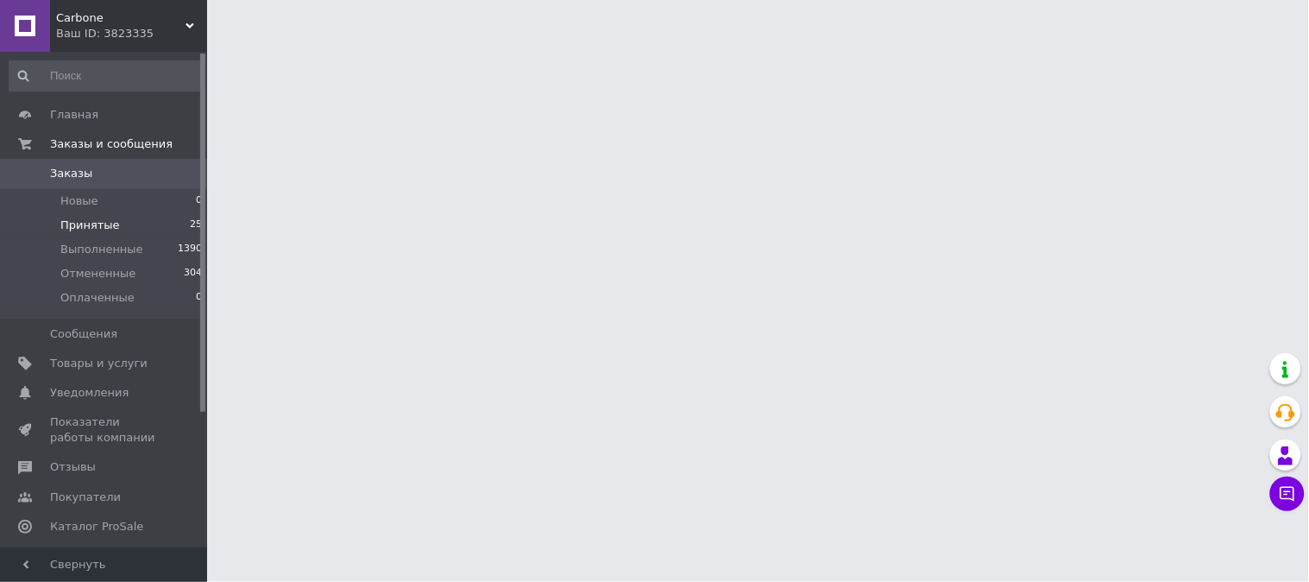
click at [87, 217] on span "Принятые" at bounding box center [90, 225] width 60 height 16
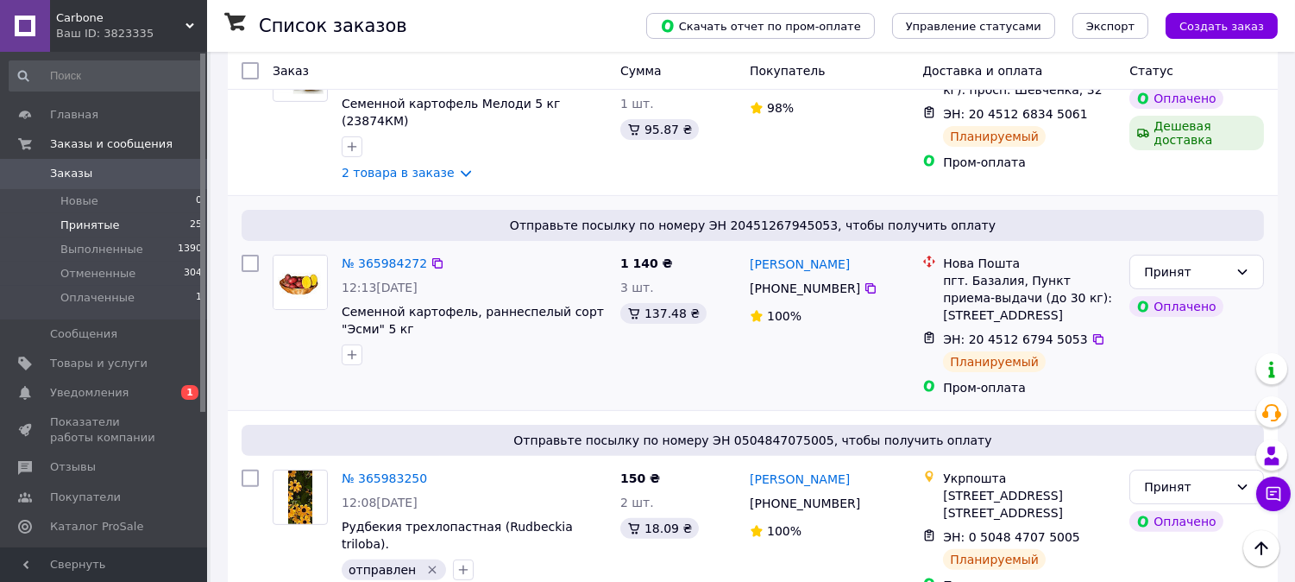
scroll to position [1150, 0]
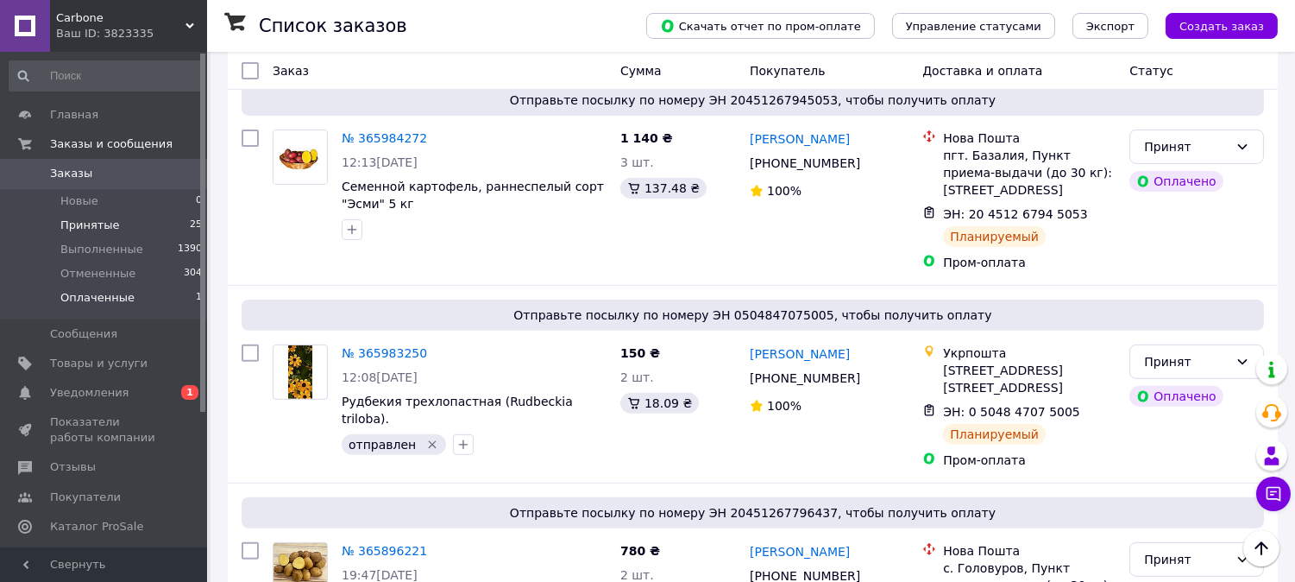
click at [133, 300] on li "Оплаченные 1" at bounding box center [106, 302] width 212 height 33
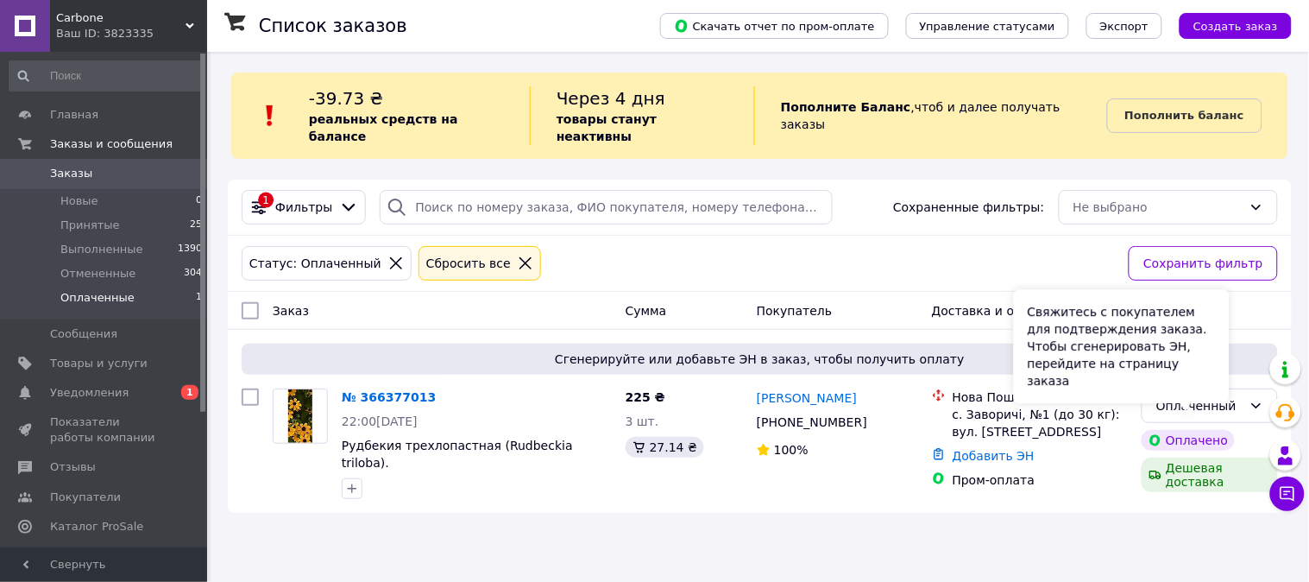
click at [1198, 397] on div "Свяжитесь с покупателем для подтверждения заказа. Чтобы сгенерировать ЭН, перей…" at bounding box center [1122, 346] width 216 height 114
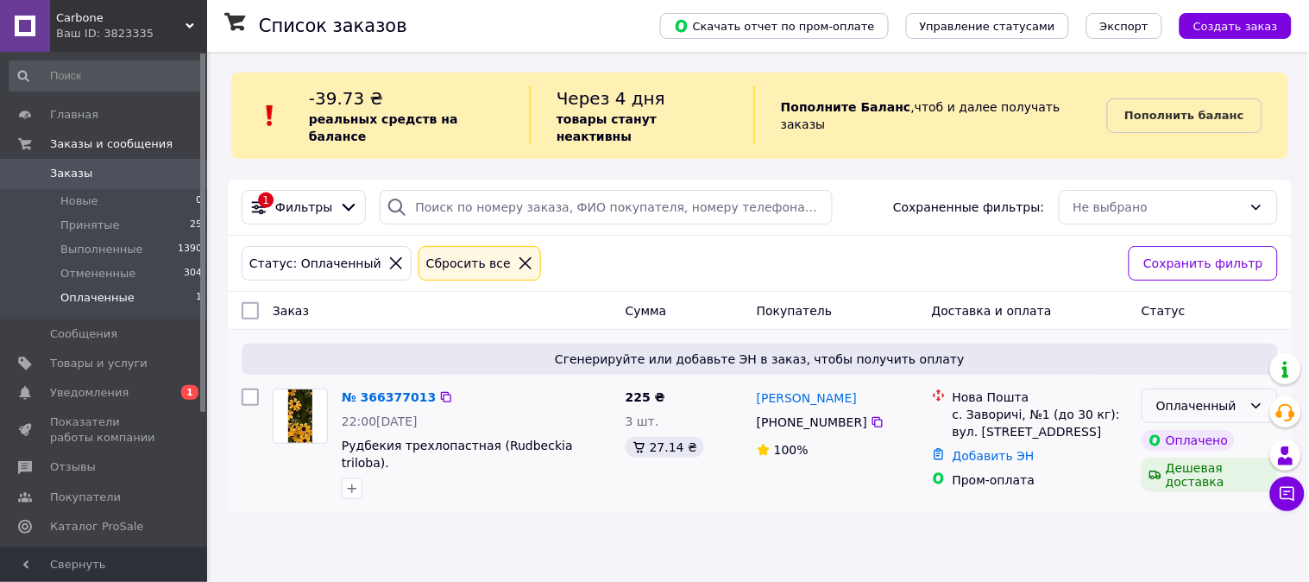
click at [1206, 396] on div "Оплаченный" at bounding box center [1199, 405] width 86 height 19
click at [1192, 420] on li "Принят" at bounding box center [1210, 427] width 135 height 31
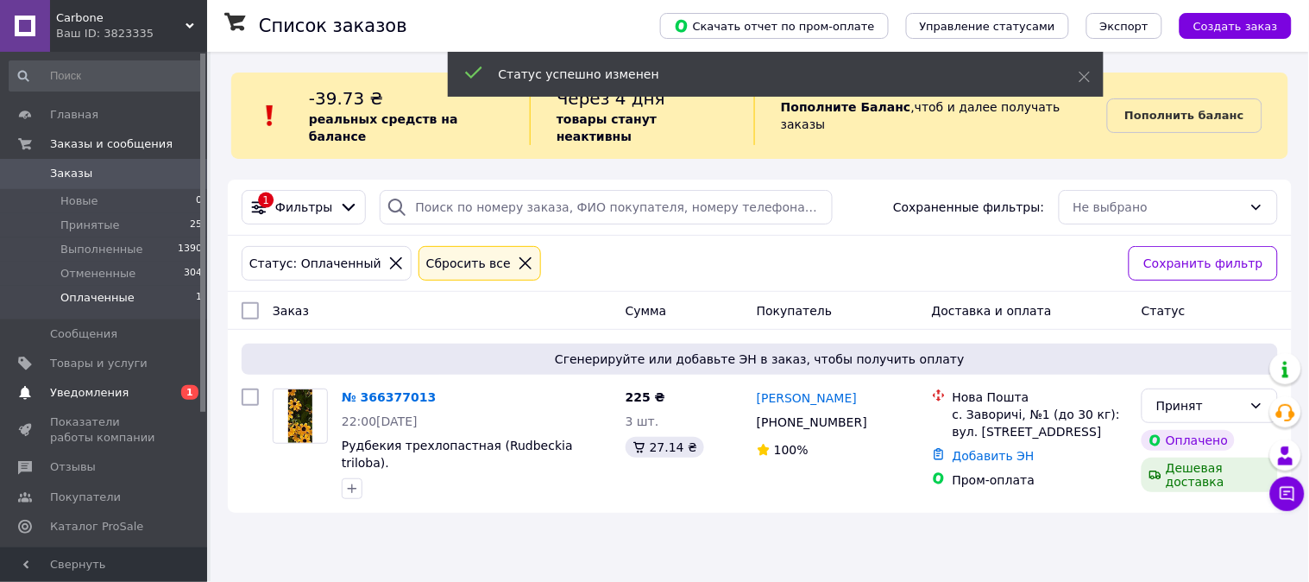
click at [72, 394] on span "Уведомления" at bounding box center [89, 393] width 79 height 16
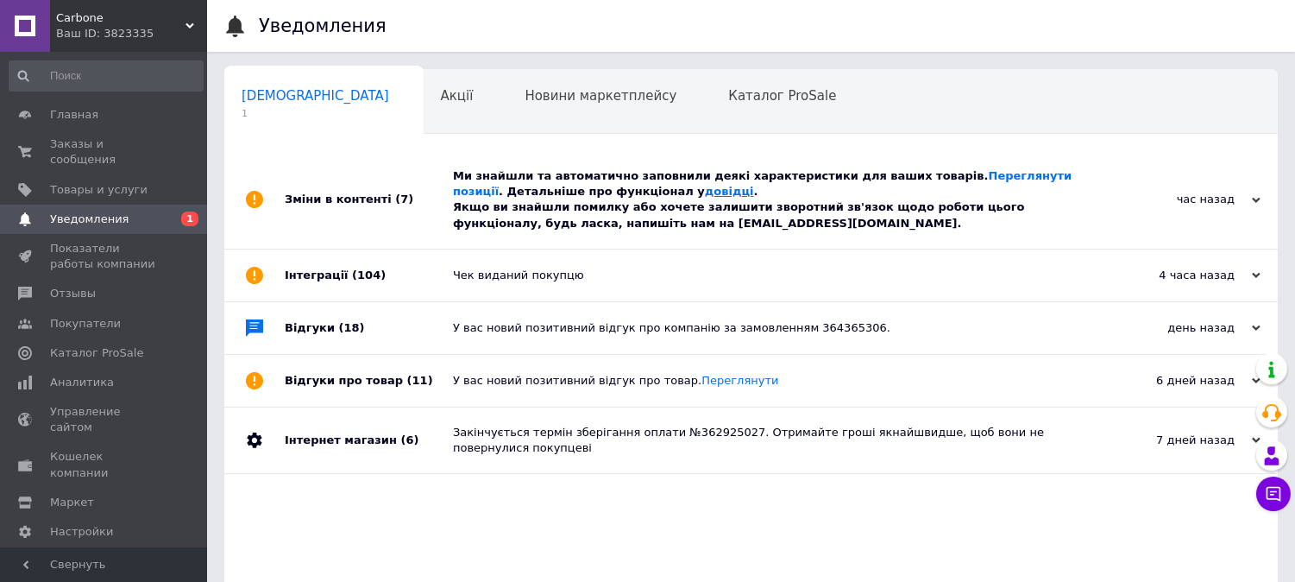
click at [705, 196] on link "довідці" at bounding box center [729, 191] width 49 height 13
